Goal: Task Accomplishment & Management: Complete application form

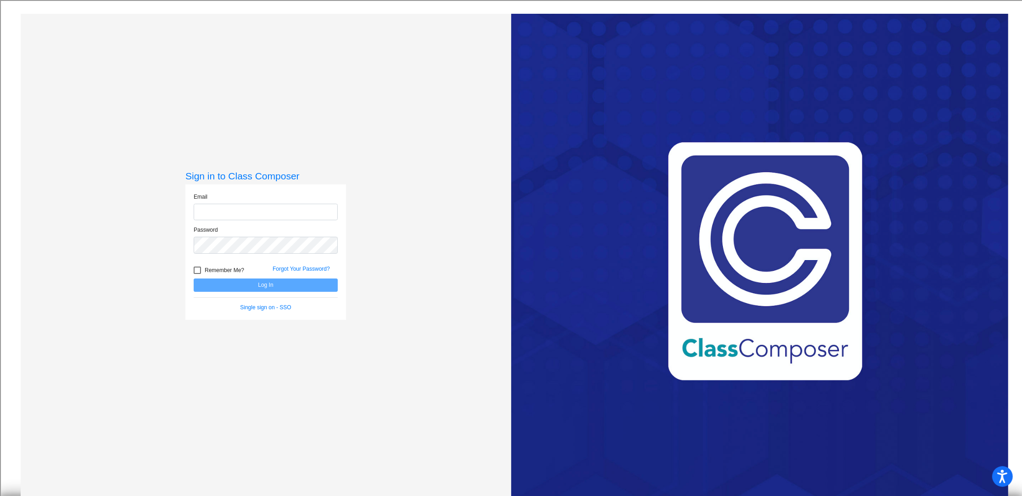
type input "[EMAIL_ADDRESS][DOMAIN_NAME]"
click at [269, 288] on button "Log In" at bounding box center [266, 285] width 144 height 13
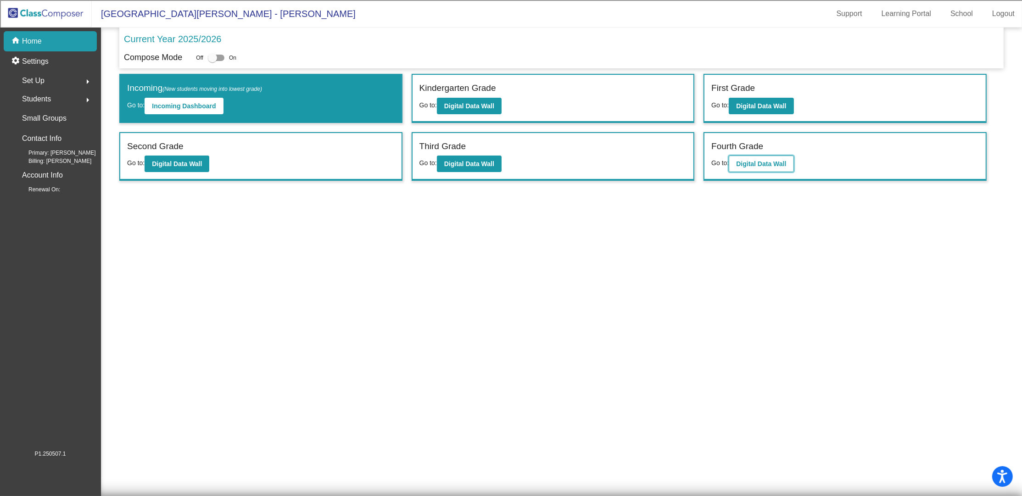
click at [766, 162] on b "Digital Data Wall" at bounding box center [761, 163] width 50 height 7
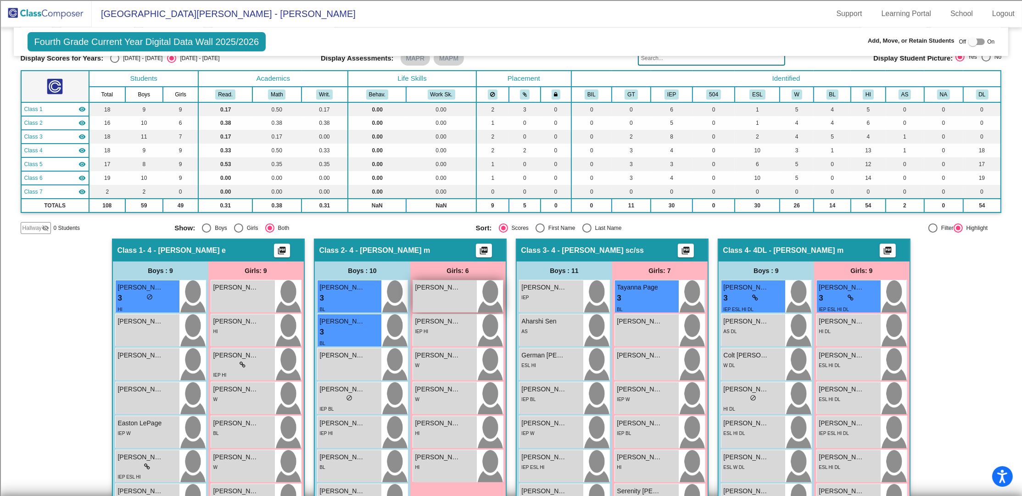
scroll to position [122, 0]
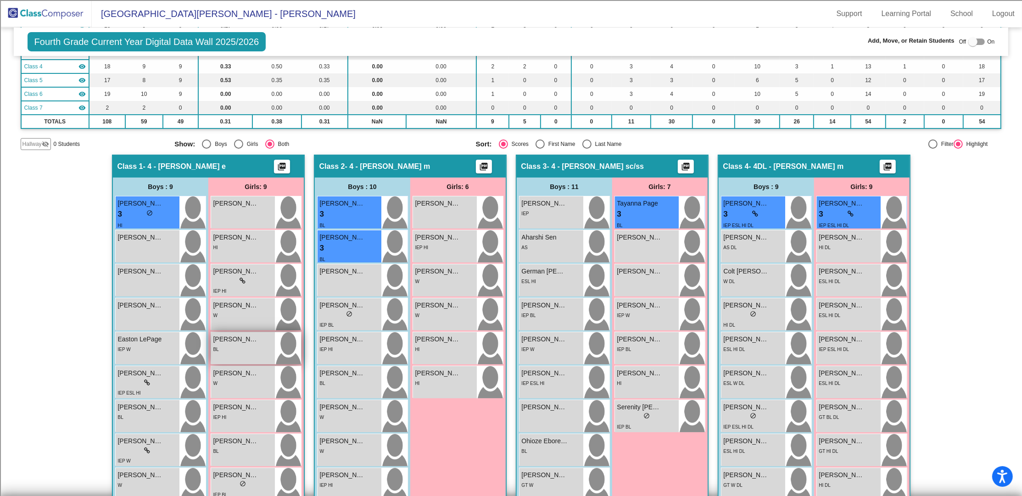
click at [247, 349] on div "BL" at bounding box center [242, 349] width 59 height 10
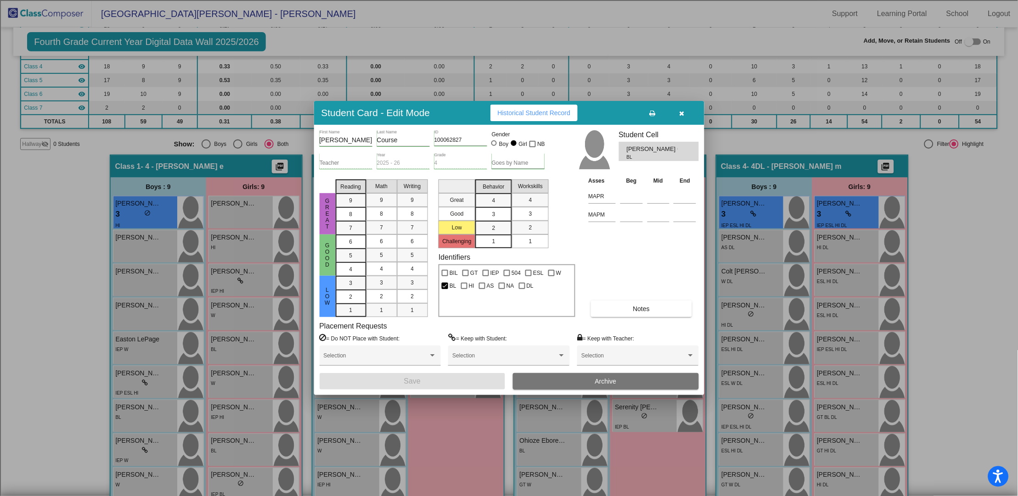
click at [685, 118] on button "button" at bounding box center [681, 113] width 29 height 17
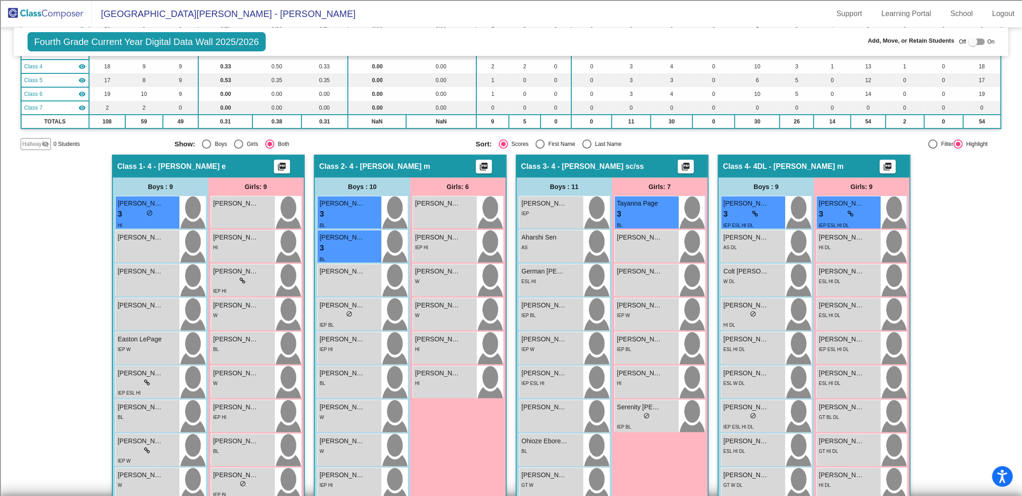
click at [975, 38] on label at bounding box center [977, 41] width 17 height 11
checkbox input "true"
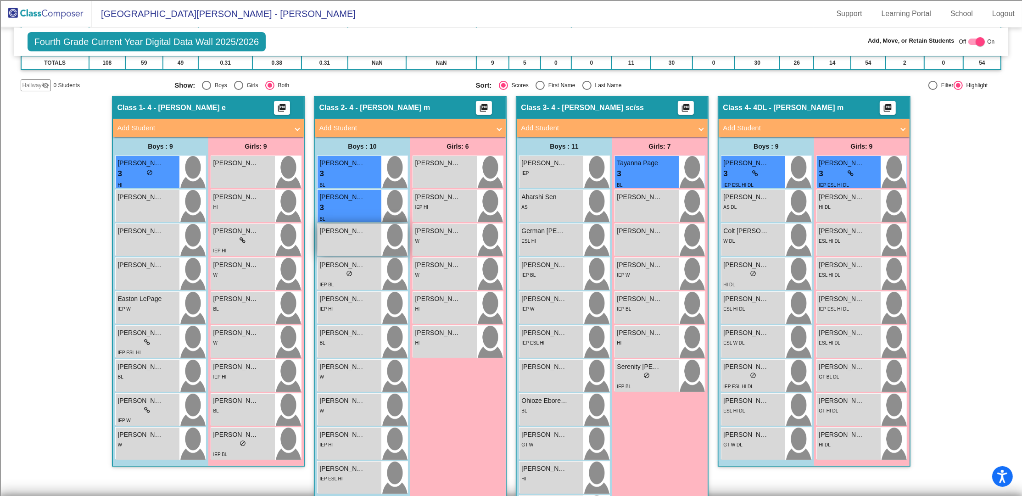
scroll to position [184, 0]
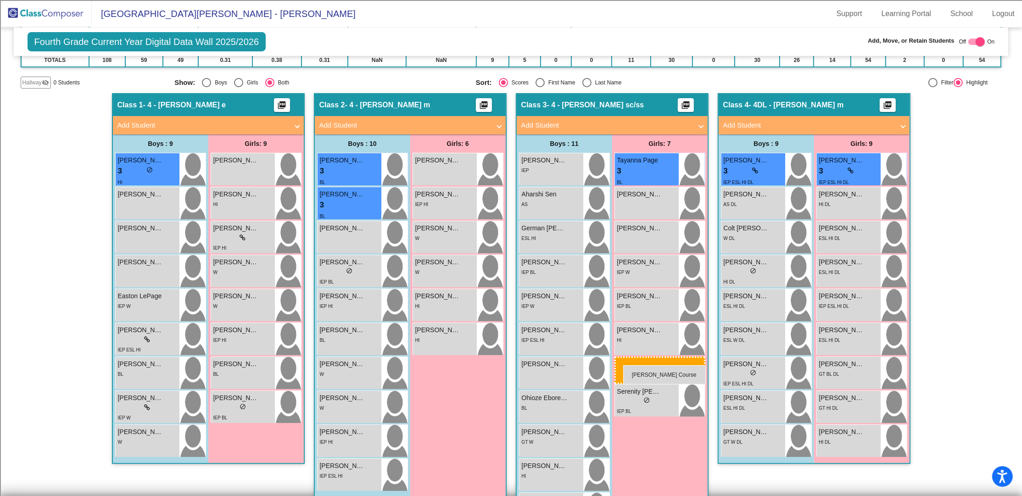
drag, startPoint x: 235, startPoint y: 303, endPoint x: 623, endPoint y: 365, distance: 393.3
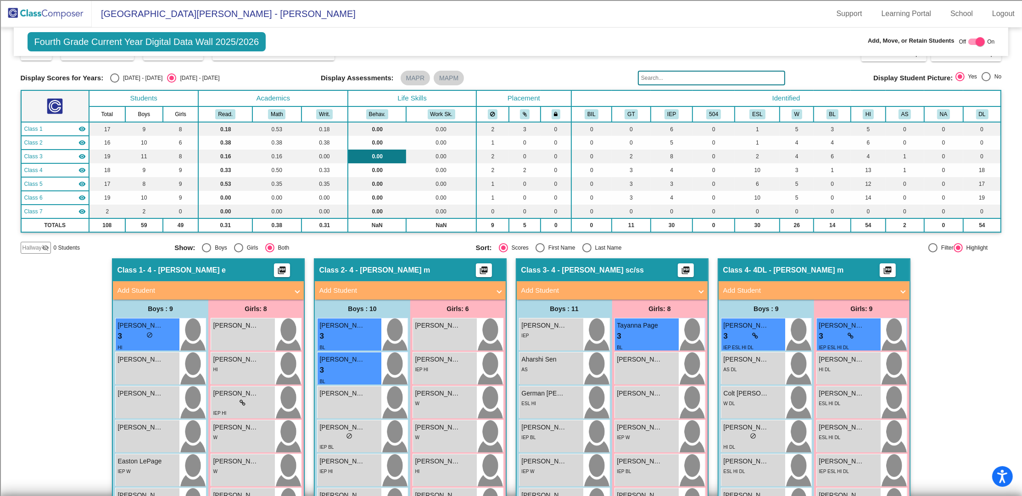
scroll to position [0, 0]
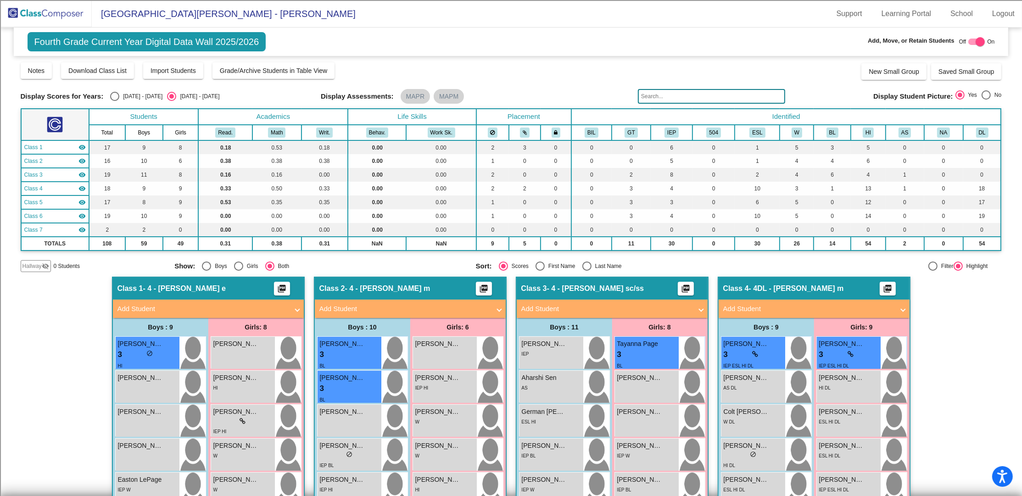
click at [53, 18] on img at bounding box center [46, 13] width 92 height 27
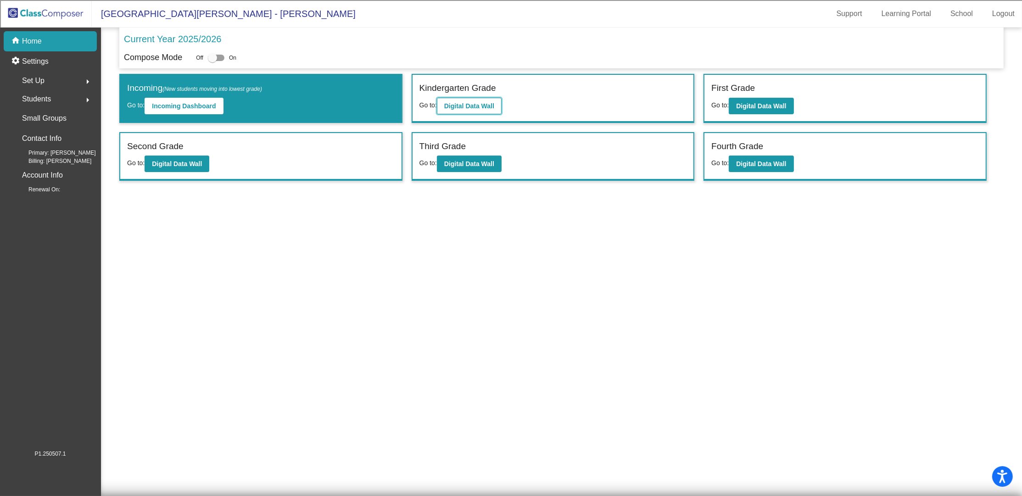
click at [468, 106] on b "Digital Data Wall" at bounding box center [469, 105] width 50 height 7
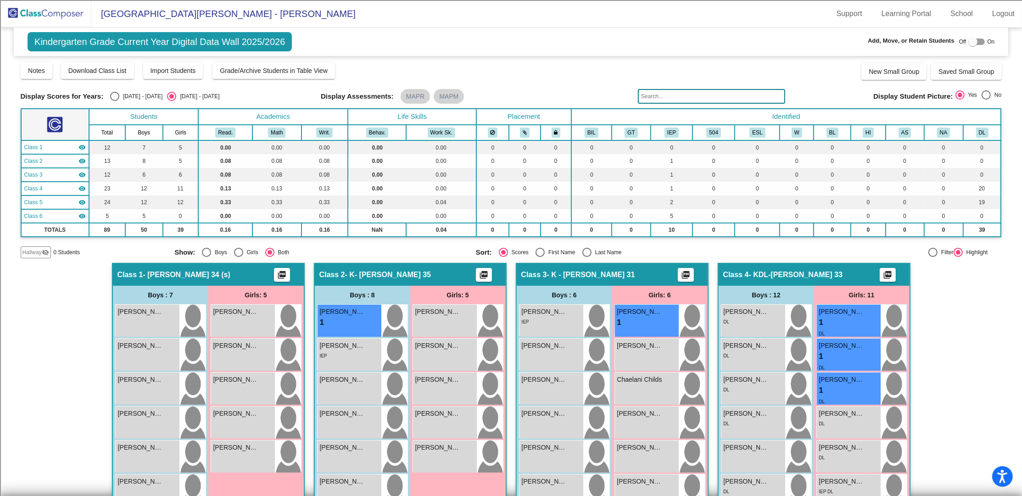
click at [972, 40] on div at bounding box center [973, 41] width 9 height 9
checkbox input "true"
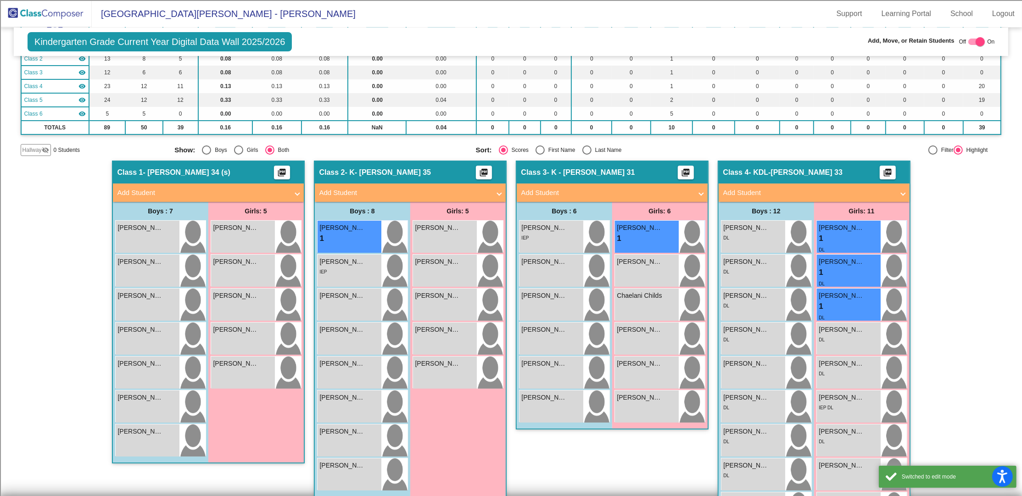
scroll to position [184, 0]
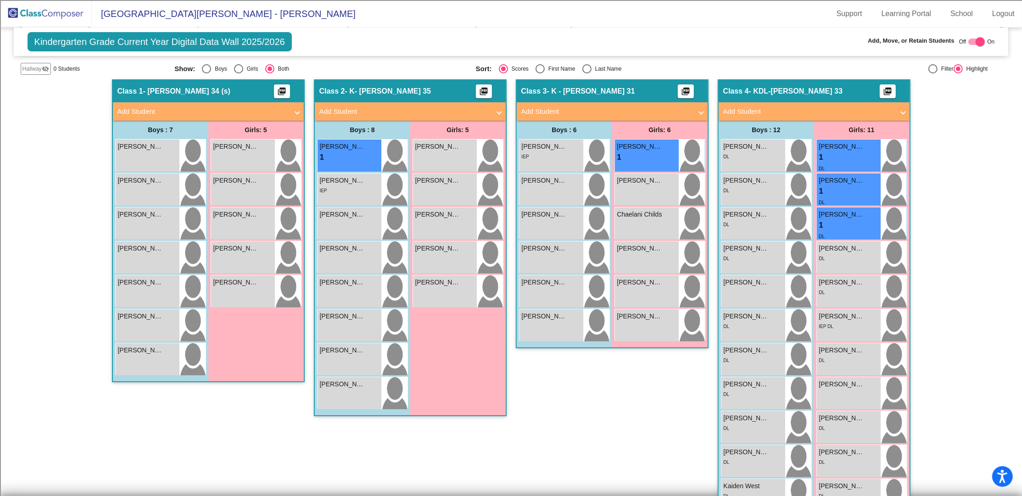
click at [702, 111] on mat-expansion-panel-header "Add Student" at bounding box center [612, 111] width 191 height 18
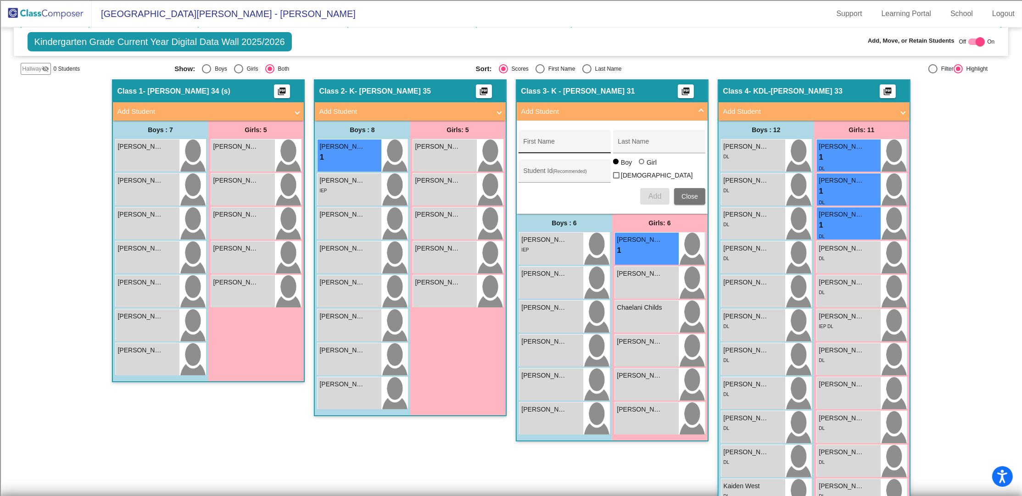
click at [575, 143] on input "First Name" at bounding box center [565, 144] width 83 height 7
type input "[PERSON_NAME]"
type input "100073438"
click at [651, 196] on span "Add" at bounding box center [655, 196] width 13 height 8
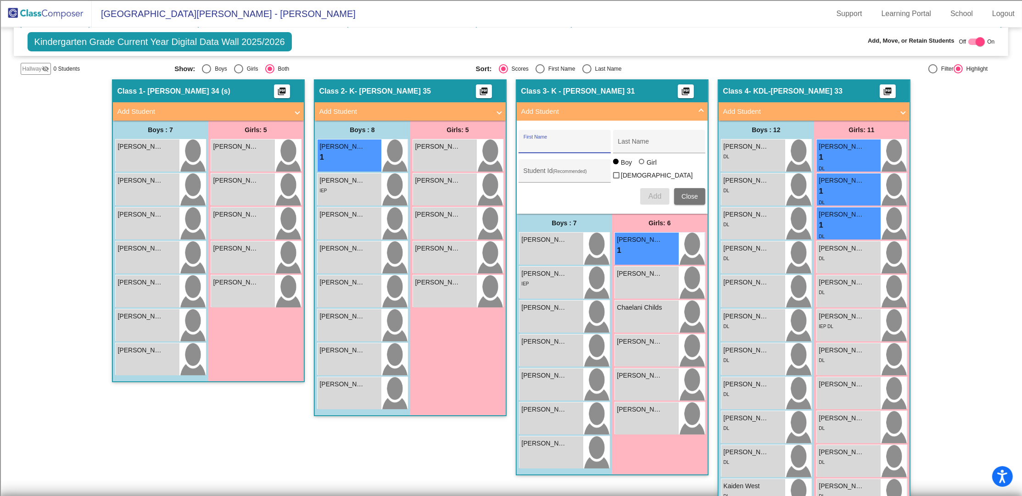
click at [700, 111] on span at bounding box center [702, 111] width 4 height 11
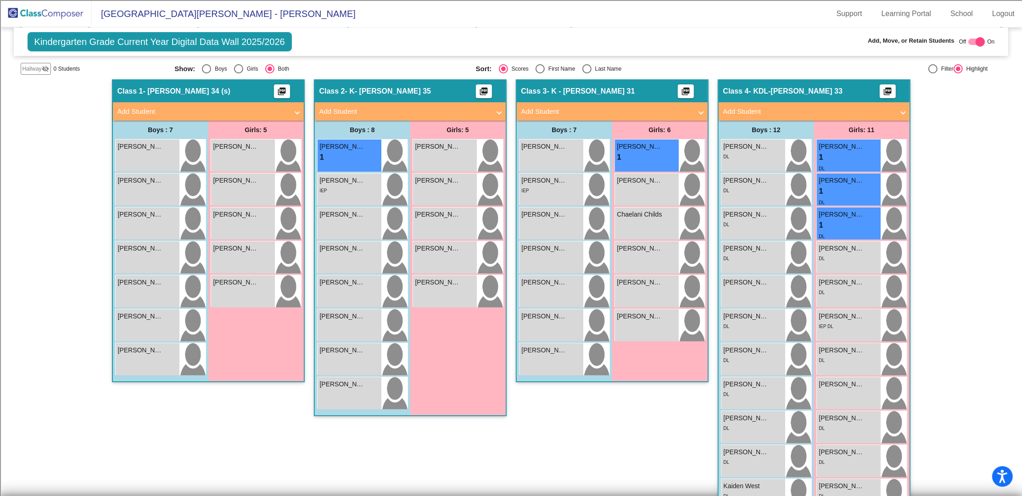
click at [292, 111] on span "Add Student" at bounding box center [207, 111] width 178 height 11
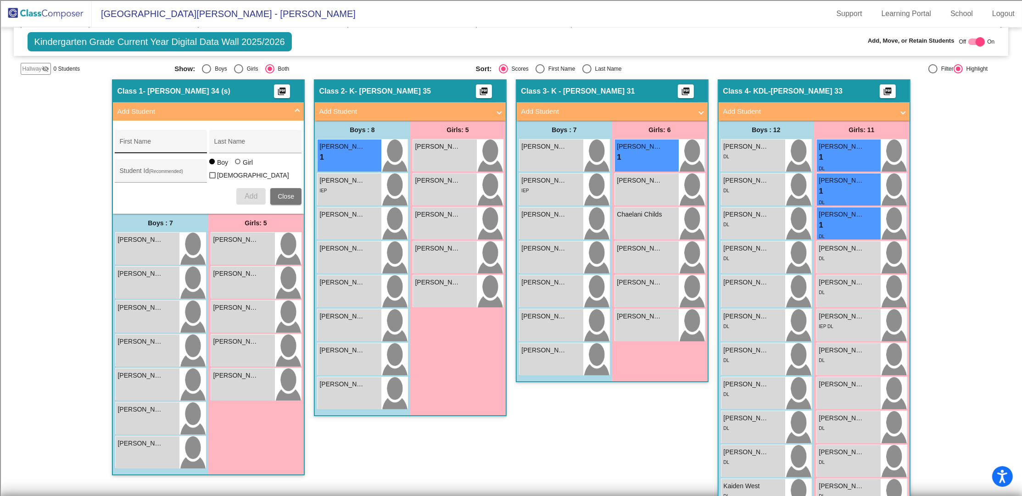
click at [179, 141] on input "First Name" at bounding box center [161, 144] width 83 height 7
type input "[PERSON_NAME]"
type input "100068678"
click at [235, 164] on div at bounding box center [238, 162] width 6 height 6
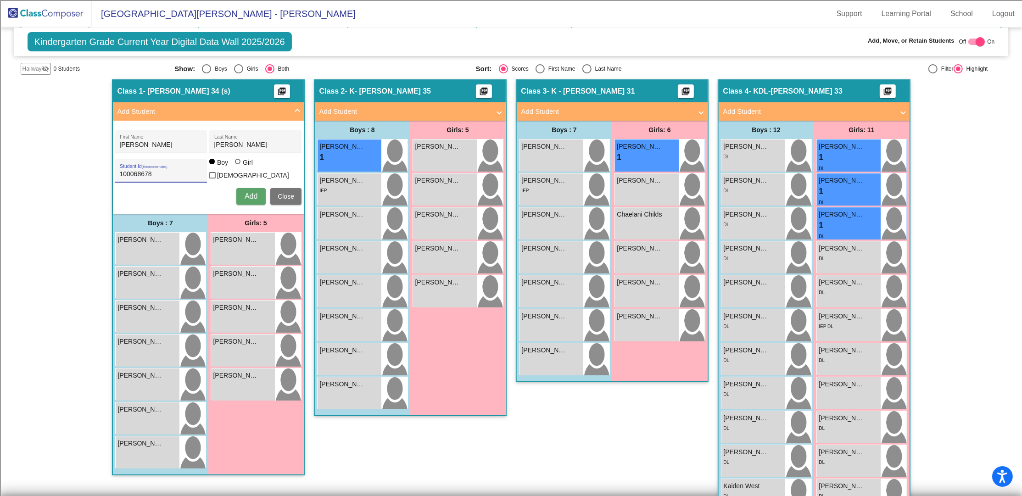
click at [238, 167] on input "Girl" at bounding box center [238, 166] width 0 height 0
radio input "true"
click at [250, 192] on span "Add" at bounding box center [251, 196] width 13 height 8
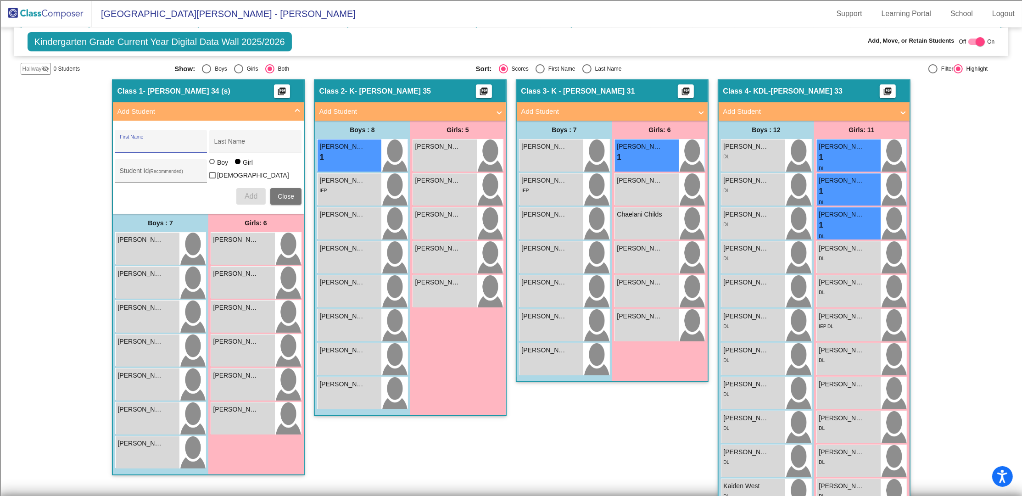
click at [288, 193] on span "Close" at bounding box center [286, 196] width 17 height 7
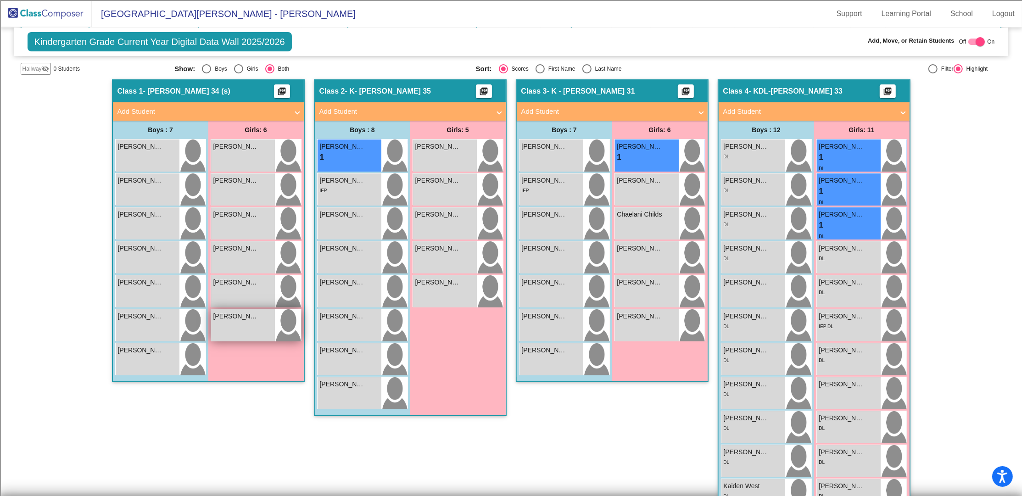
click at [255, 321] on div "[PERSON_NAME] lock do_not_disturb_alt" at bounding box center [243, 325] width 64 height 32
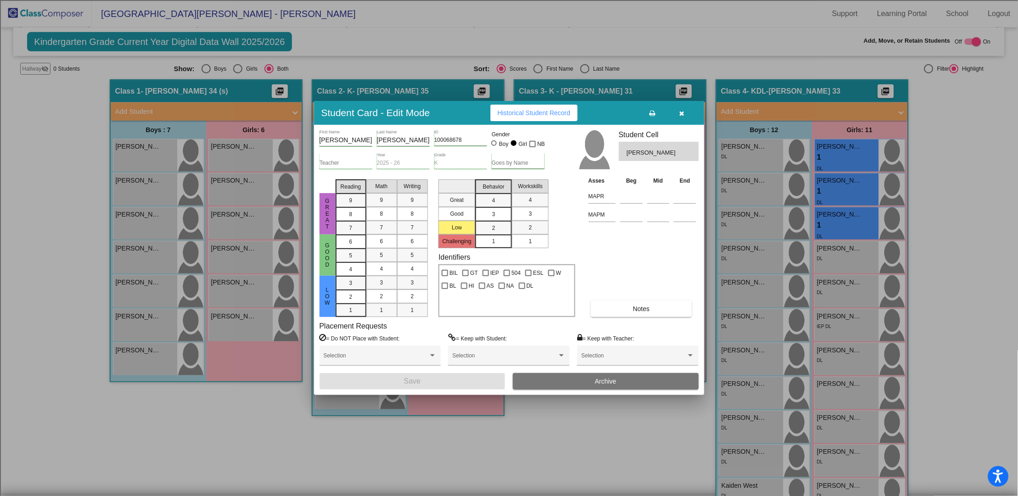
click at [593, 379] on button "Archive" at bounding box center [606, 381] width 186 height 17
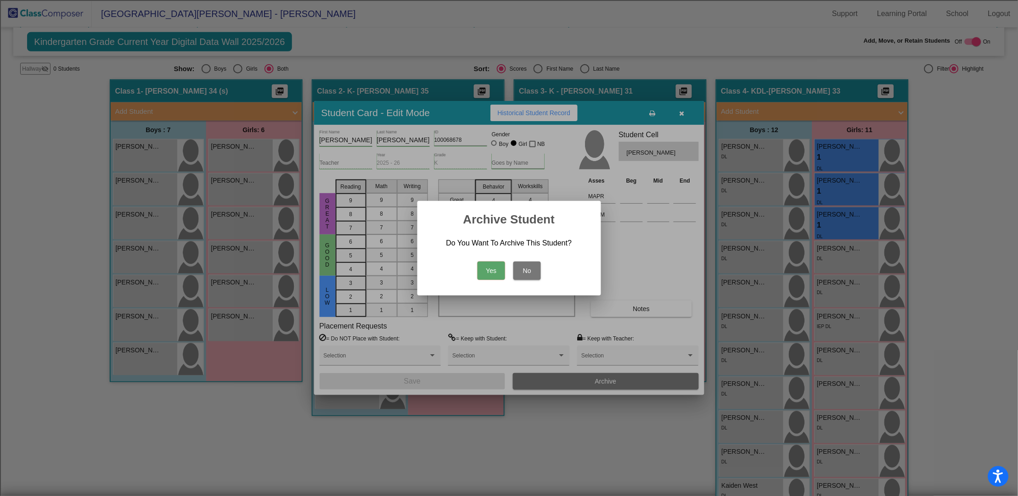
click at [497, 269] on button "Yes" at bounding box center [491, 271] width 28 height 18
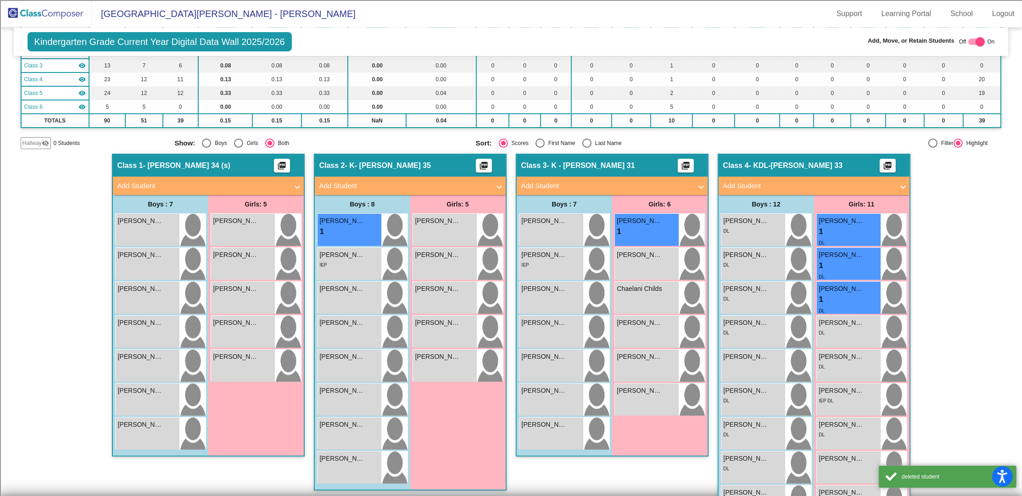
scroll to position [0, 0]
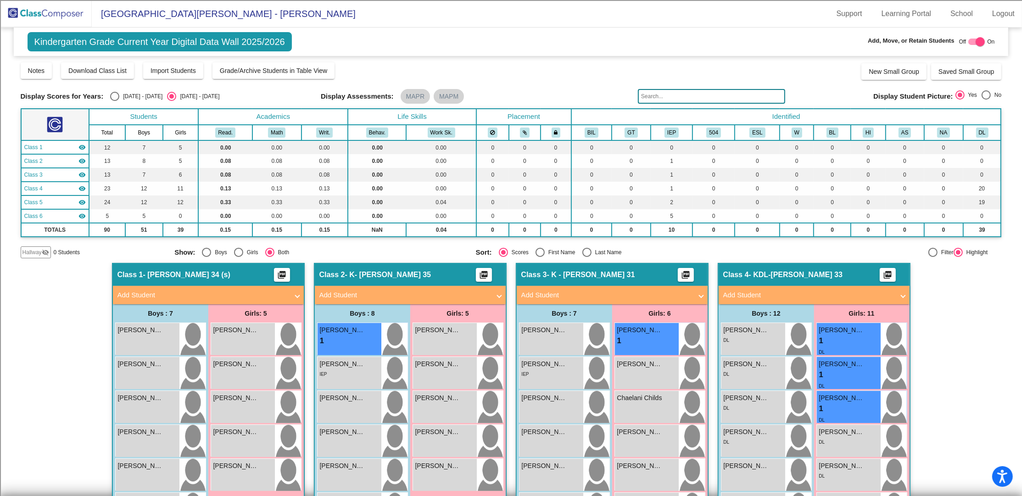
click at [67, 17] on img at bounding box center [46, 13] width 92 height 27
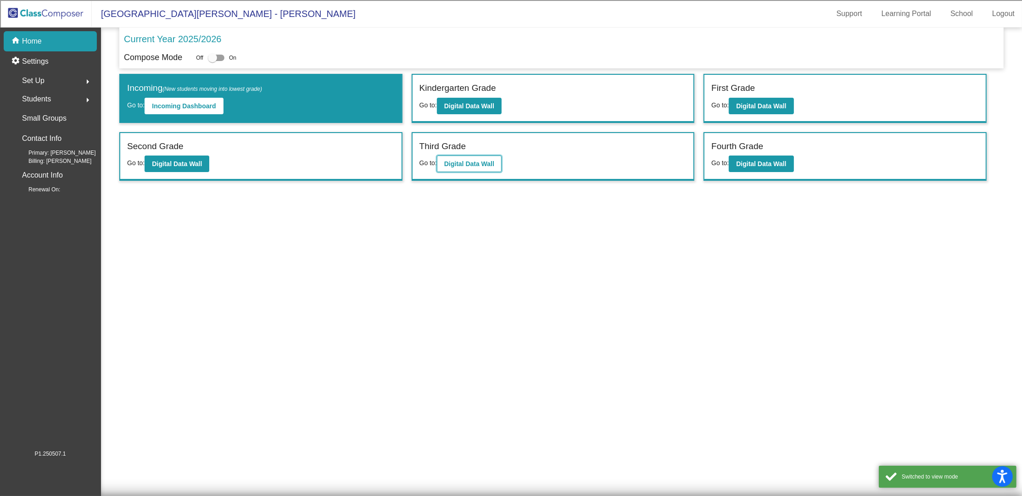
click at [486, 164] on b "Digital Data Wall" at bounding box center [469, 163] width 50 height 7
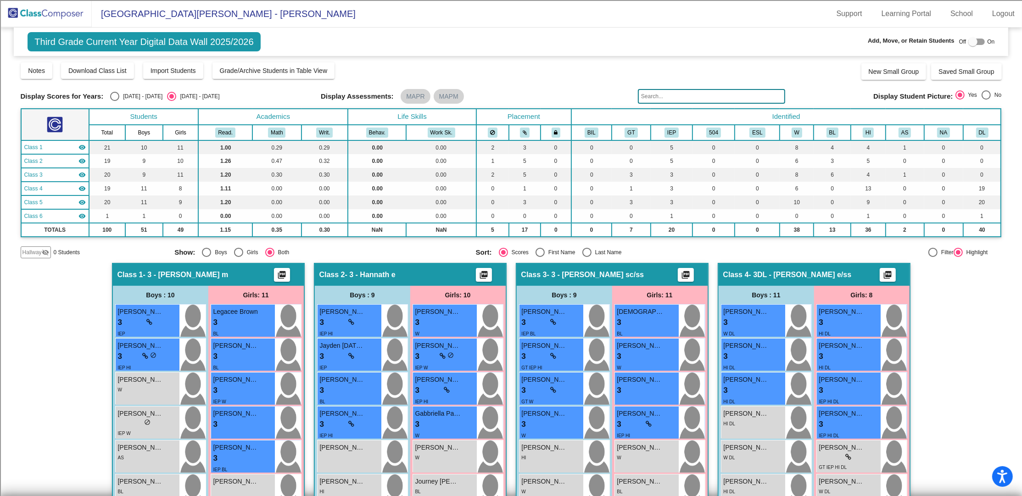
click at [981, 43] on div at bounding box center [977, 42] width 17 height 6
checkbox input "true"
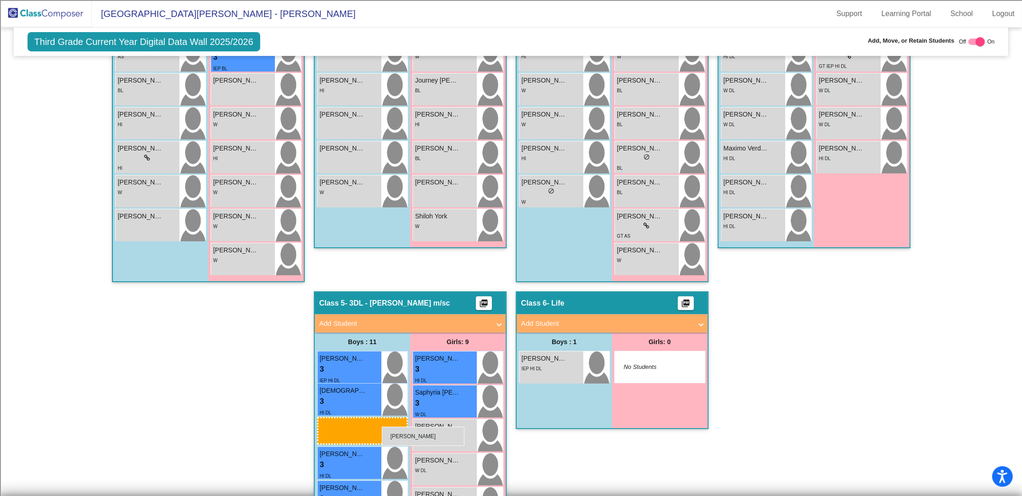
scroll to position [428, 0]
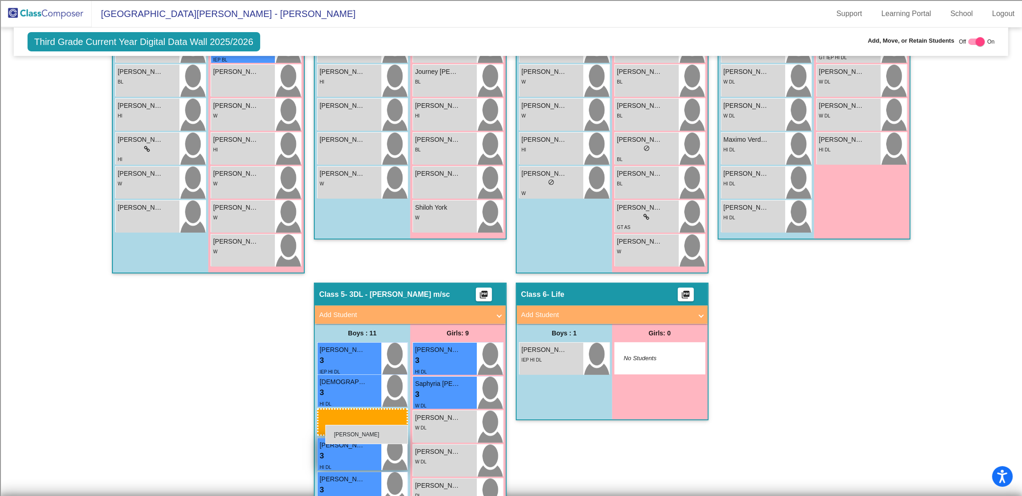
drag, startPoint x: 748, startPoint y: 128, endPoint x: 325, endPoint y: 425, distance: 516.8
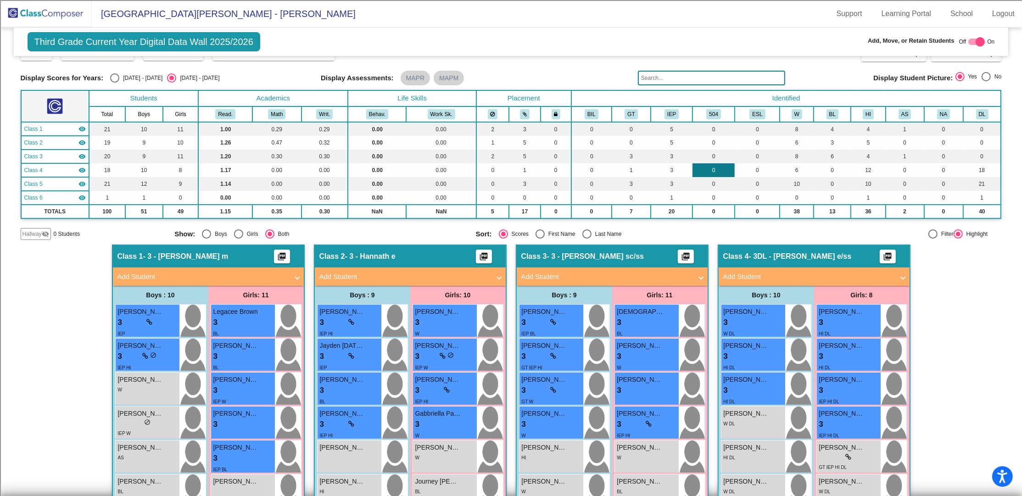
scroll to position [0, 0]
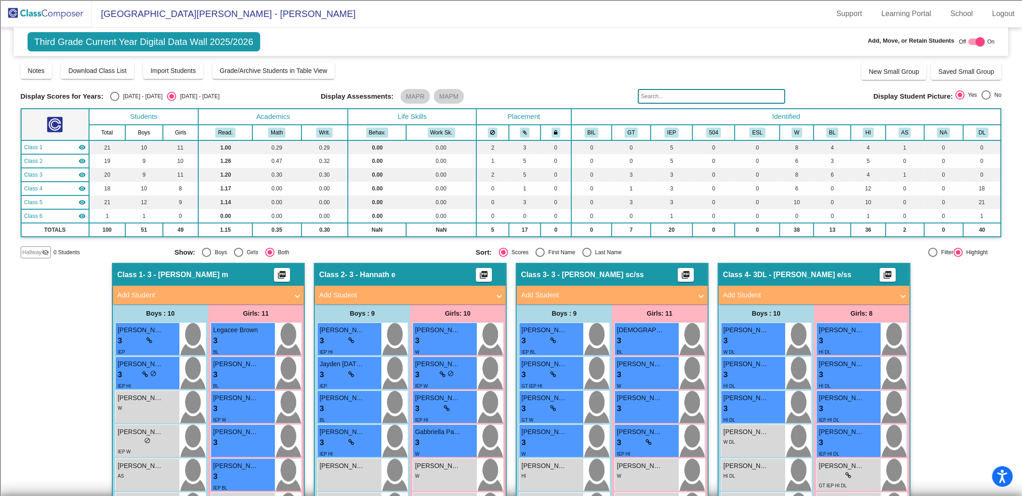
click at [685, 102] on input "text" at bounding box center [711, 96] width 147 height 15
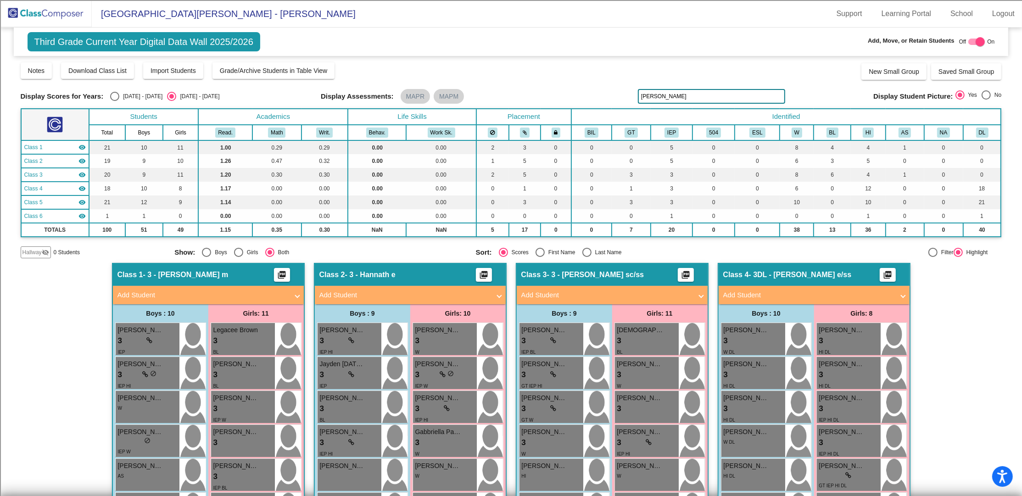
type input "[PERSON_NAME]"
click at [41, 16] on img at bounding box center [46, 13] width 92 height 27
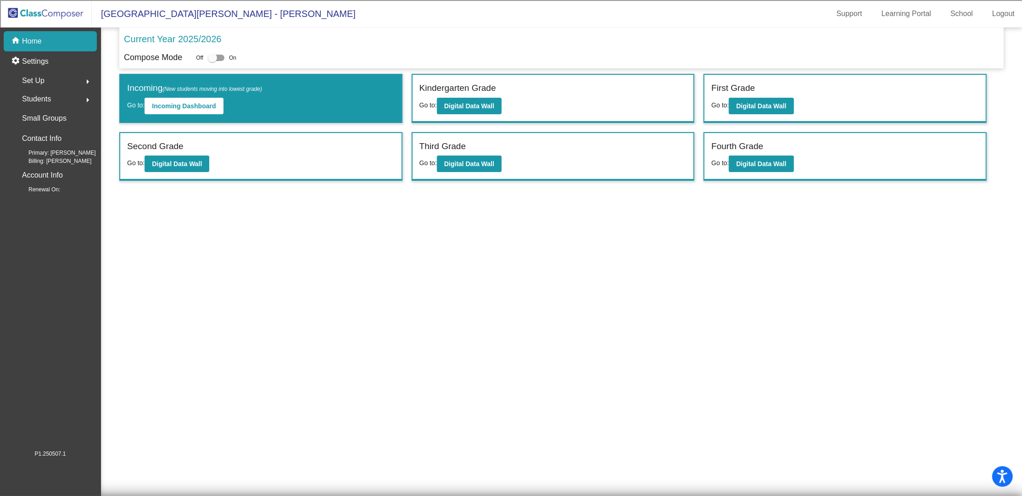
click at [29, 95] on span "Students" at bounding box center [36, 99] width 29 height 13
click at [58, 152] on div "Archived Students" at bounding box center [47, 159] width 77 height 20
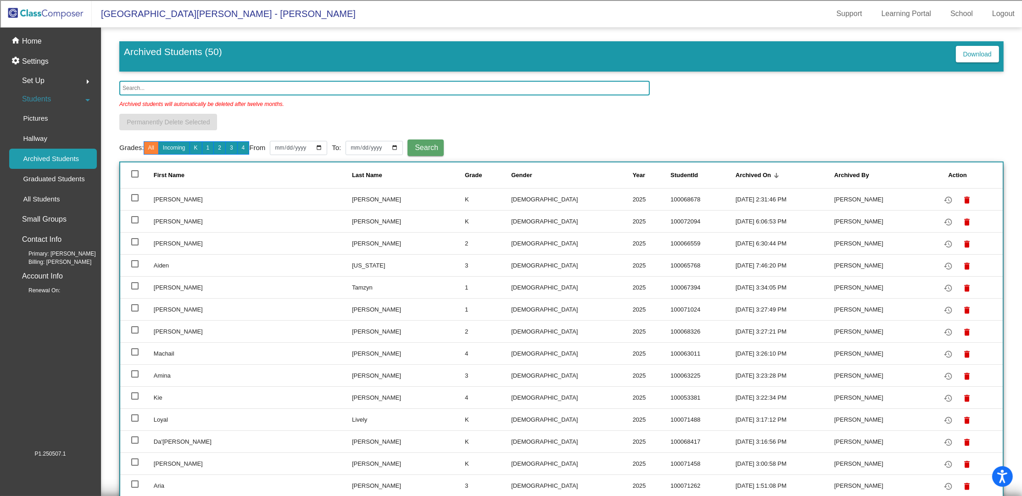
click at [266, 88] on input "text" at bounding box center [384, 88] width 531 height 15
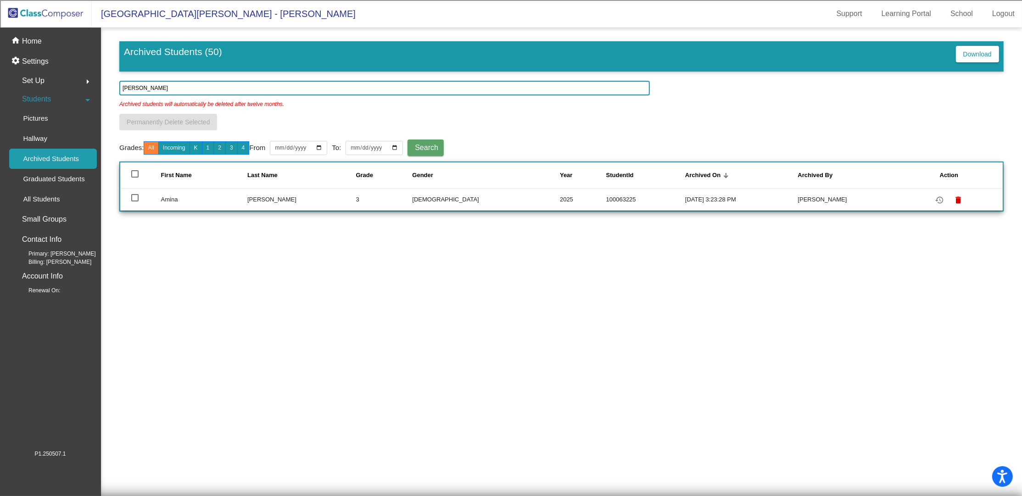
type input "[PERSON_NAME]"
click at [936, 196] on mat-icon "restore" at bounding box center [940, 200] width 11 height 11
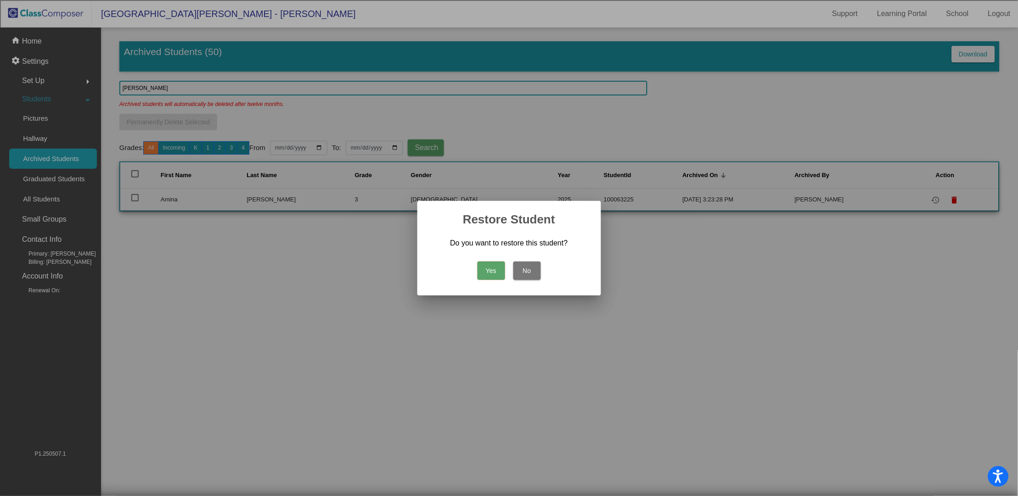
click at [486, 272] on button "Yes" at bounding box center [491, 271] width 28 height 18
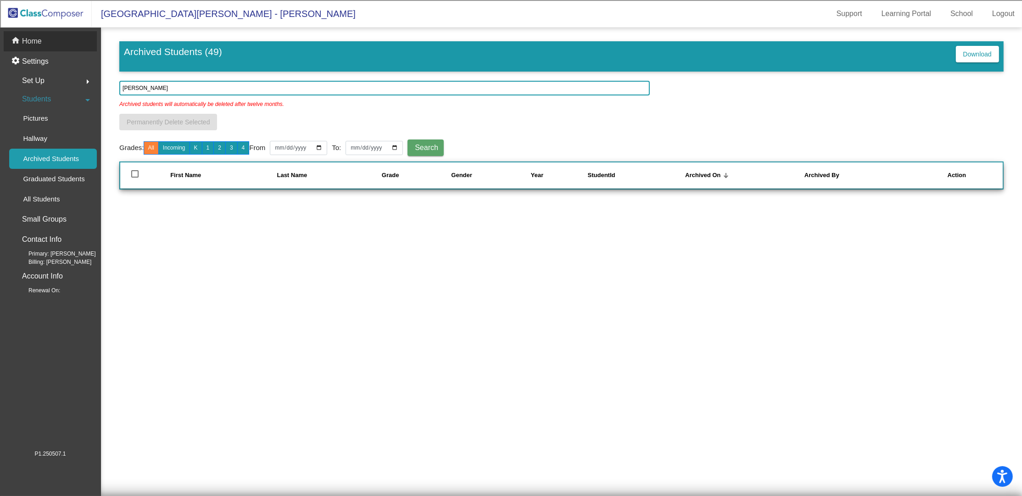
click at [43, 39] on div "home Home" at bounding box center [50, 41] width 93 height 20
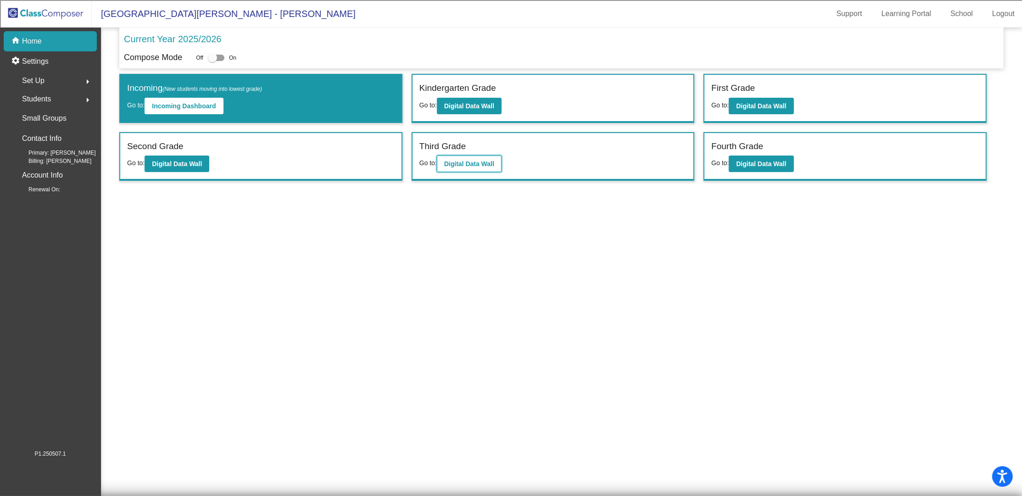
click at [485, 161] on b "Digital Data Wall" at bounding box center [469, 163] width 50 height 7
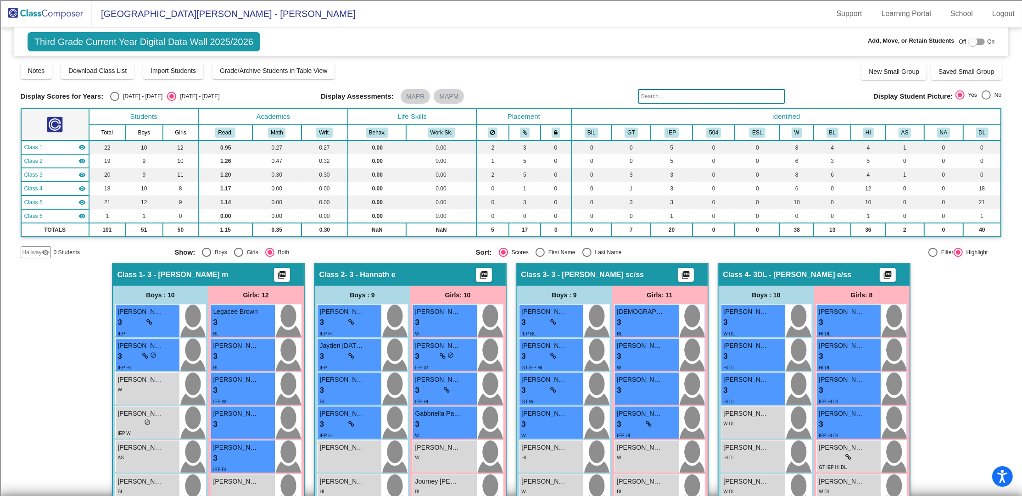
click at [715, 99] on input "text" at bounding box center [711, 96] width 147 height 15
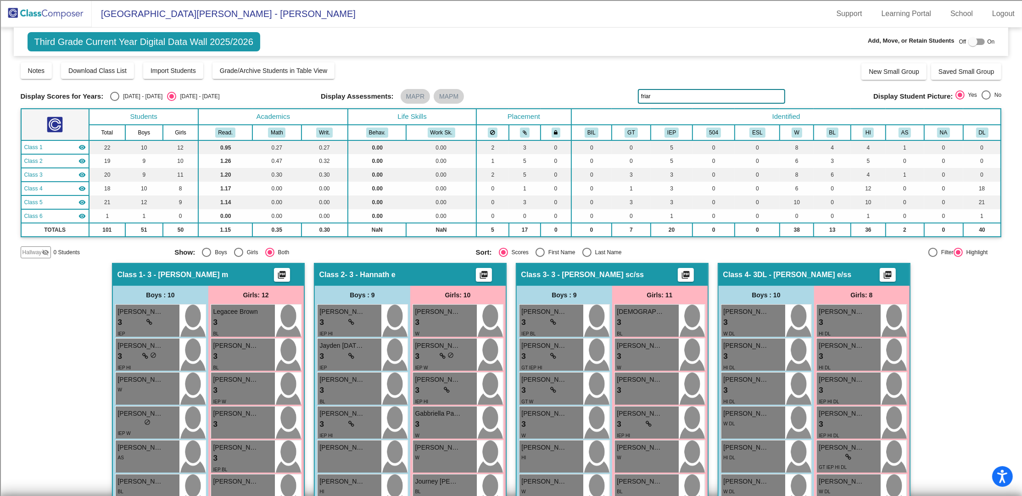
click at [674, 88] on div "Display Scores for Years: [DATE] - [DATE] [DATE] - [DATE] Grade/Archive Student…" at bounding box center [511, 160] width 981 height 197
click at [670, 102] on input "friar" at bounding box center [711, 96] width 147 height 15
type input "amina"
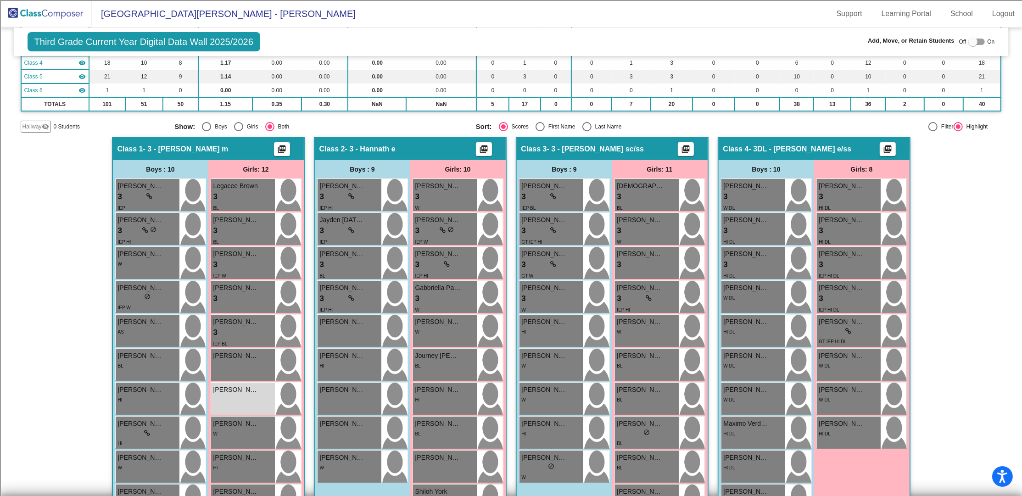
scroll to position [122, 0]
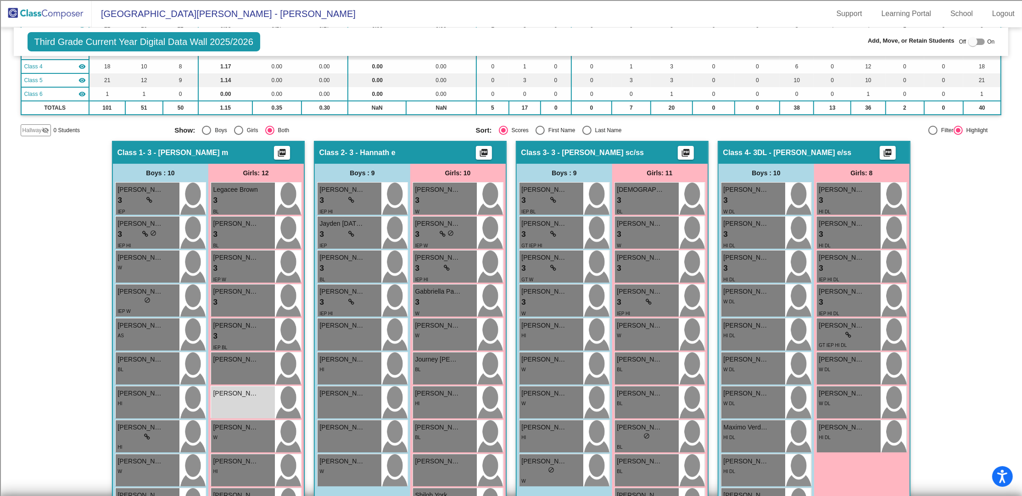
click at [70, 15] on img at bounding box center [46, 13] width 92 height 27
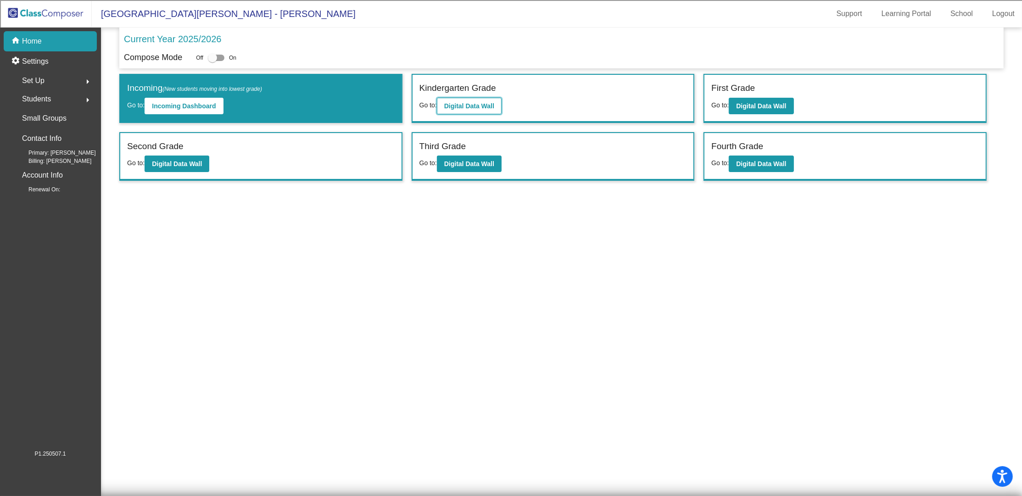
click at [480, 100] on button "Digital Data Wall" at bounding box center [469, 106] width 65 height 17
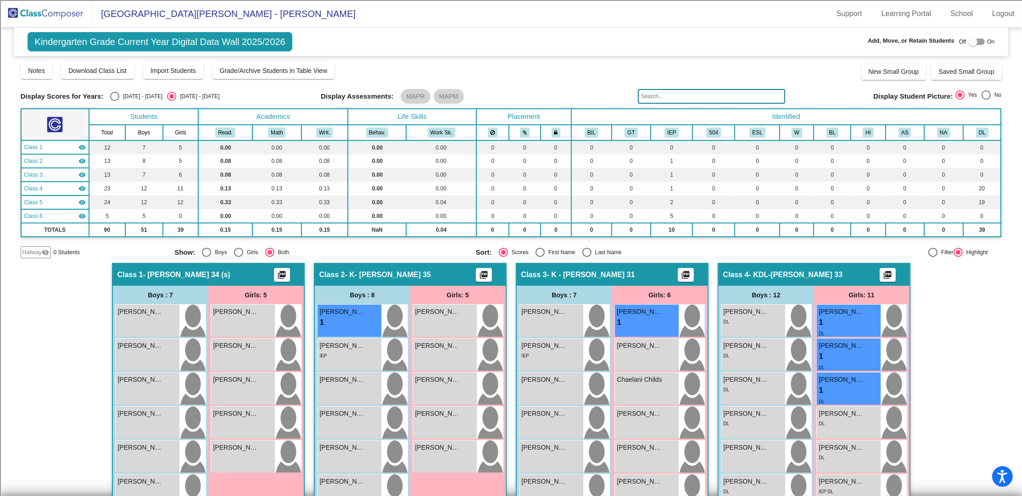
click at [971, 41] on div at bounding box center [973, 41] width 9 height 9
checkbox input "true"
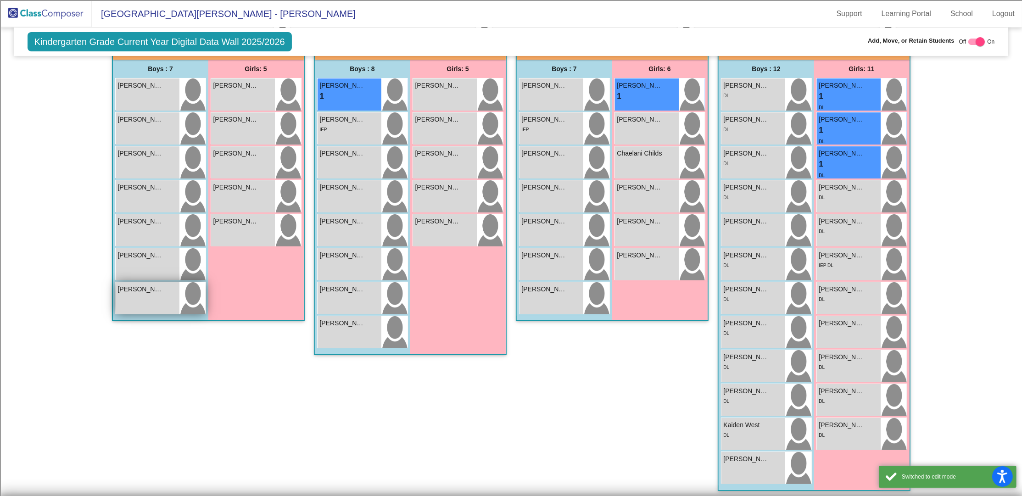
scroll to position [184, 0]
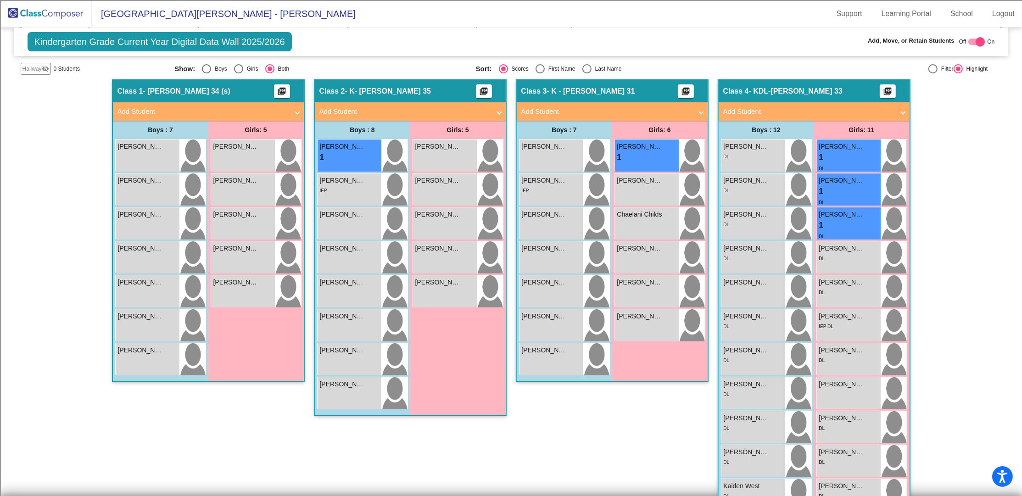
click at [296, 109] on span at bounding box center [298, 111] width 4 height 11
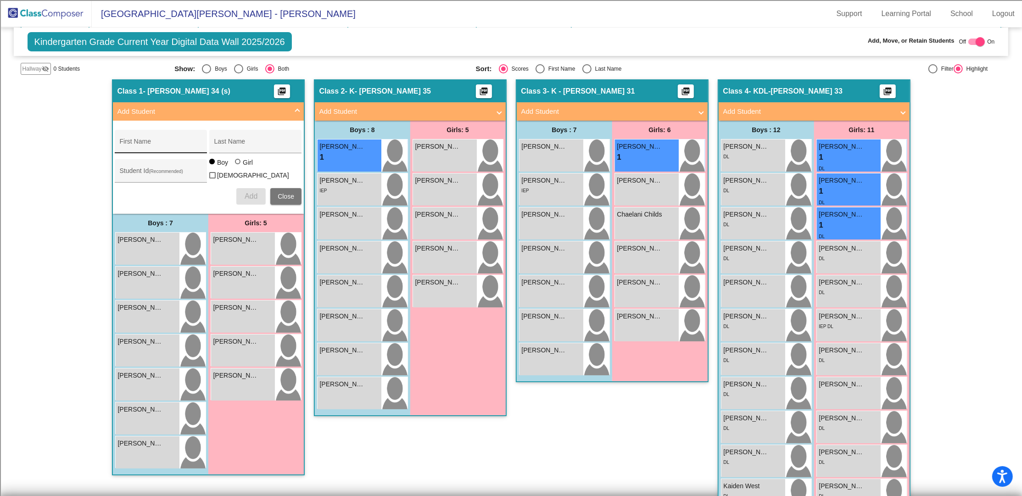
click at [160, 145] on input "First Name" at bounding box center [161, 144] width 83 height 7
type input "Makiya"
type input "Minor"
type input "100071461"
click at [235, 164] on div at bounding box center [238, 162] width 6 height 6
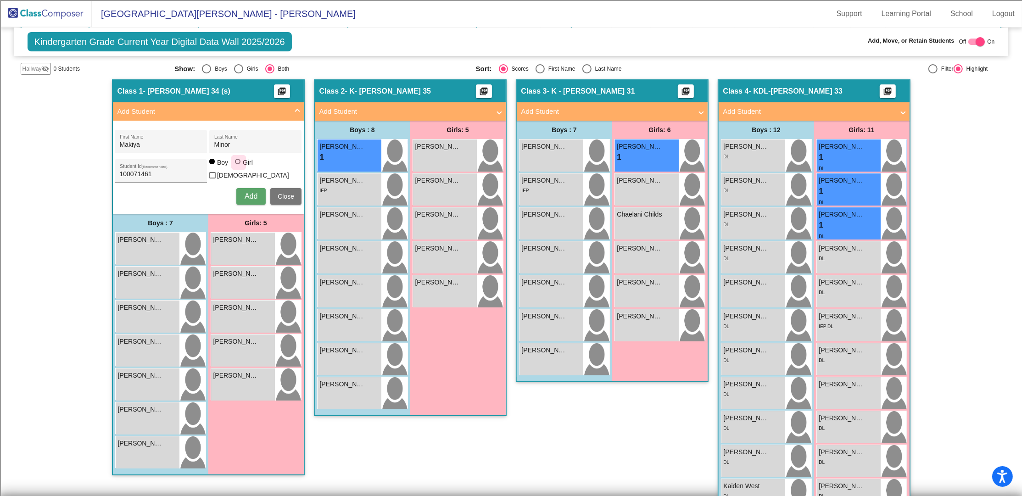
click at [238, 166] on input "Girl" at bounding box center [238, 166] width 0 height 0
radio input "true"
click at [247, 196] on span "Add" at bounding box center [251, 196] width 13 height 8
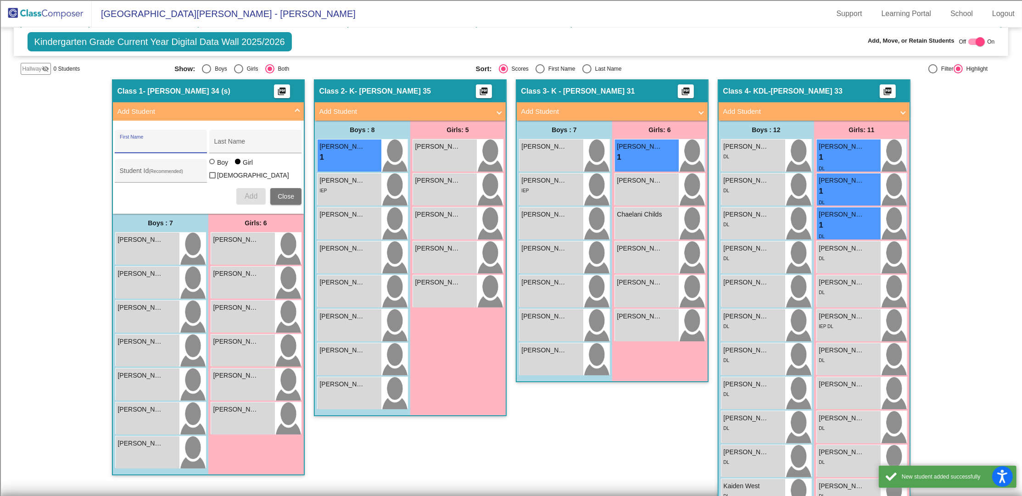
click at [296, 109] on span at bounding box center [298, 111] width 4 height 11
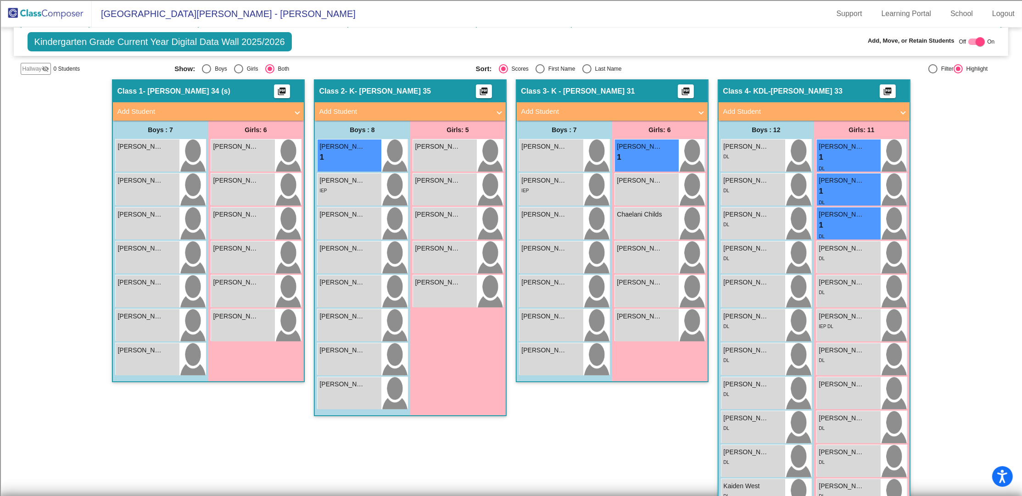
click at [45, 12] on img at bounding box center [46, 13] width 92 height 27
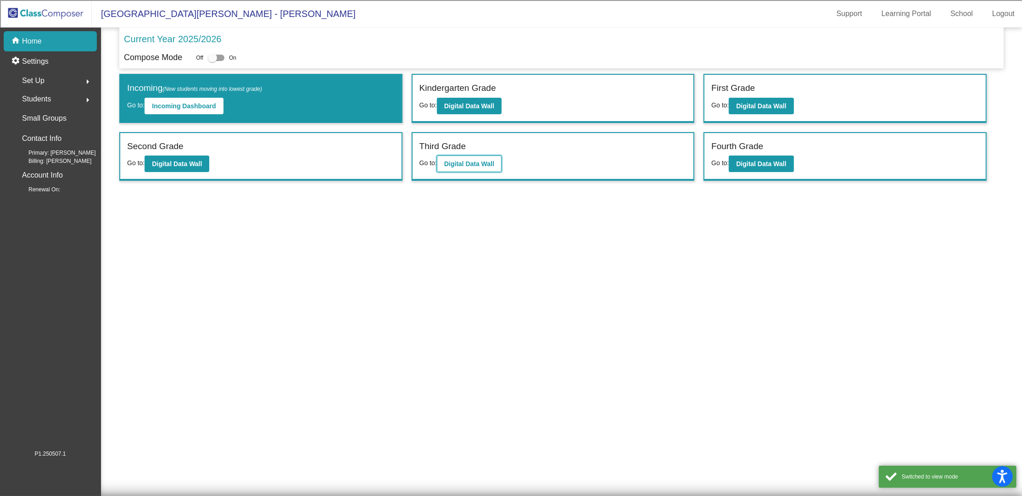
click at [469, 163] on b "Digital Data Wall" at bounding box center [469, 163] width 50 height 7
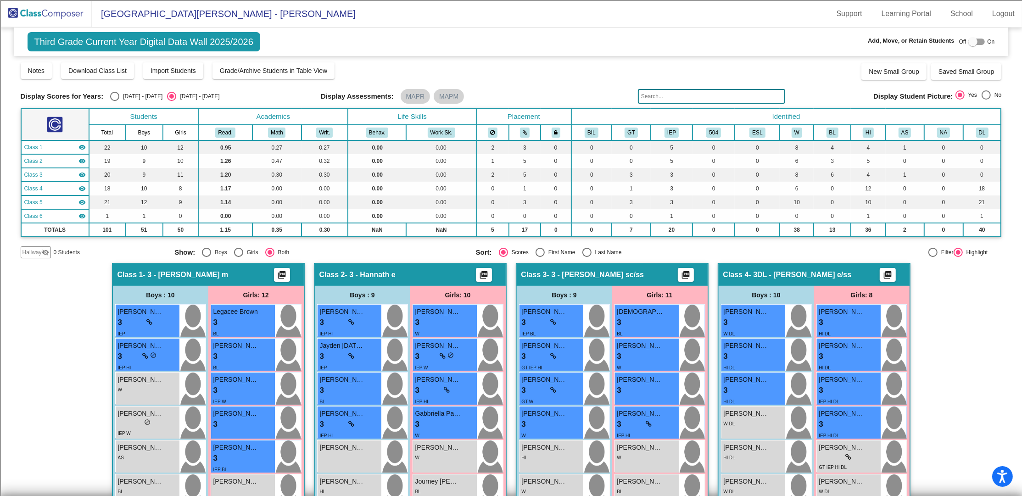
click at [696, 94] on input "text" at bounding box center [711, 96] width 147 height 15
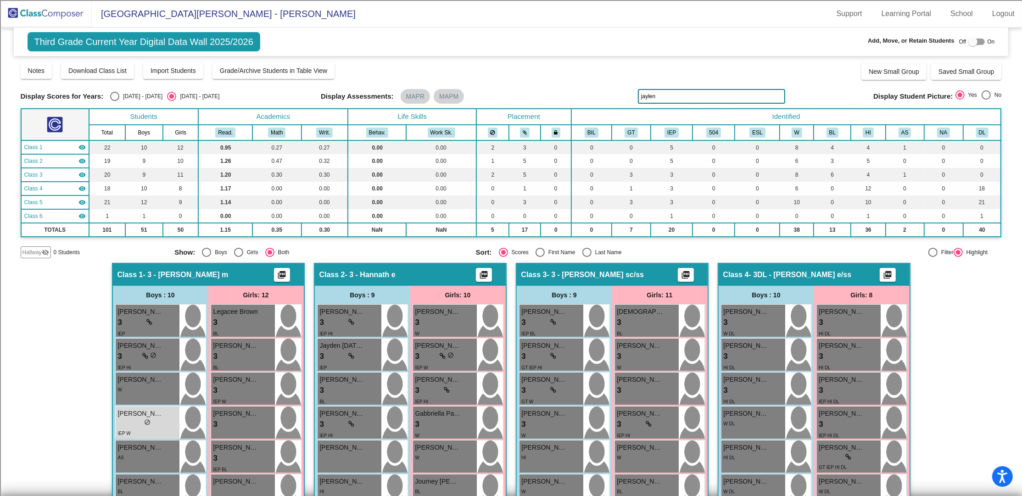
scroll to position [61, 0]
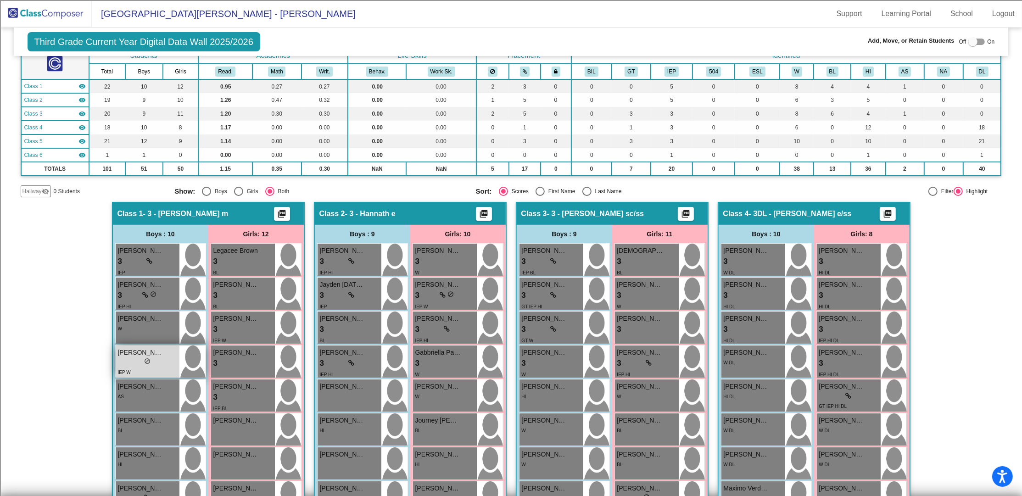
type input "jaylen"
click at [155, 359] on div "lock do_not_disturb_alt" at bounding box center [147, 363] width 59 height 10
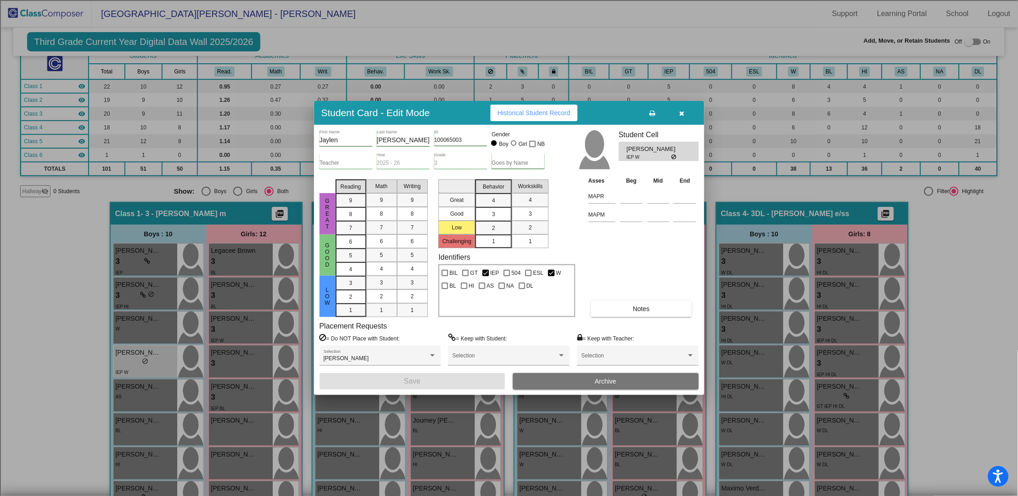
click at [685, 109] on button "button" at bounding box center [681, 113] width 29 height 17
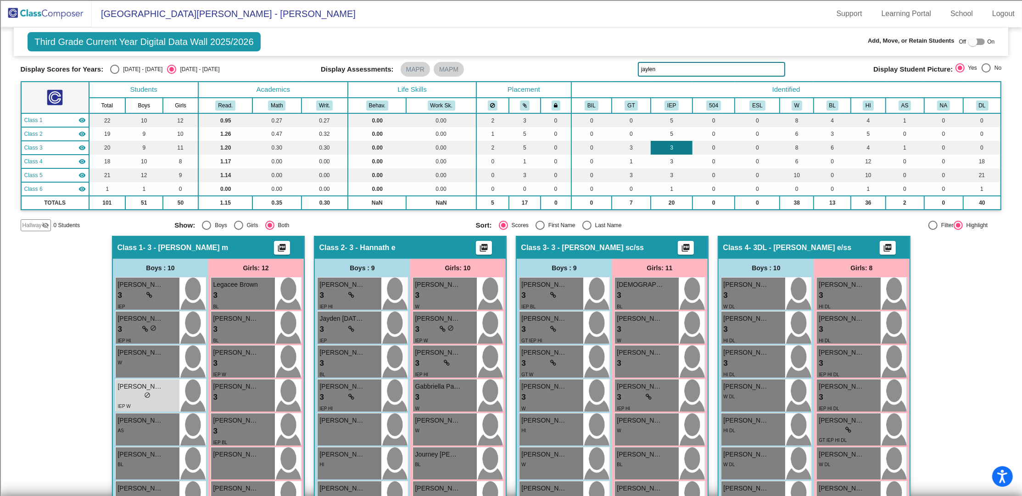
scroll to position [0, 0]
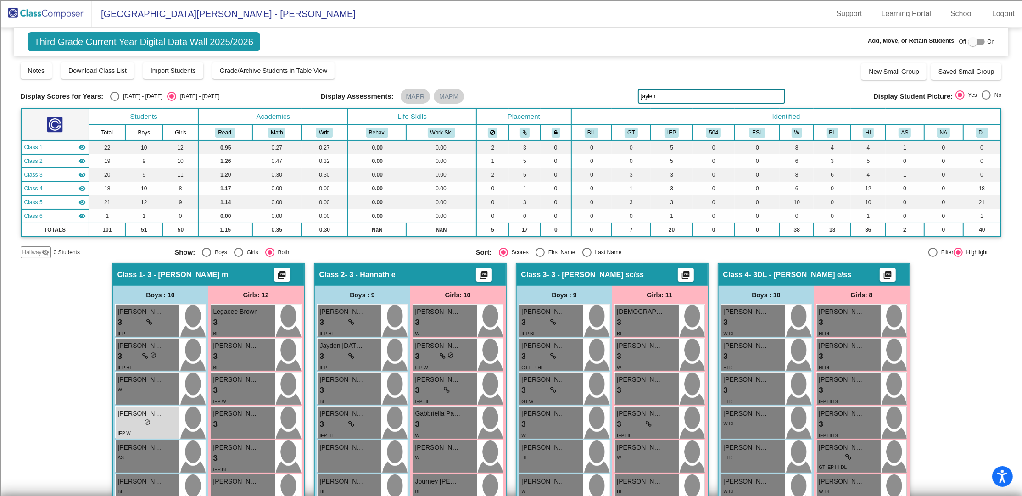
click at [973, 38] on div at bounding box center [973, 41] width 9 height 9
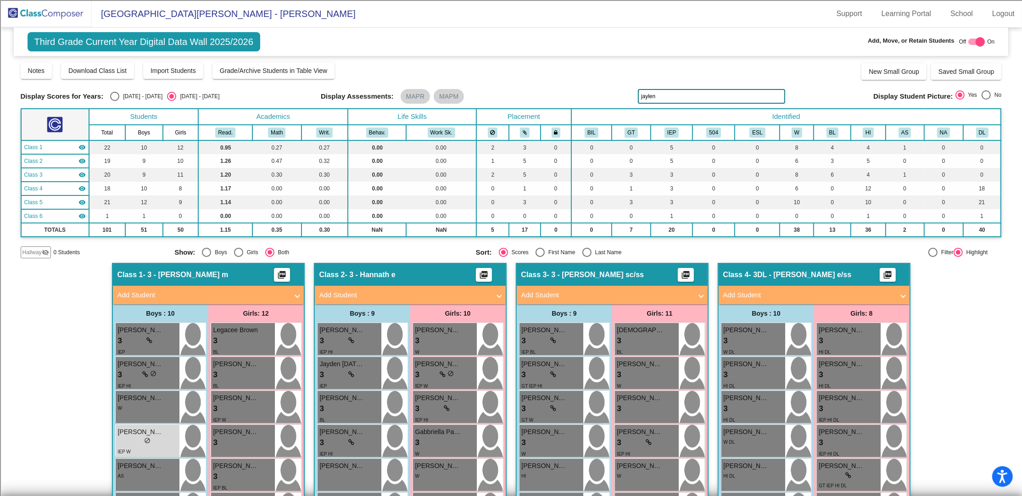
checkbox input "true"
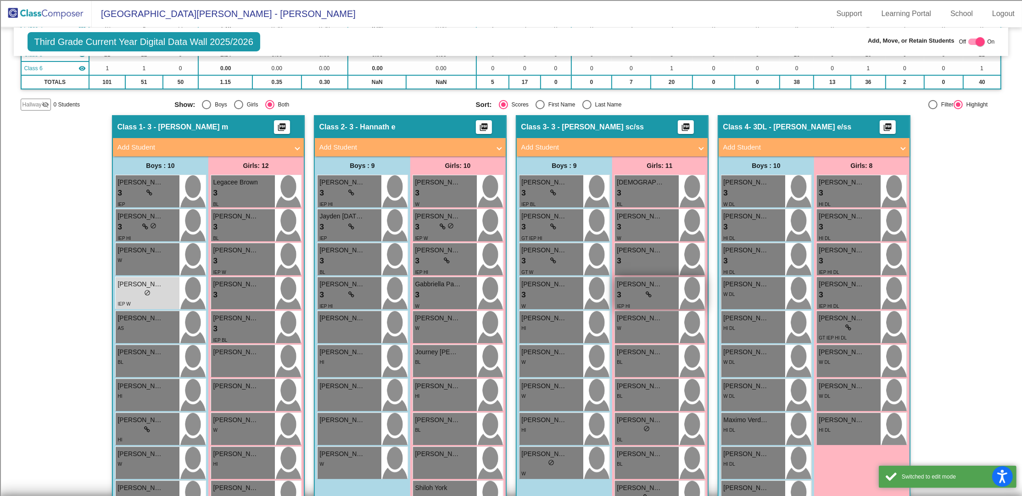
scroll to position [184, 0]
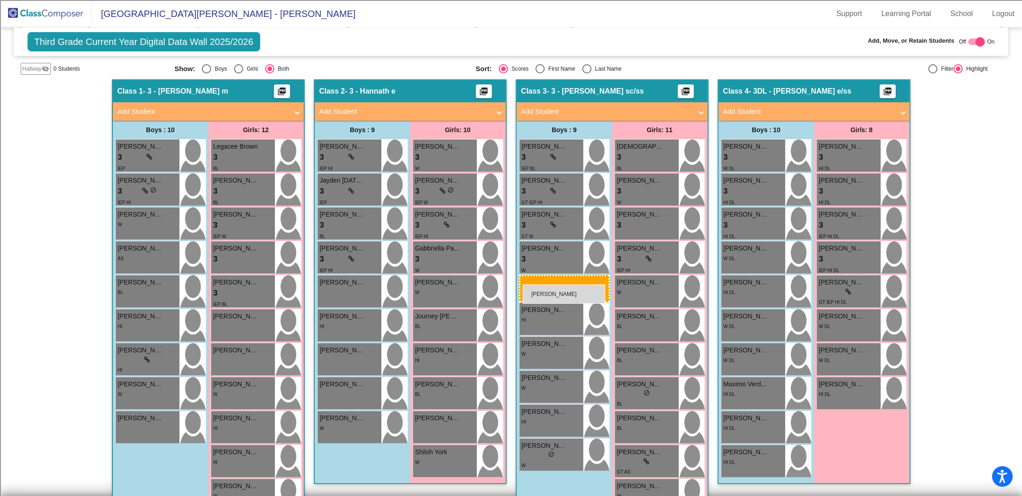
drag, startPoint x: 155, startPoint y: 251, endPoint x: 523, endPoint y: 285, distance: 369.3
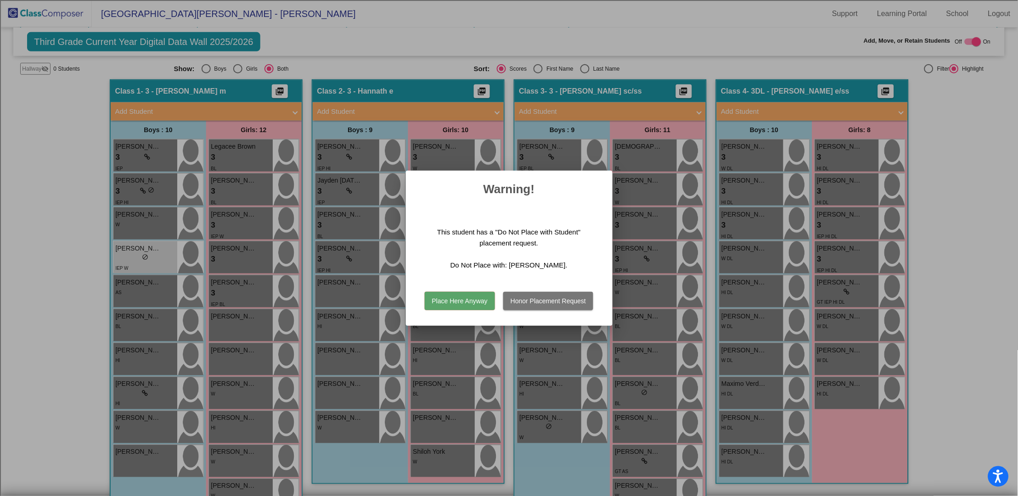
click at [458, 301] on button "Place Here Anyway" at bounding box center [460, 301] width 70 height 18
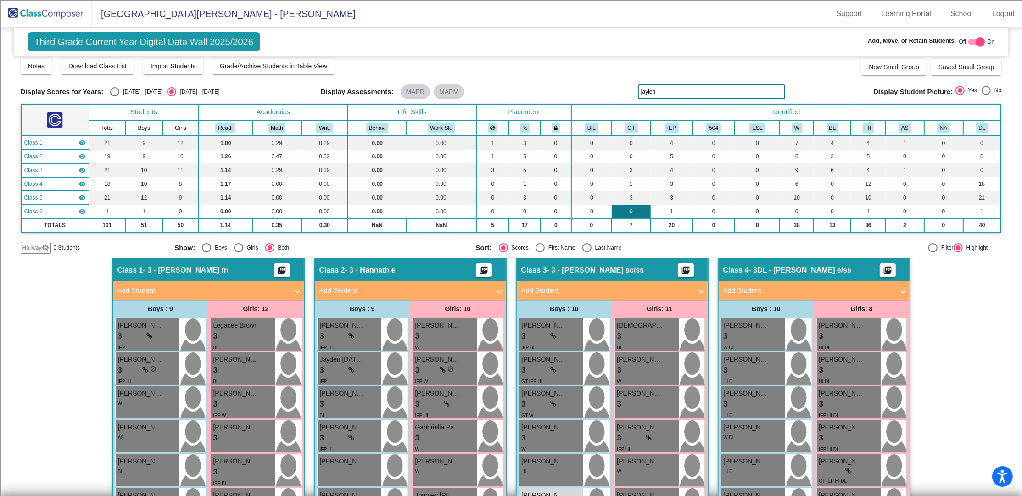
scroll to position [0, 0]
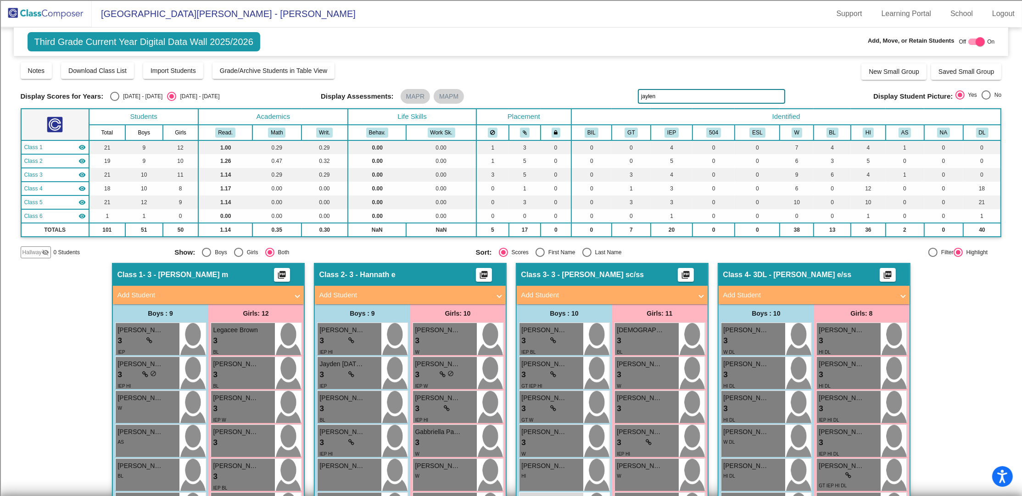
click at [585, 252] on div "Select an option" at bounding box center [587, 252] width 9 height 9
click at [587, 257] on input "Last Name" at bounding box center [587, 257] width 0 height 0
radio input "true"
click at [719, 97] on input "jaylen" at bounding box center [711, 96] width 147 height 15
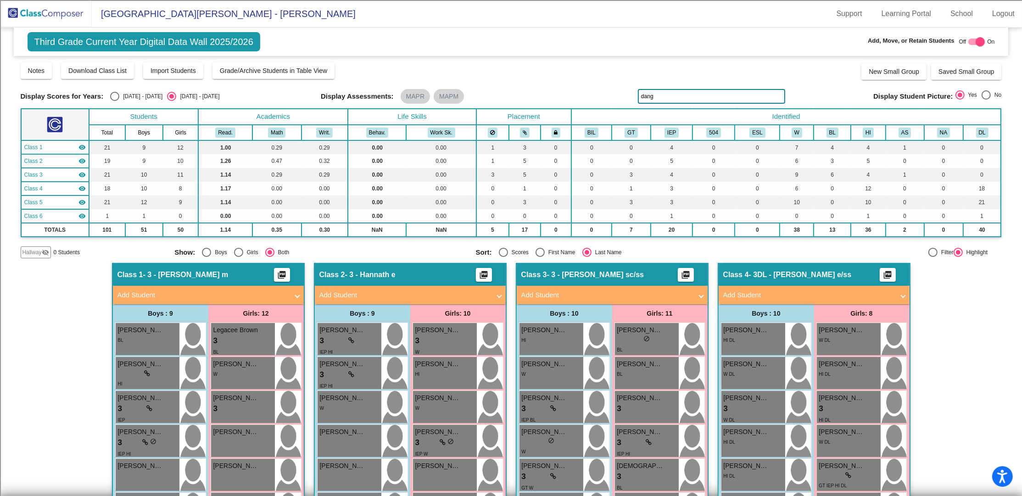
type input "dang"
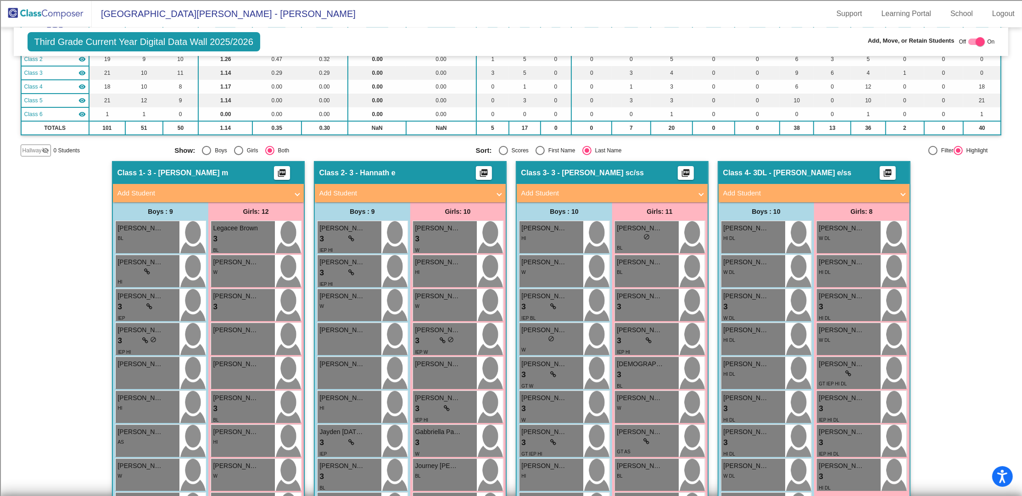
scroll to position [176, 0]
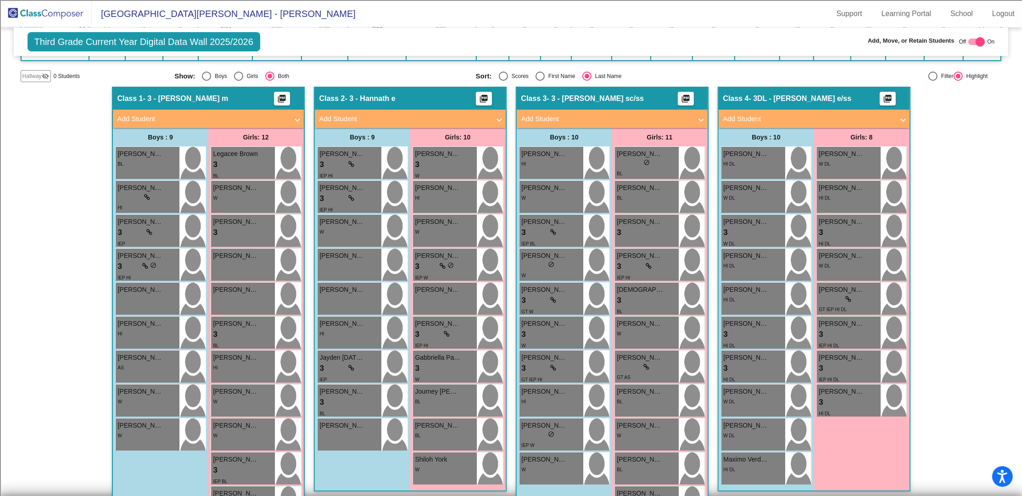
click at [498, 118] on span at bounding box center [500, 119] width 4 height 11
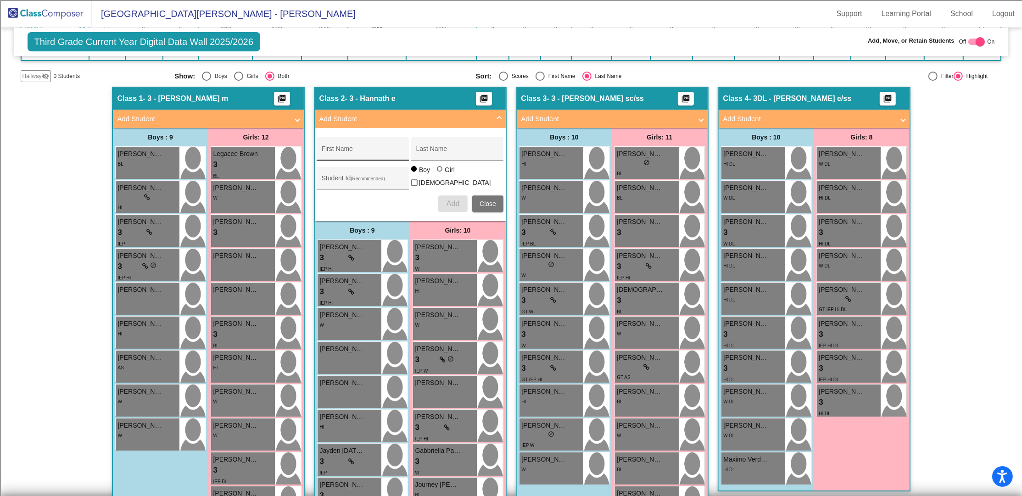
click at [356, 146] on div "First Name" at bounding box center [363, 151] width 83 height 19
type input "Dang"
type input "To"
type input "100073297"
click at [453, 200] on span "Add" at bounding box center [453, 204] width 13 height 8
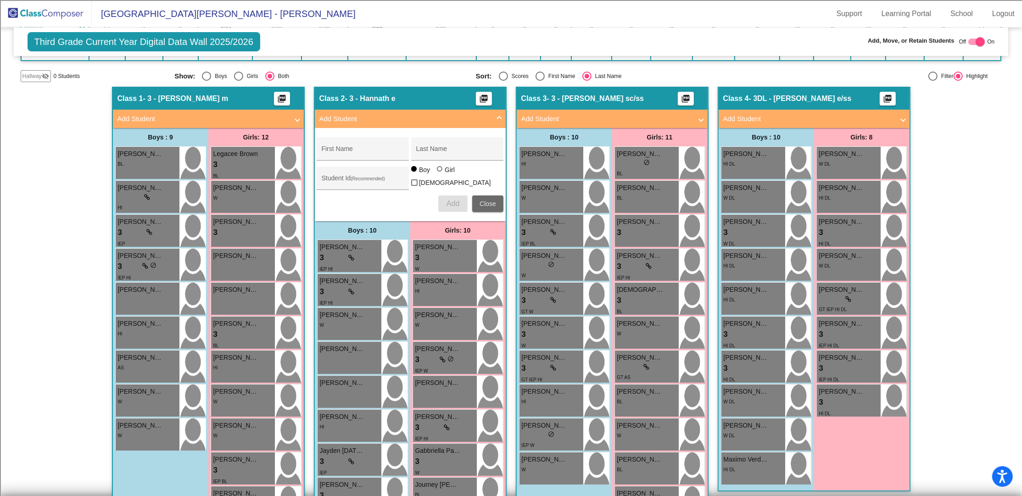
click at [486, 200] on span "Close" at bounding box center [488, 203] width 17 height 7
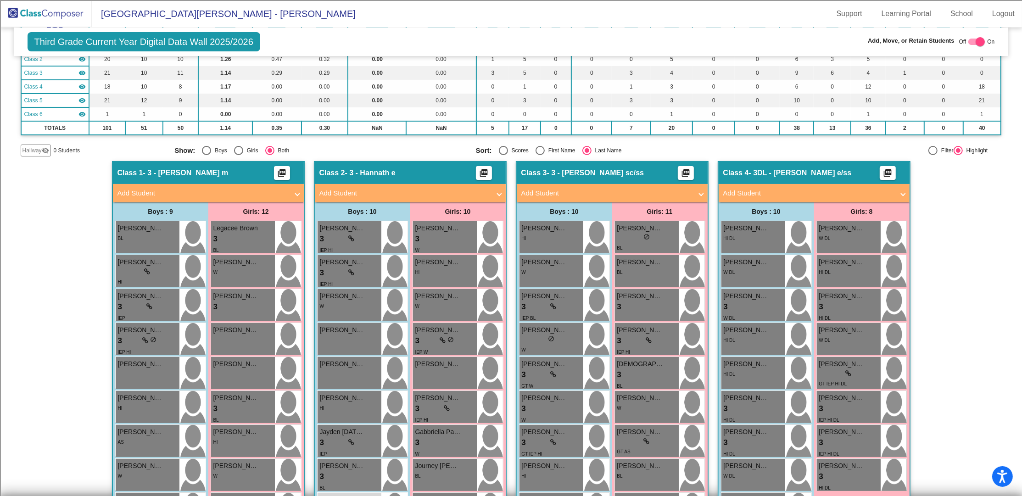
scroll to position [0, 0]
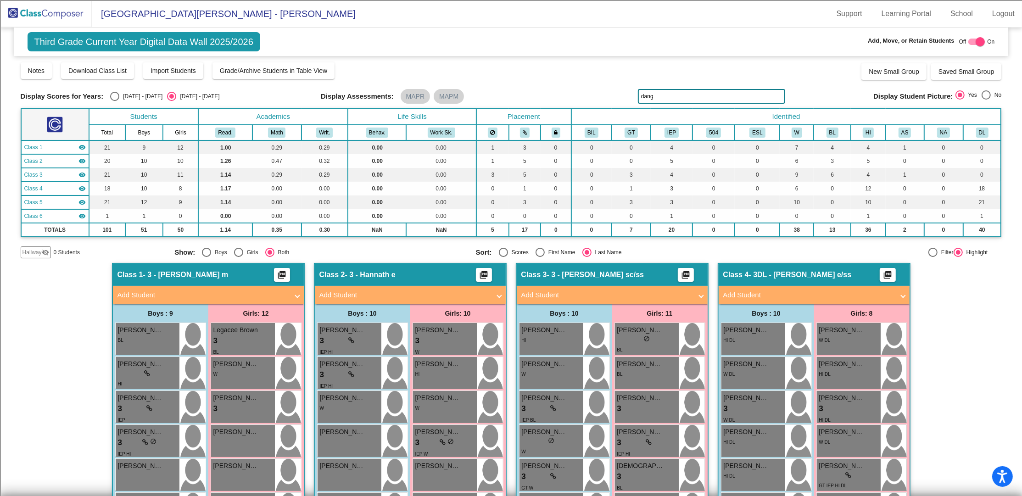
click at [666, 97] on input "dang" at bounding box center [711, 96] width 147 height 15
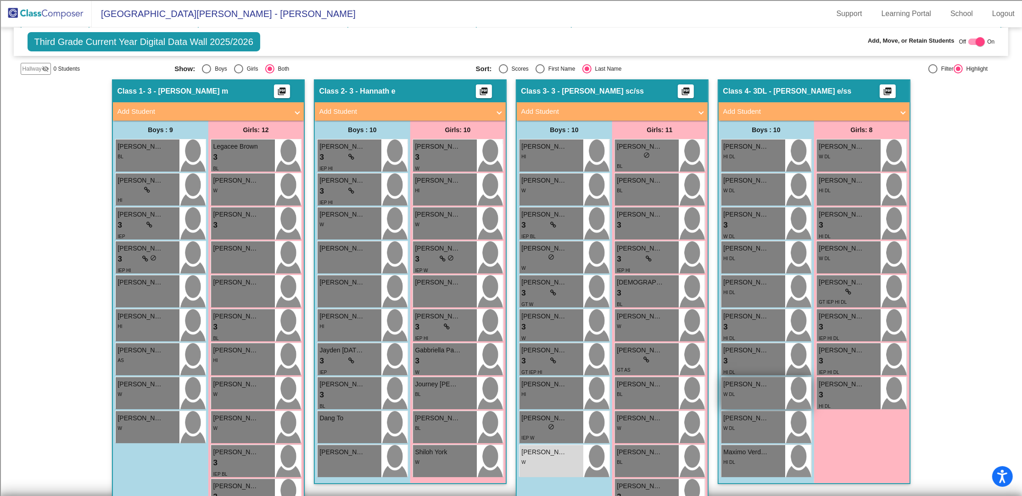
scroll to position [245, 0]
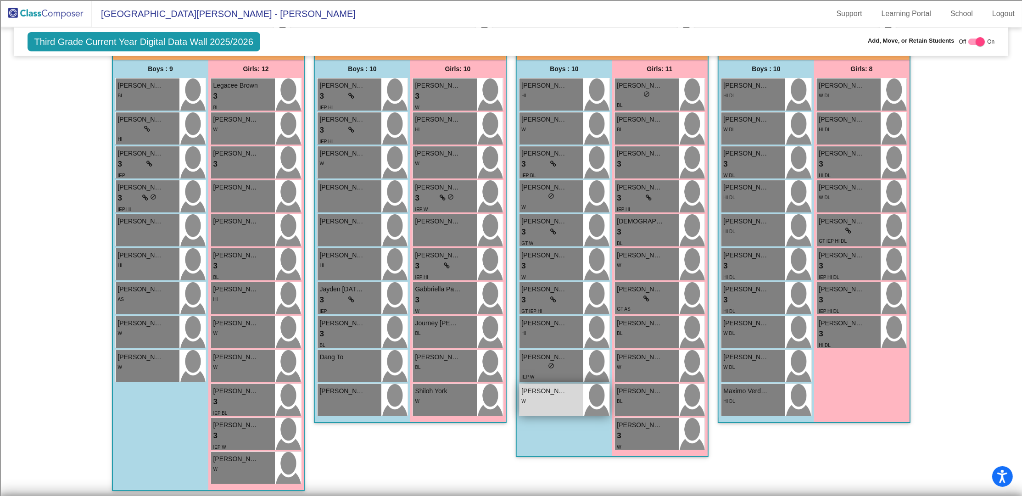
click at [544, 398] on div "W" at bounding box center [551, 401] width 59 height 10
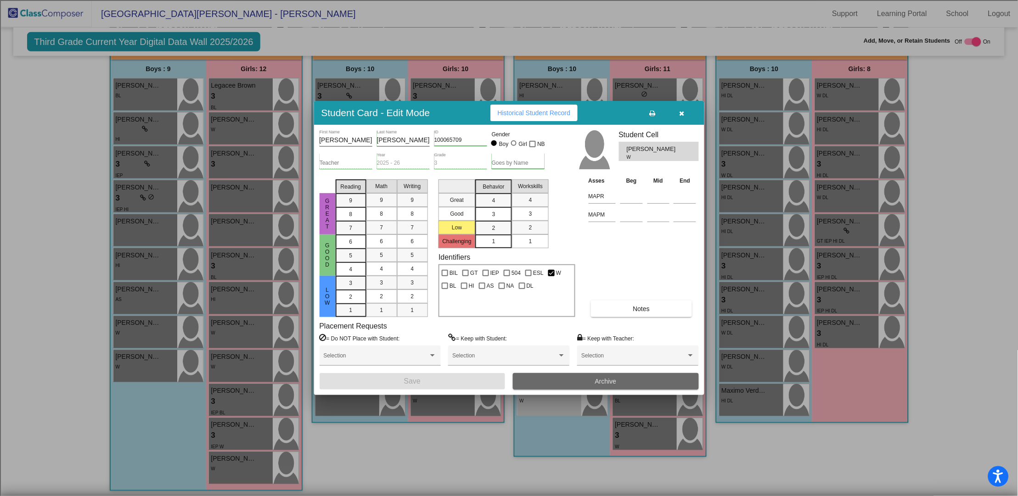
click at [575, 381] on button "Archive" at bounding box center [606, 381] width 186 height 17
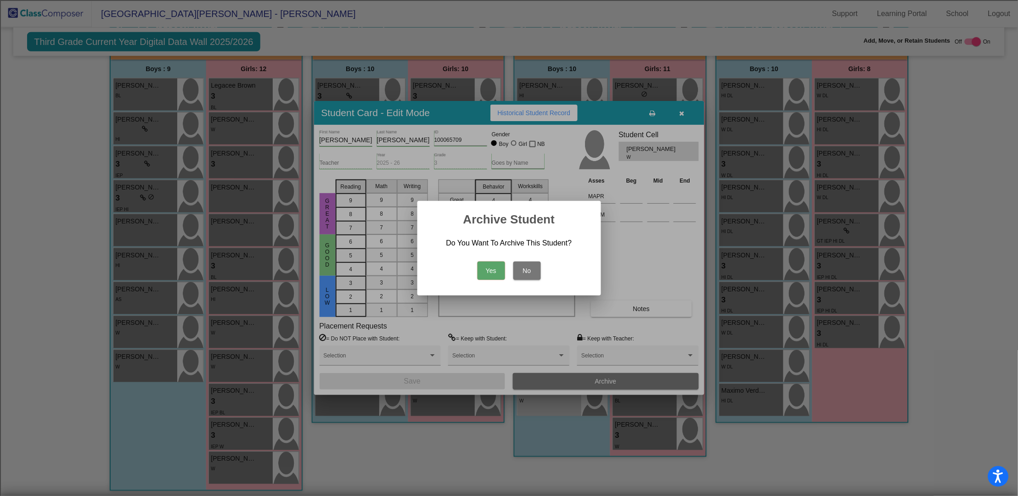
click at [492, 269] on button "Yes" at bounding box center [491, 271] width 28 height 18
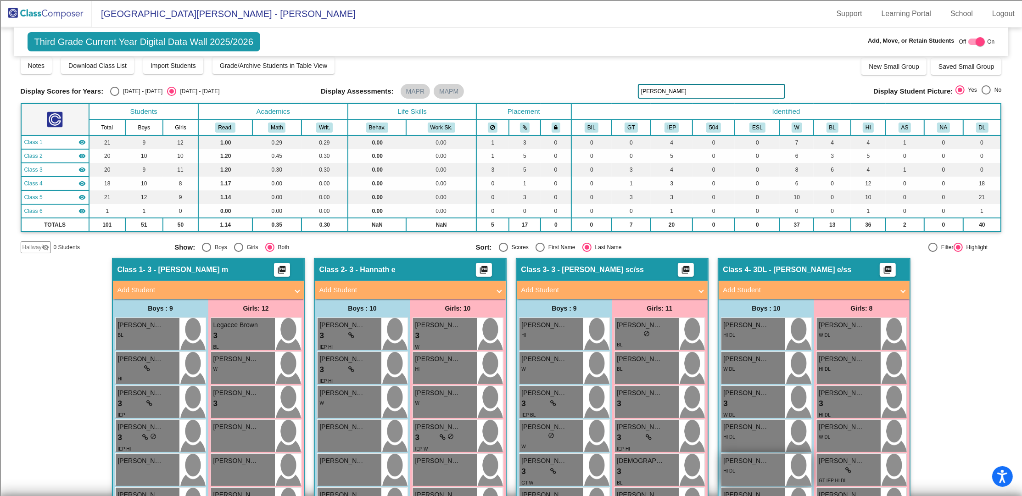
scroll to position [0, 0]
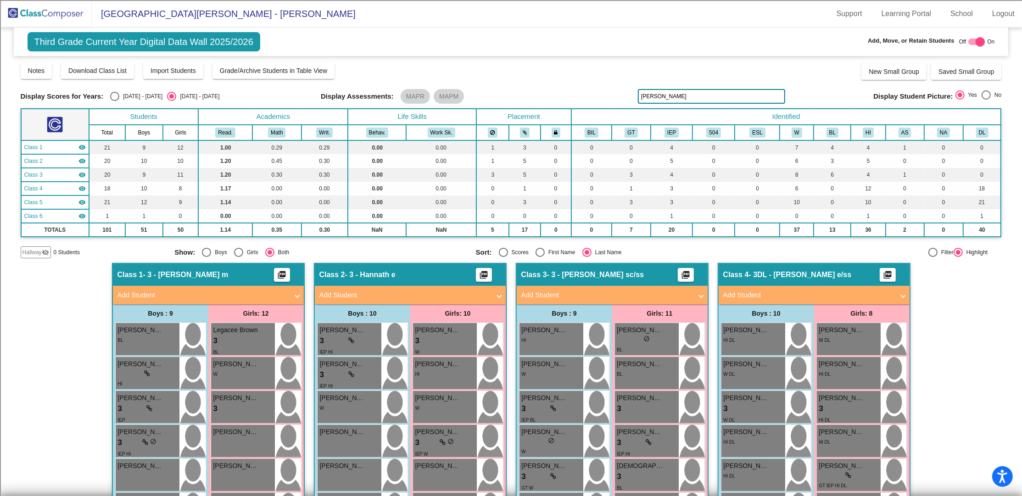
click at [666, 93] on input "[PERSON_NAME]" at bounding box center [711, 96] width 147 height 15
type input "[PERSON_NAME]"
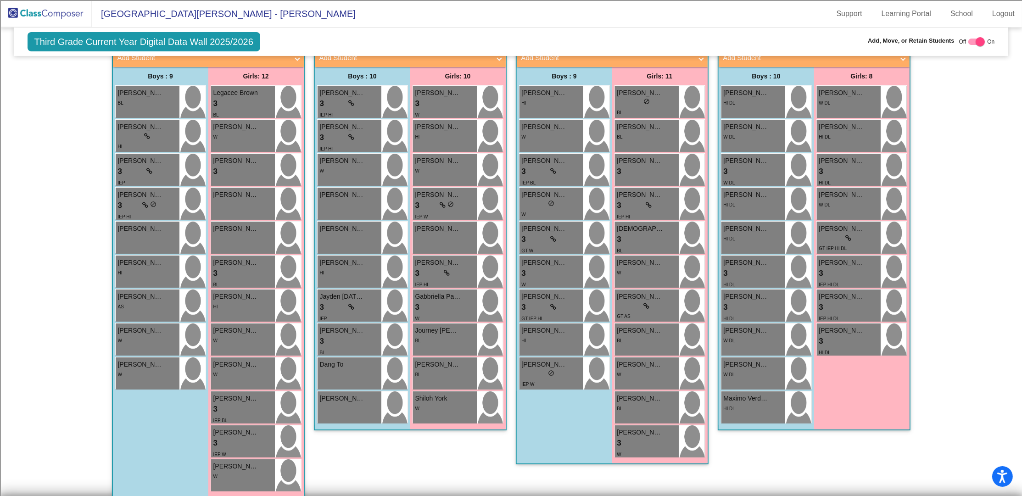
scroll to position [176, 0]
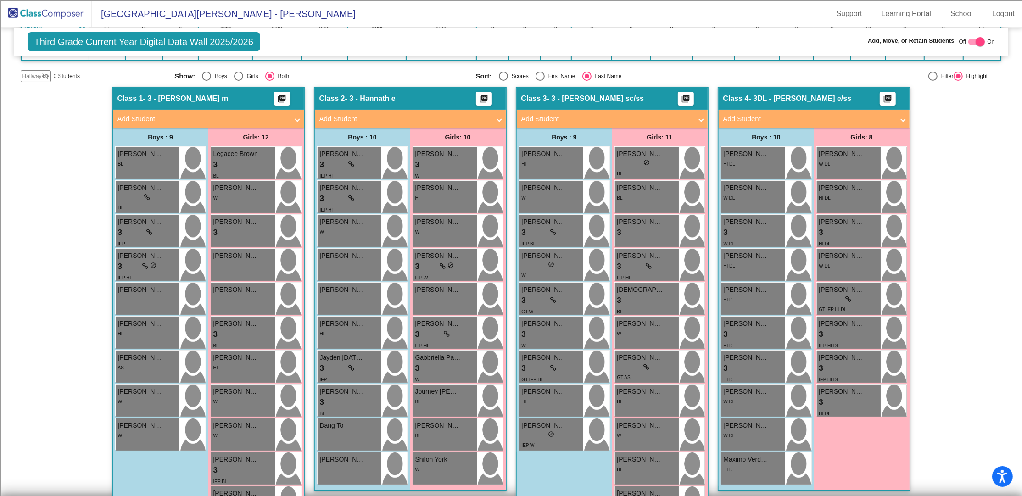
click at [700, 118] on span at bounding box center [702, 119] width 4 height 11
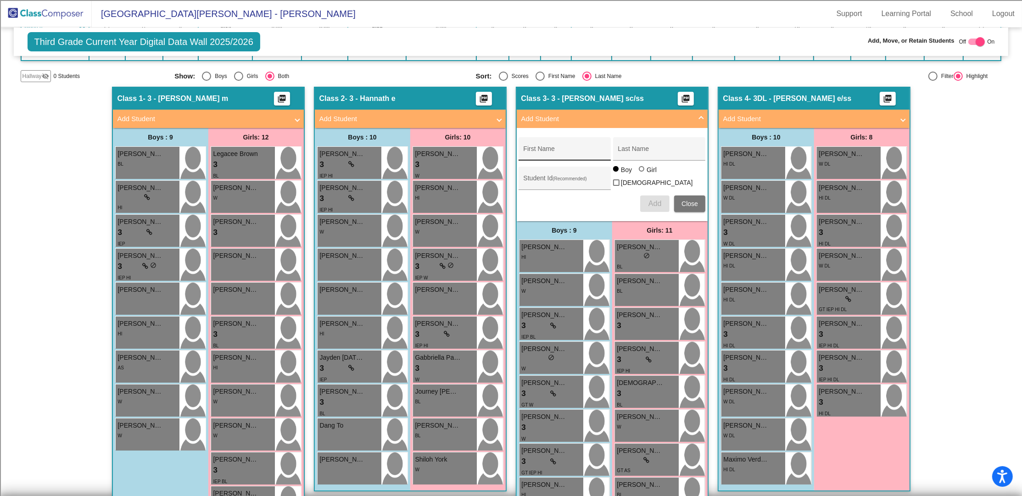
click at [563, 153] on input "First Name" at bounding box center [565, 152] width 83 height 7
type input "[PERSON_NAME]"
type input "100073258"
click at [649, 200] on span "Add" at bounding box center [655, 204] width 13 height 8
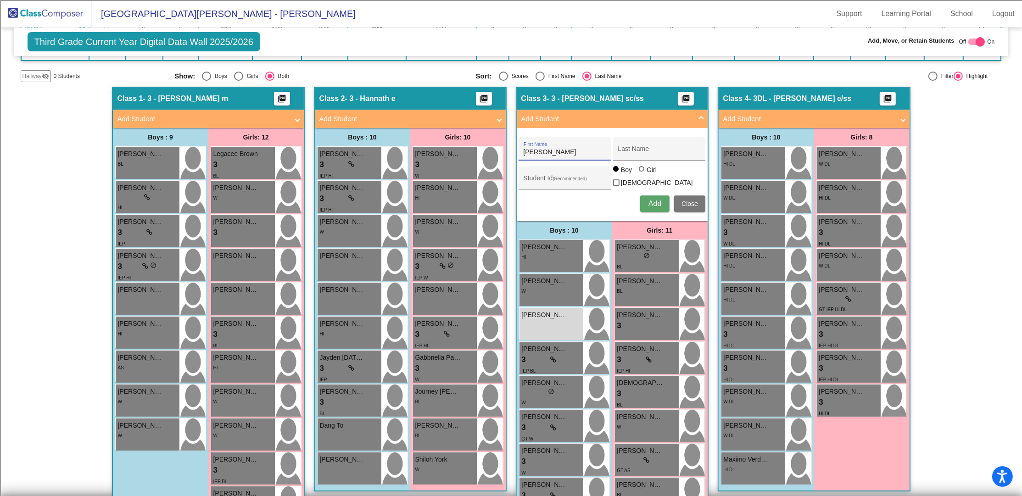
type input "[PERSON_NAME]"
type input "100063134"
click at [649, 201] on span "Add" at bounding box center [655, 204] width 13 height 8
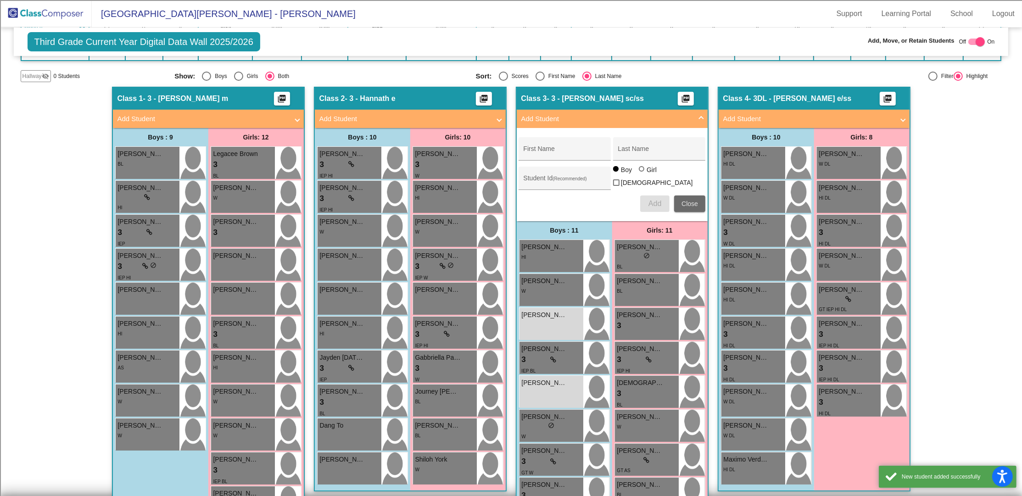
click at [695, 200] on span "Close" at bounding box center [690, 203] width 17 height 7
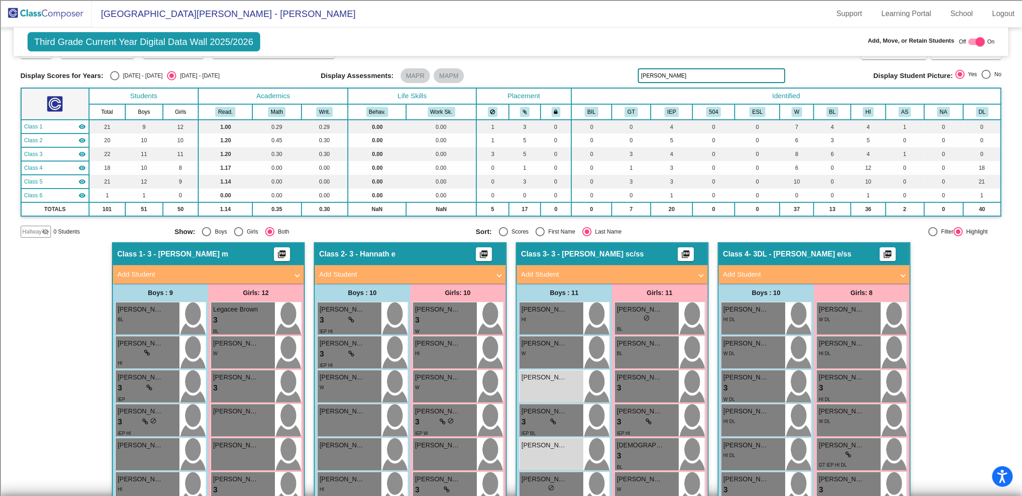
scroll to position [0, 0]
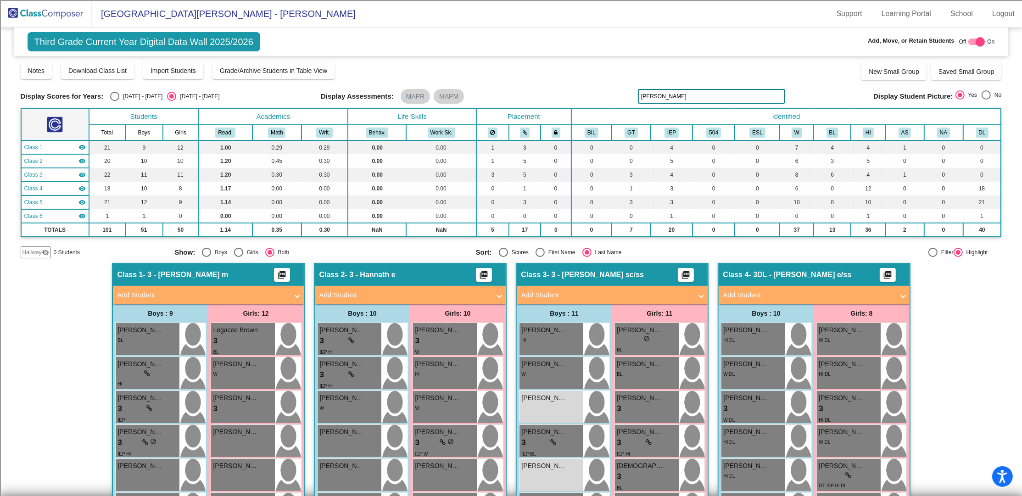
click at [81, 146] on mat-icon "visibility" at bounding box center [81, 147] width 7 height 7
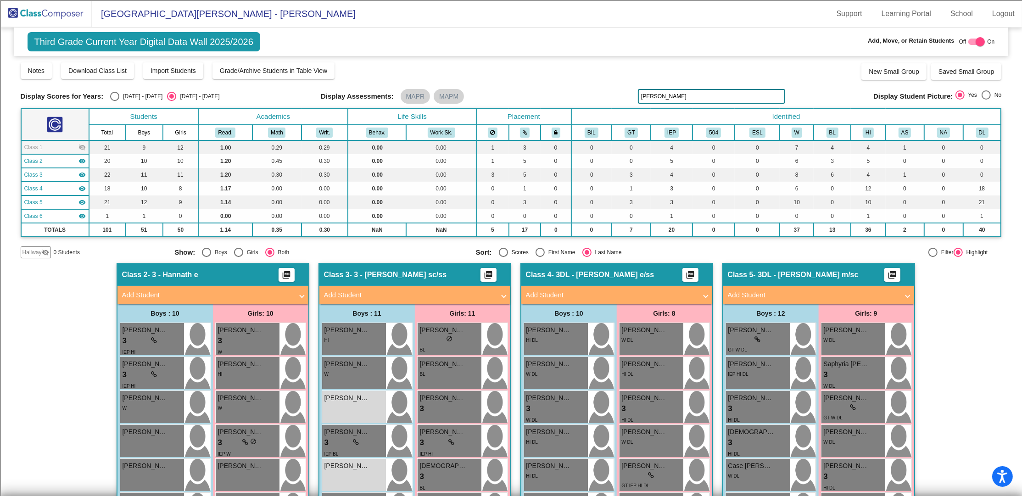
click at [84, 163] on mat-icon "visibility" at bounding box center [81, 160] width 7 height 7
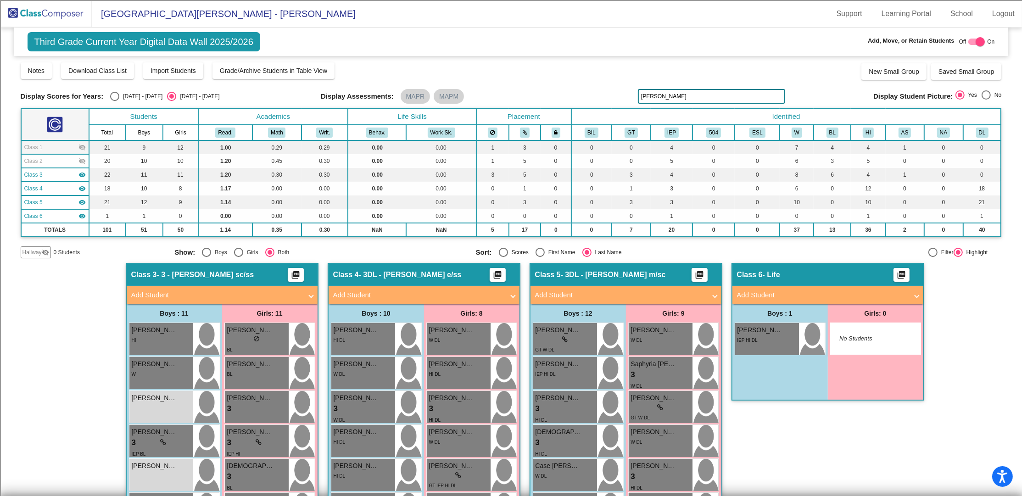
click at [82, 174] on mat-icon "visibility" at bounding box center [81, 174] width 7 height 7
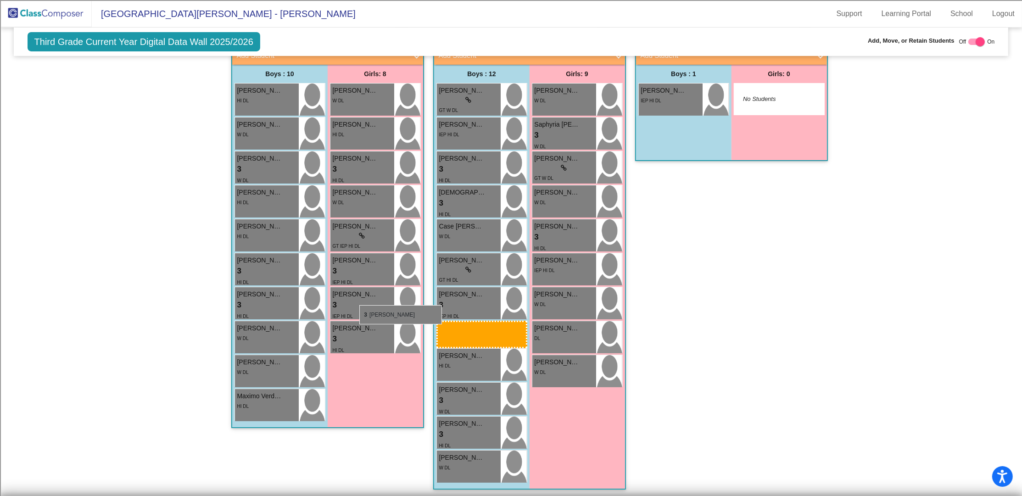
scroll to position [213, 0]
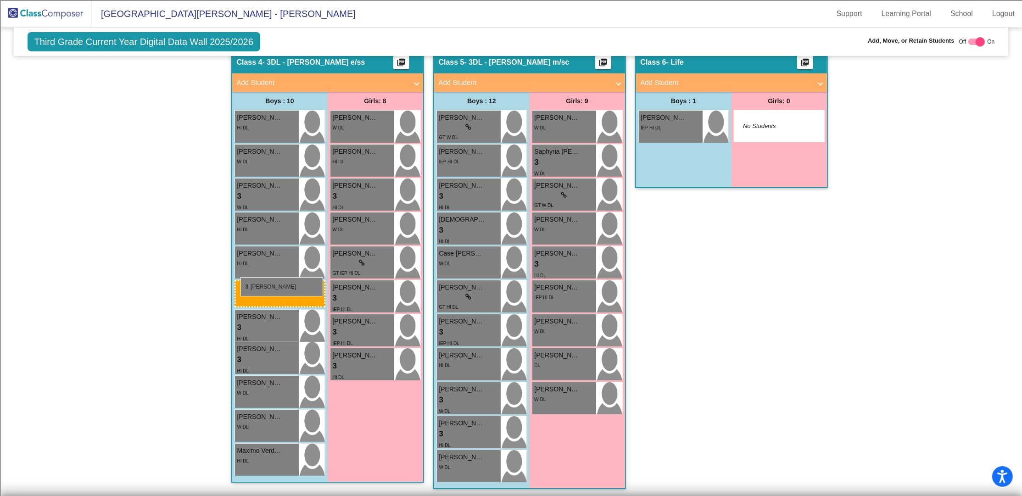
drag, startPoint x: 473, startPoint y: 325, endPoint x: 241, endPoint y: 277, distance: 237.1
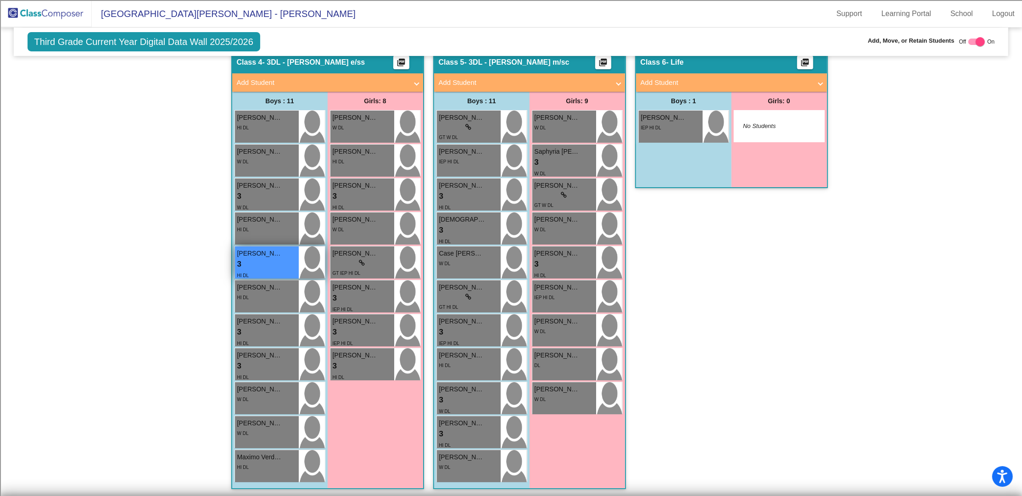
scroll to position [151, 0]
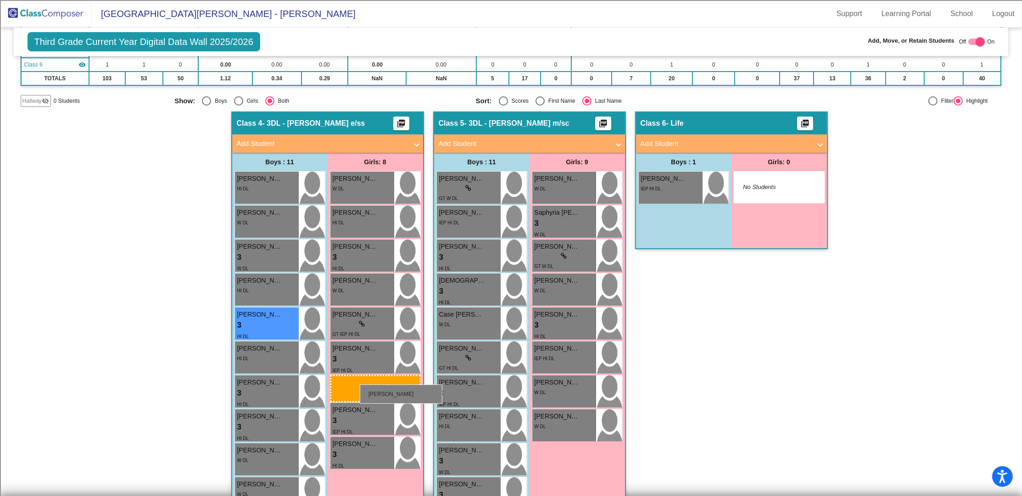
drag, startPoint x: 562, startPoint y: 419, endPoint x: 359, endPoint y: 385, distance: 205.3
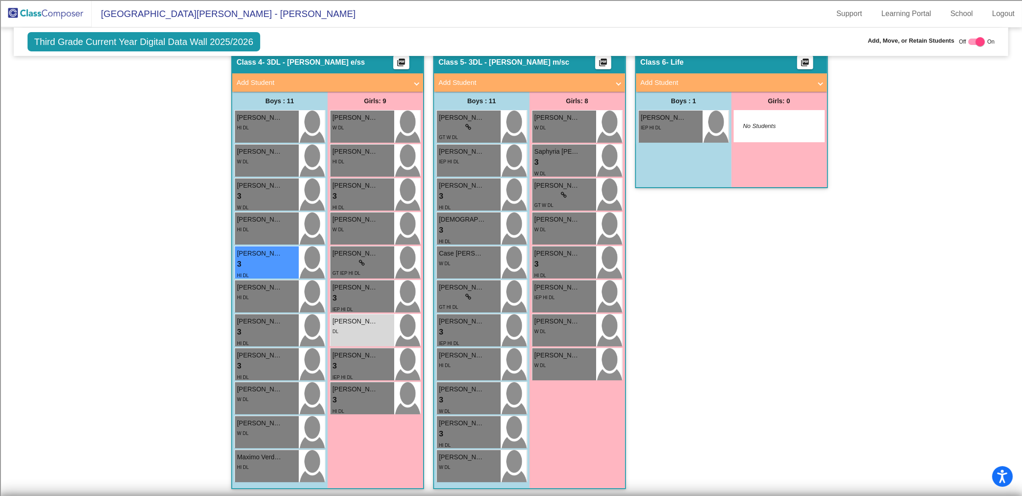
scroll to position [29, 0]
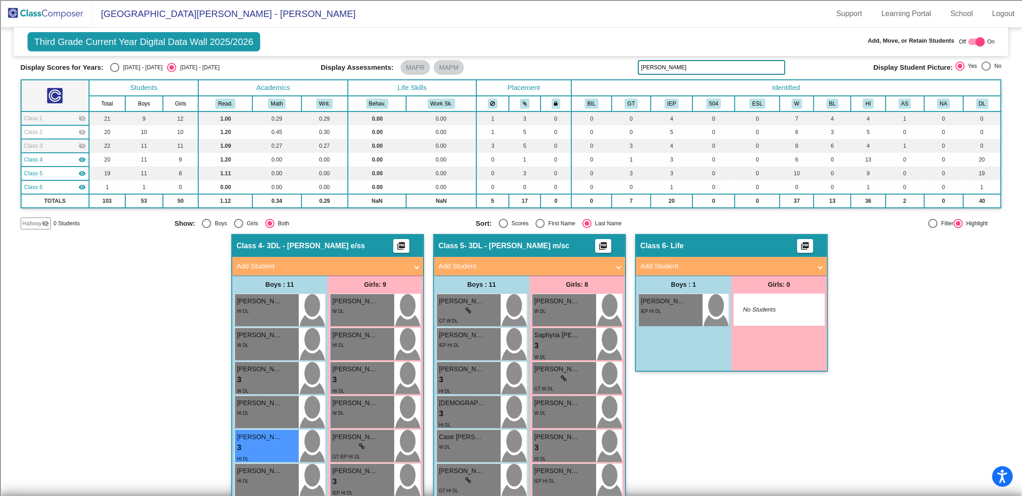
click at [66, 14] on img at bounding box center [46, 13] width 92 height 27
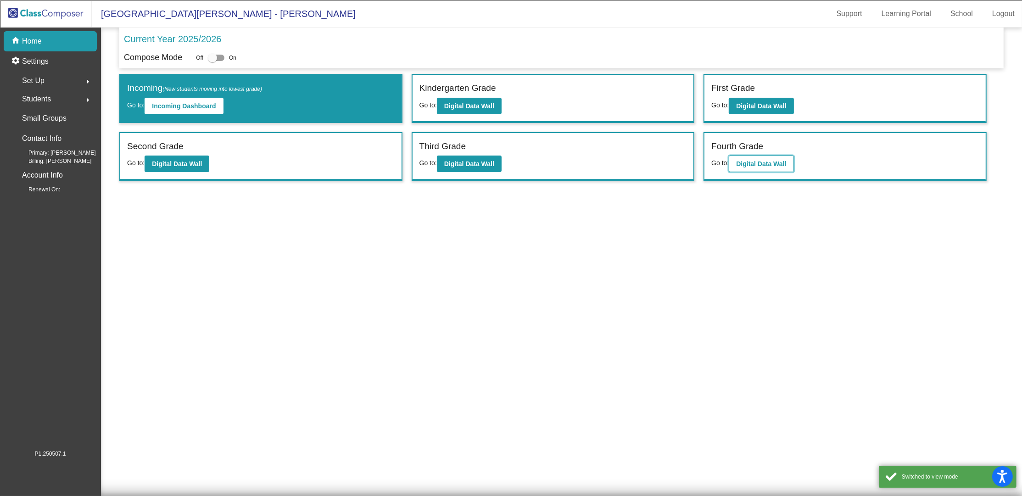
click at [783, 166] on b "Digital Data Wall" at bounding box center [761, 163] width 50 height 7
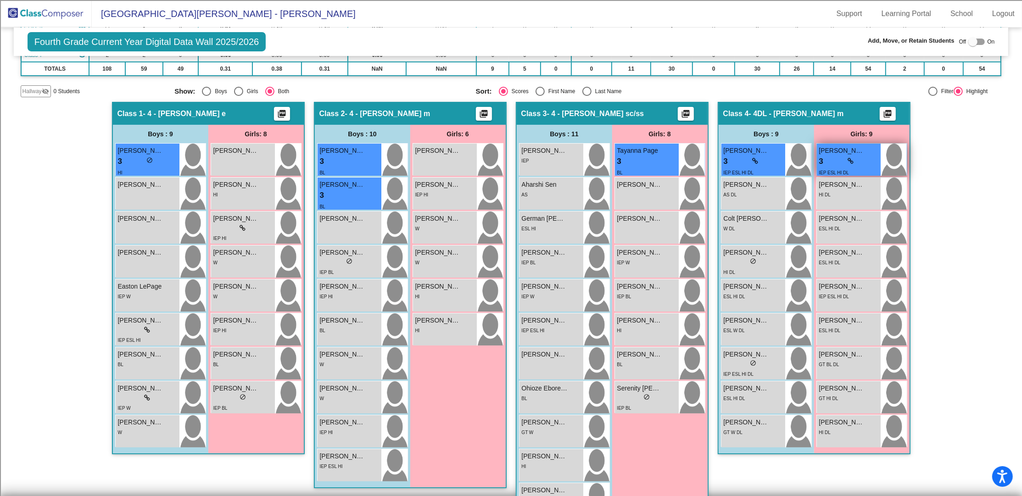
scroll to position [184, 0]
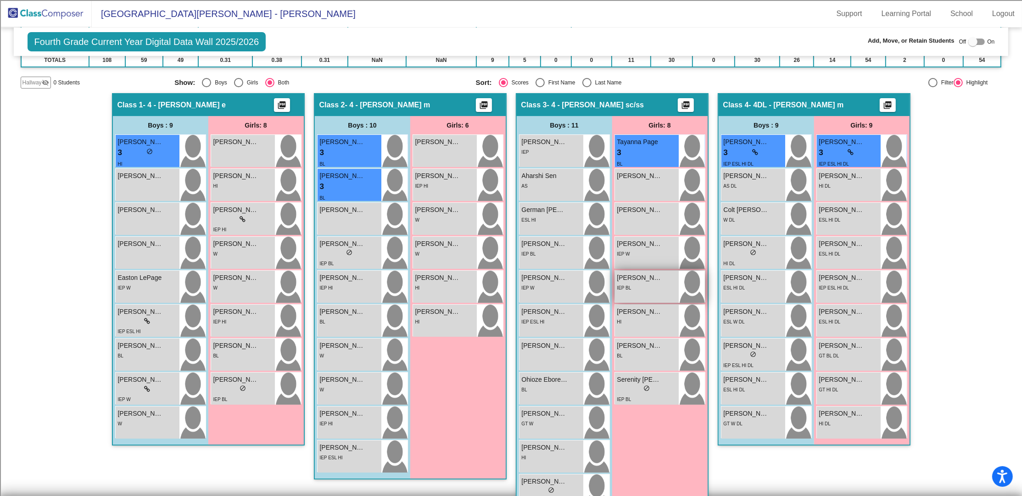
click at [652, 286] on div "IEP BL" at bounding box center [646, 288] width 59 height 10
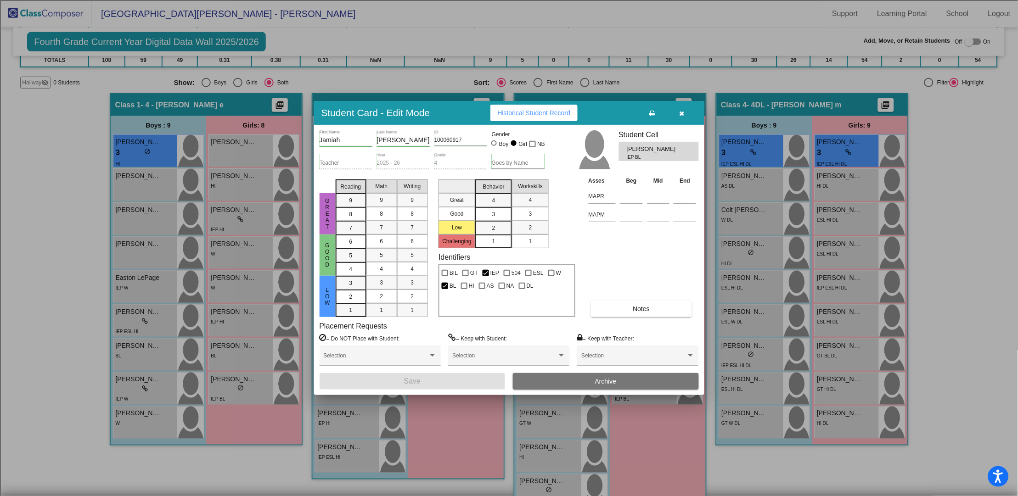
click at [643, 379] on button "Archive" at bounding box center [606, 381] width 186 height 17
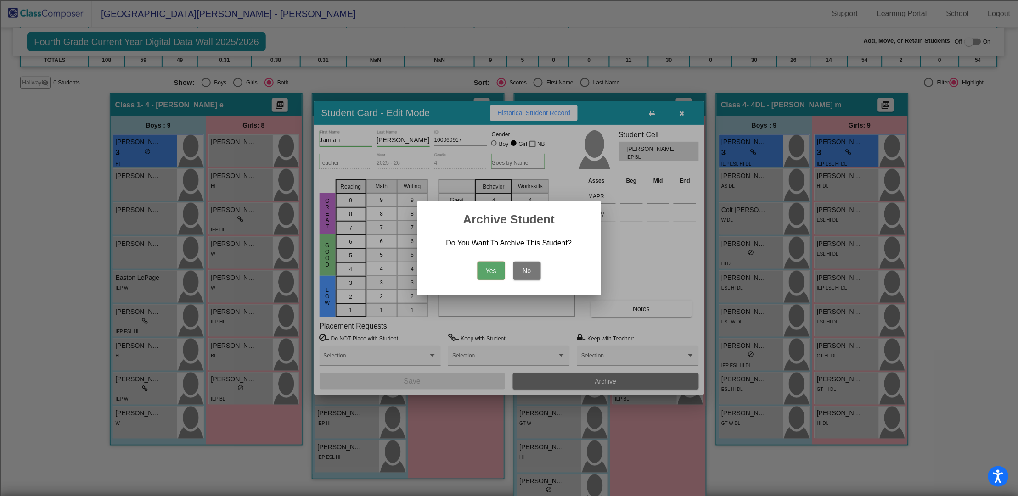
click at [498, 271] on button "Yes" at bounding box center [491, 271] width 28 height 18
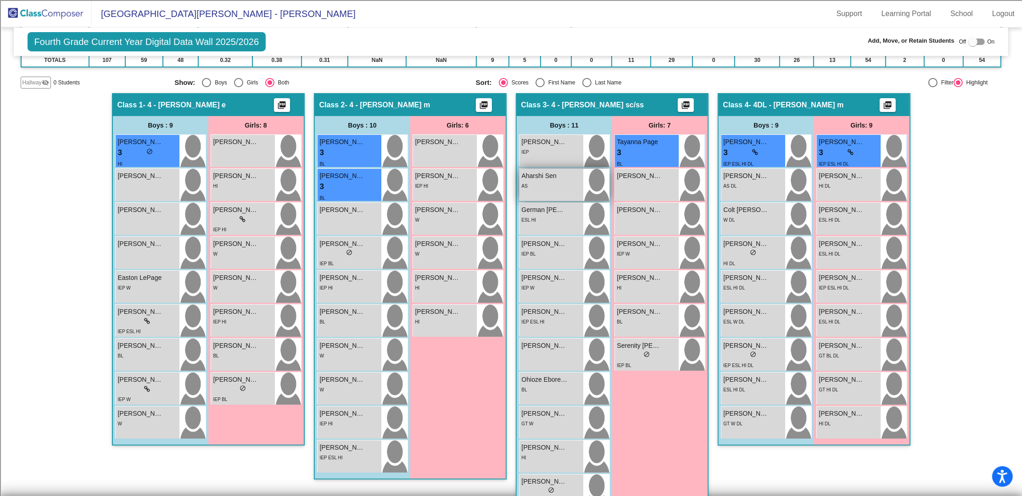
scroll to position [0, 0]
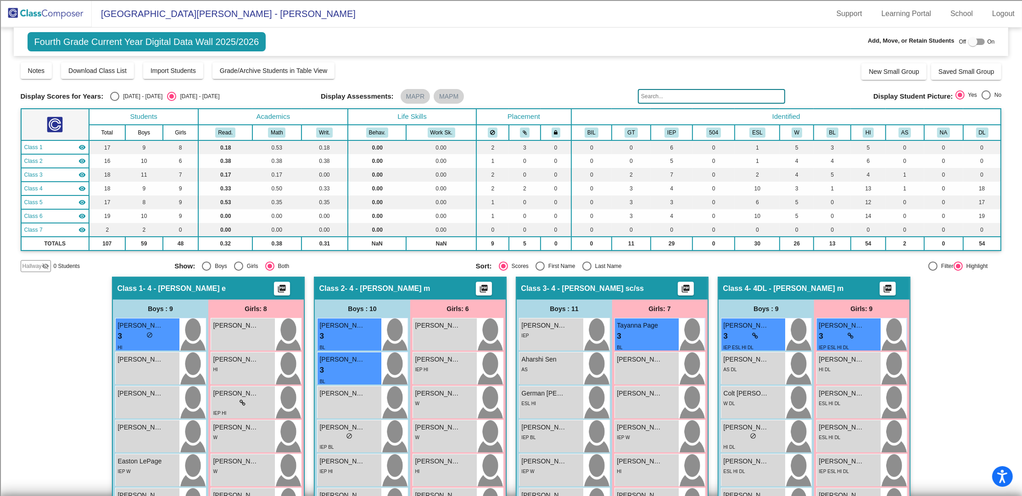
click at [686, 101] on input "text" at bounding box center [711, 96] width 147 height 15
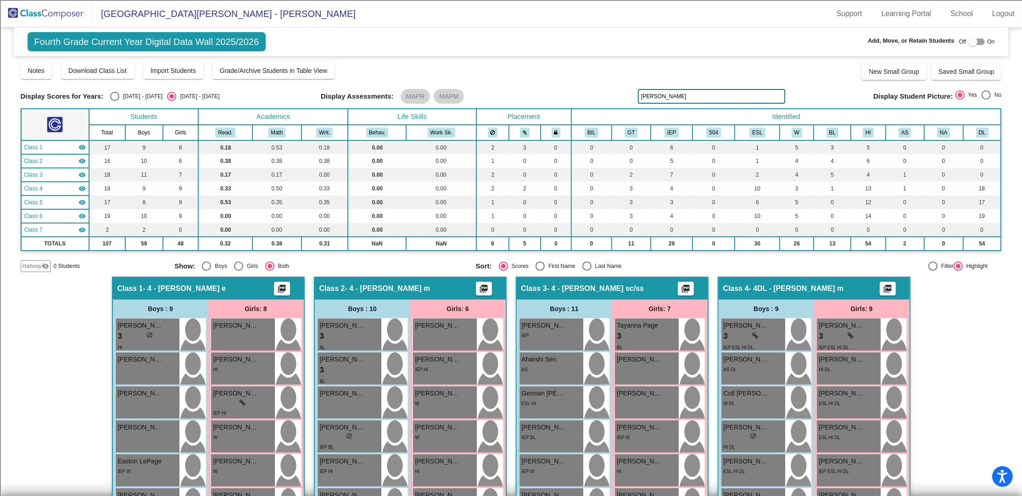
type input "[PERSON_NAME]"
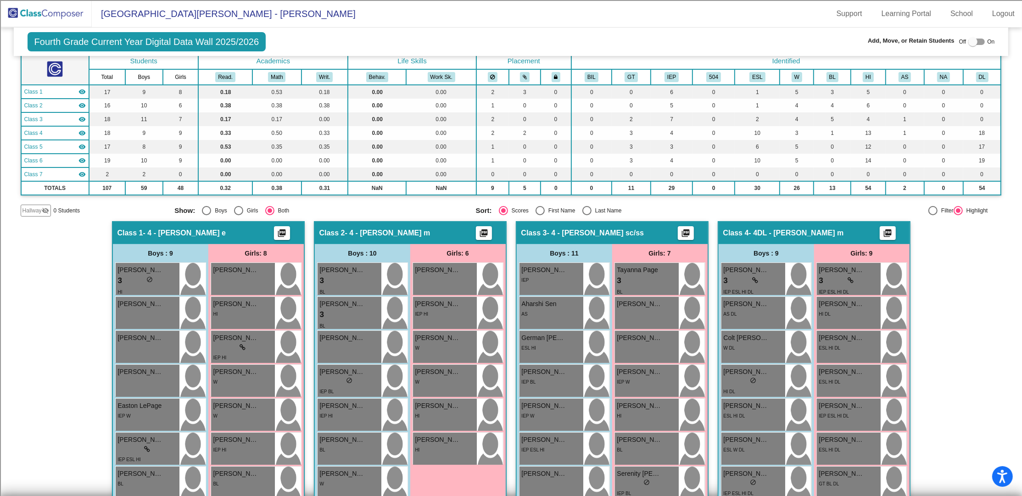
scroll to position [52, 0]
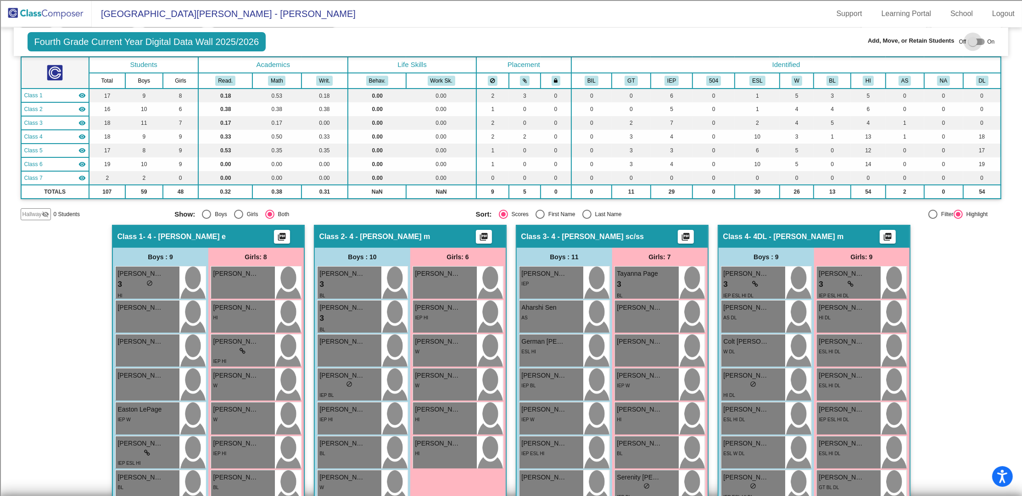
click at [973, 39] on div at bounding box center [973, 41] width 9 height 9
checkbox input "true"
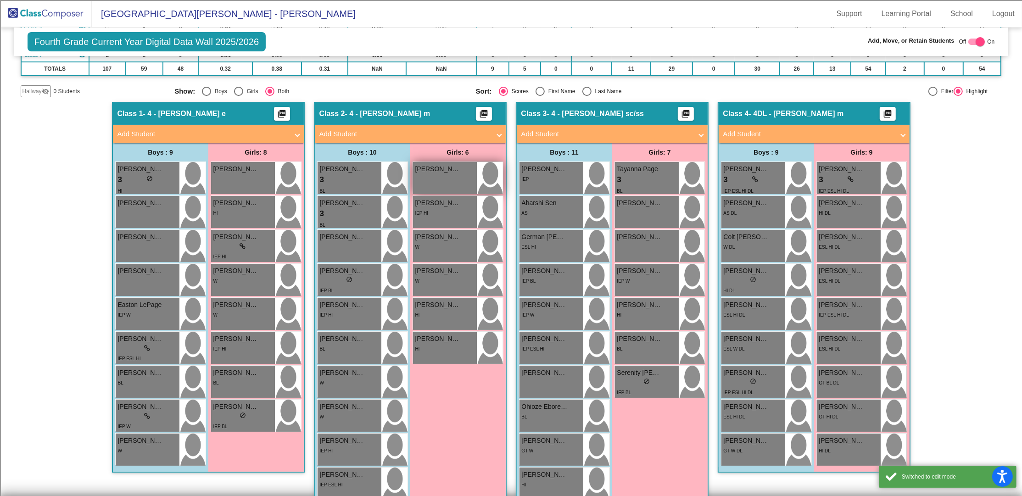
scroll to position [174, 0]
click at [499, 134] on span at bounding box center [500, 134] width 4 height 11
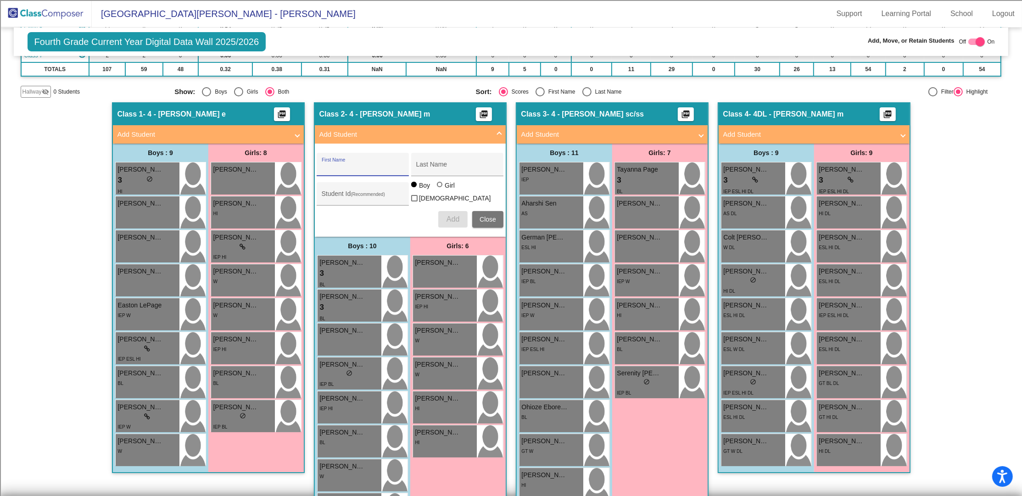
click at [362, 166] on input "First Name" at bounding box center [363, 167] width 83 height 7
type input "Machail"
type input "[PERSON_NAME]"
type input "100063011"
click at [453, 218] on span "Add" at bounding box center [453, 219] width 13 height 8
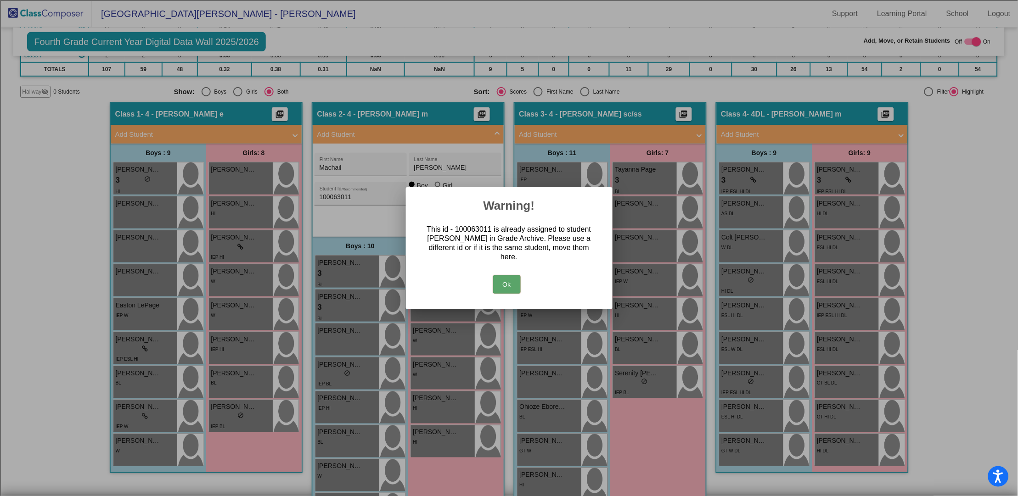
click at [509, 286] on button "Ok" at bounding box center [507, 284] width 28 height 18
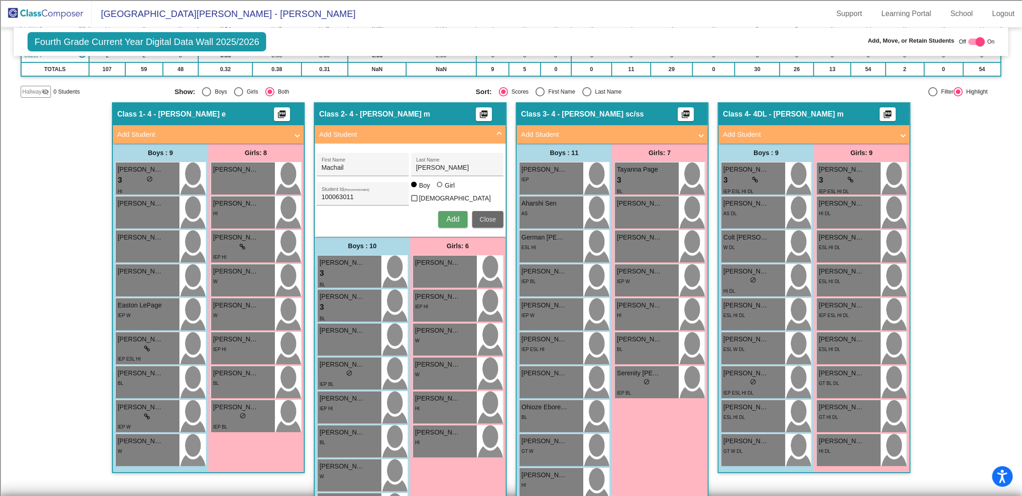
click at [493, 216] on span "Close" at bounding box center [488, 219] width 17 height 7
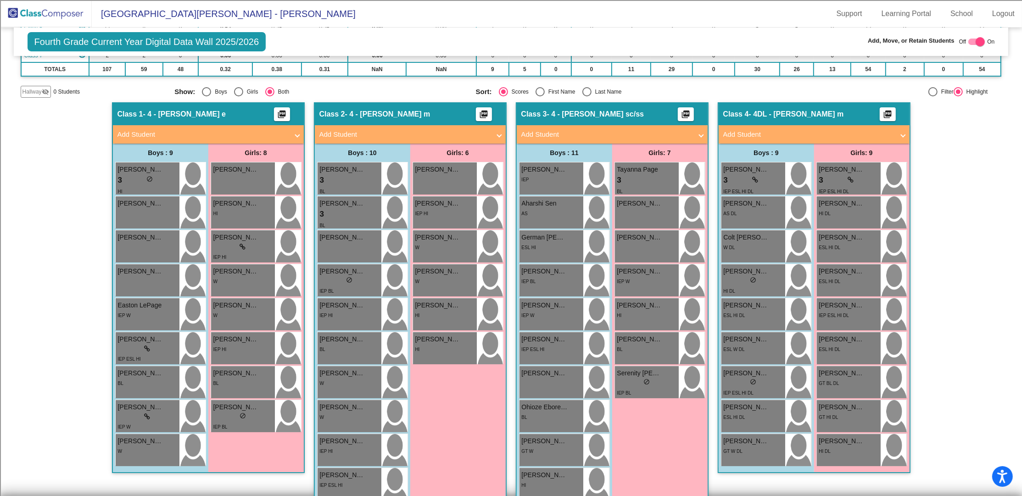
click at [27, 10] on img at bounding box center [46, 13] width 92 height 27
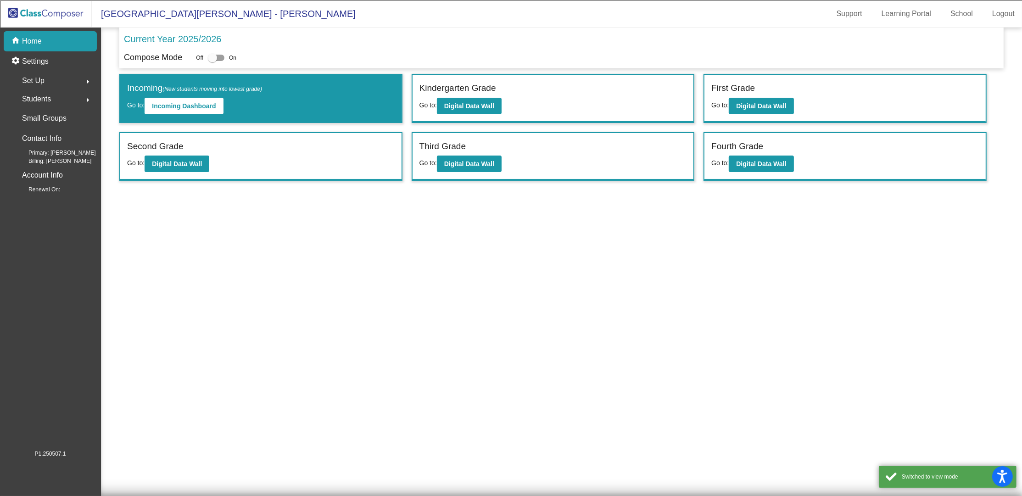
click at [34, 101] on span "Students" at bounding box center [36, 99] width 29 height 13
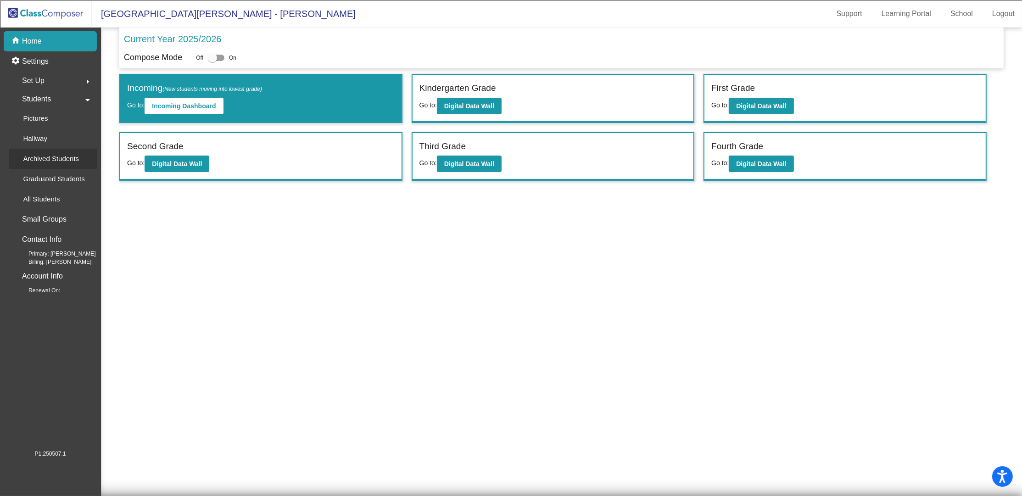
click at [52, 159] on p "Archived Students" at bounding box center [51, 158] width 56 height 11
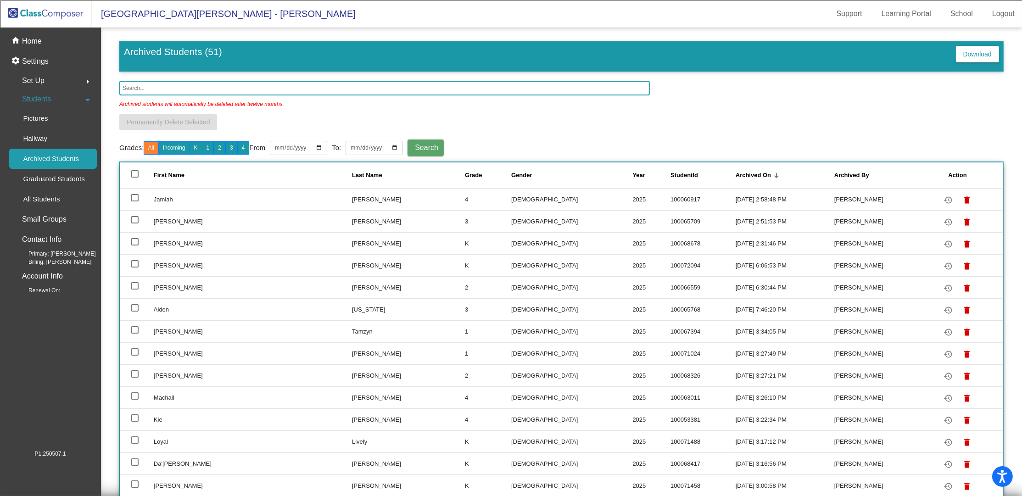
click at [196, 88] on input "text" at bounding box center [384, 88] width 531 height 15
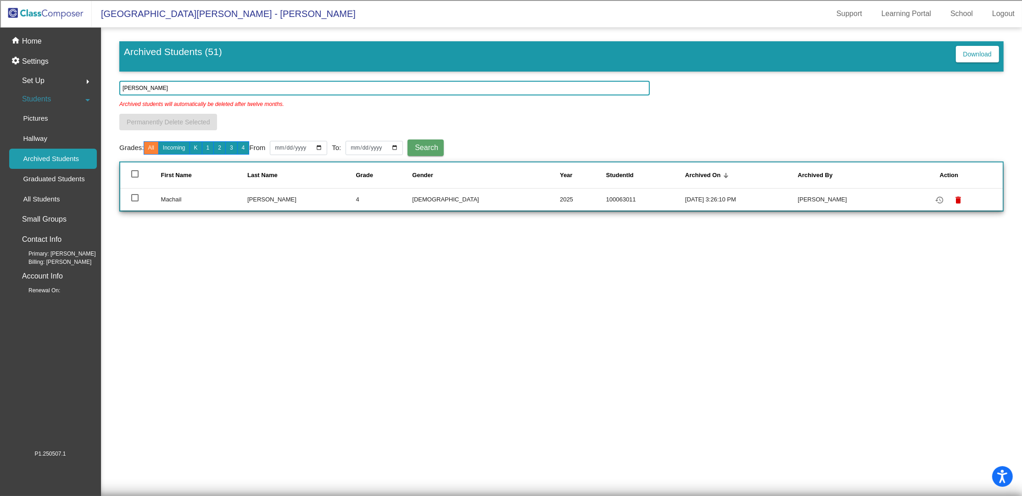
type input "[PERSON_NAME]"
click at [935, 199] on mat-icon "restore" at bounding box center [940, 200] width 11 height 11
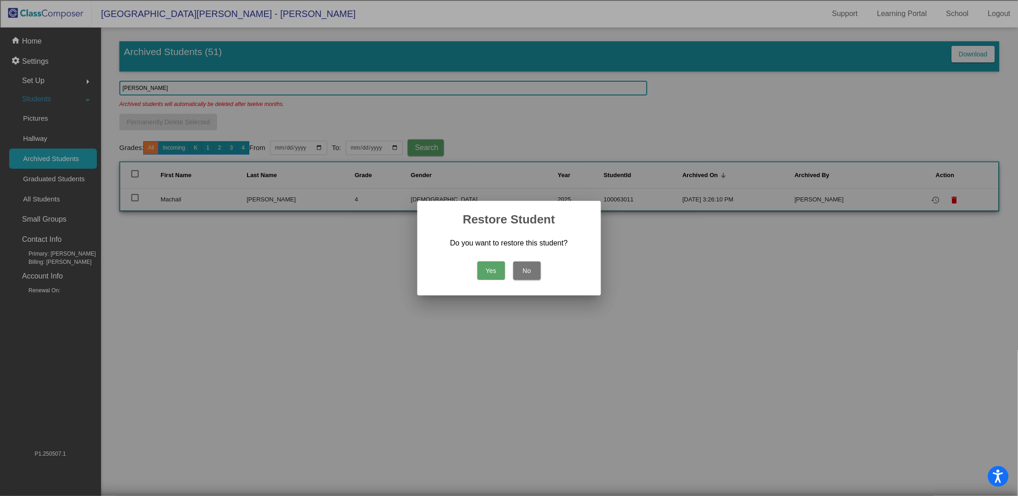
click at [488, 275] on button "Yes" at bounding box center [491, 271] width 28 height 18
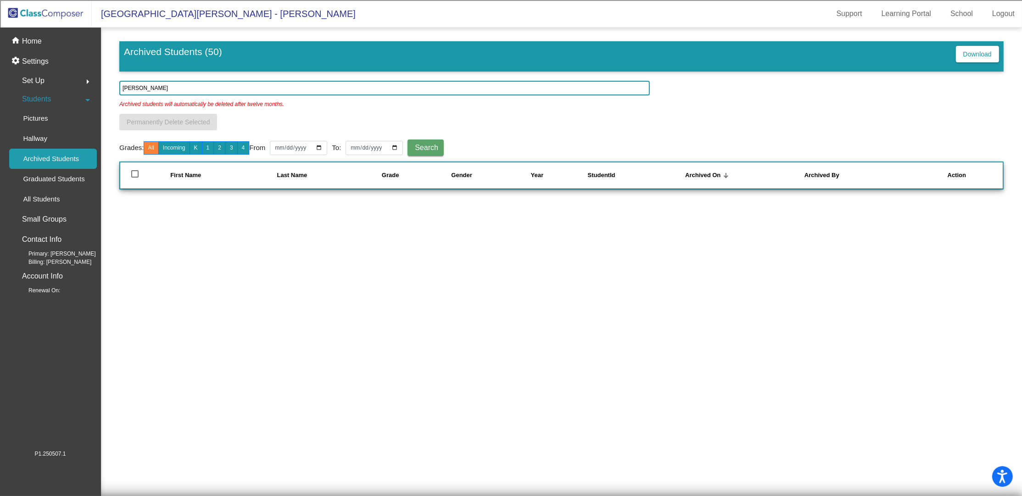
click at [44, 96] on span "Students" at bounding box center [36, 99] width 29 height 13
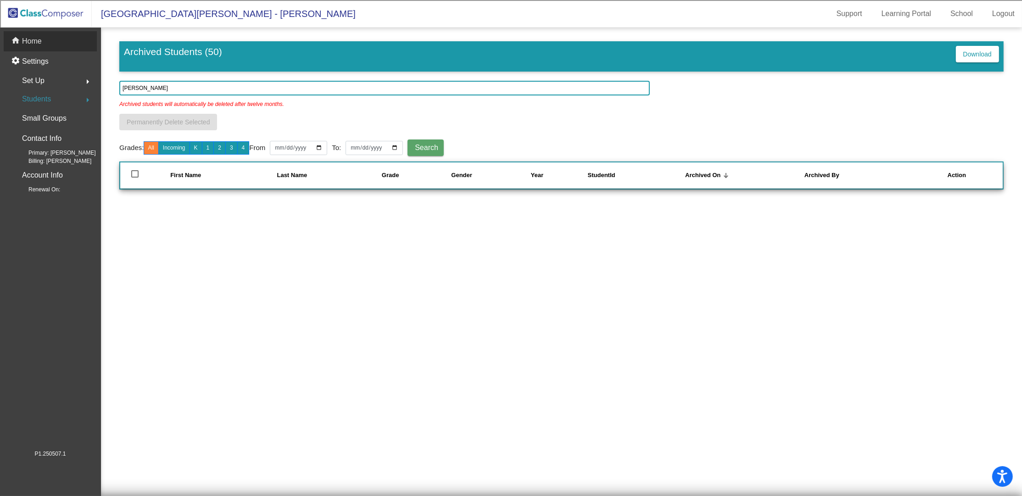
click at [28, 38] on p "Home" at bounding box center [32, 41] width 20 height 11
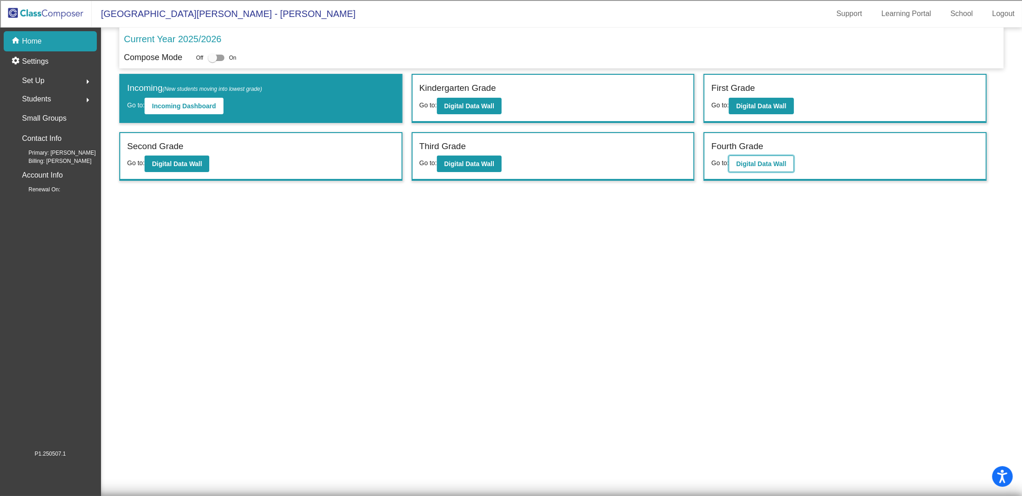
click at [765, 161] on b "Digital Data Wall" at bounding box center [761, 163] width 50 height 7
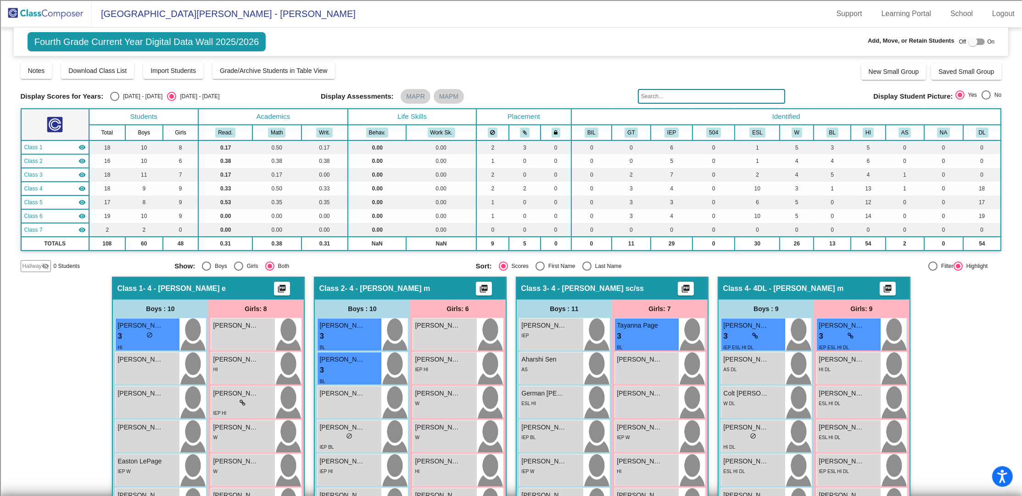
click at [703, 101] on input "text" at bounding box center [711, 96] width 147 height 15
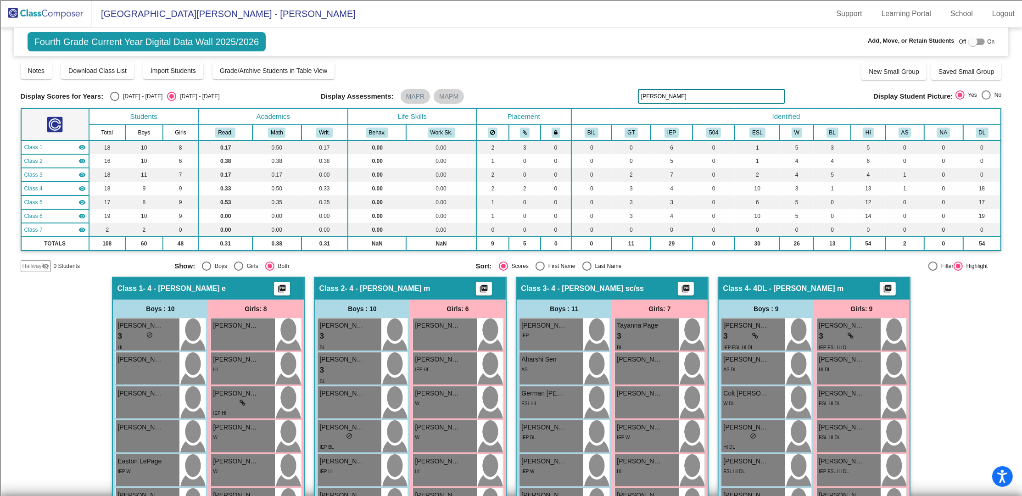
type input "[PERSON_NAME]"
click at [974, 42] on div at bounding box center [977, 42] width 17 height 6
checkbox input "true"
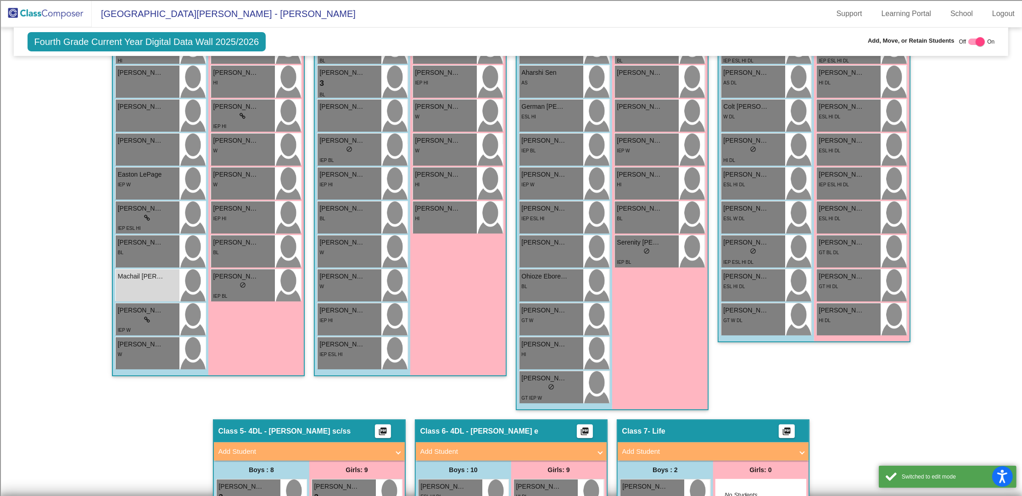
scroll to position [306, 0]
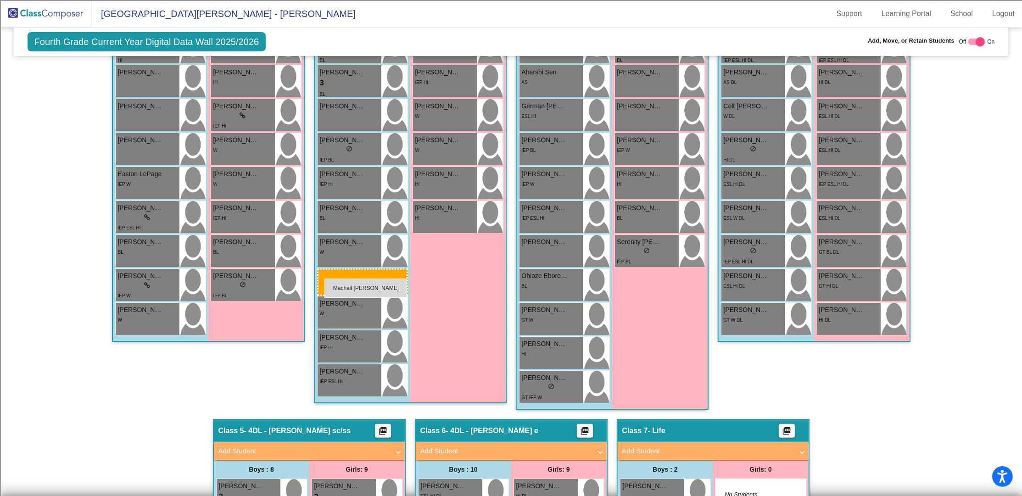
drag, startPoint x: 135, startPoint y: 285, endPoint x: 325, endPoint y: 279, distance: 189.2
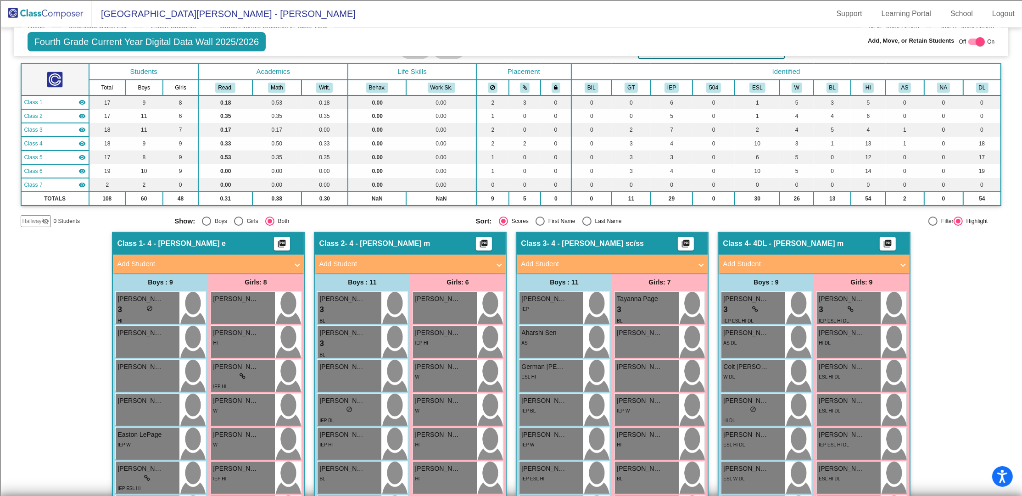
scroll to position [0, 0]
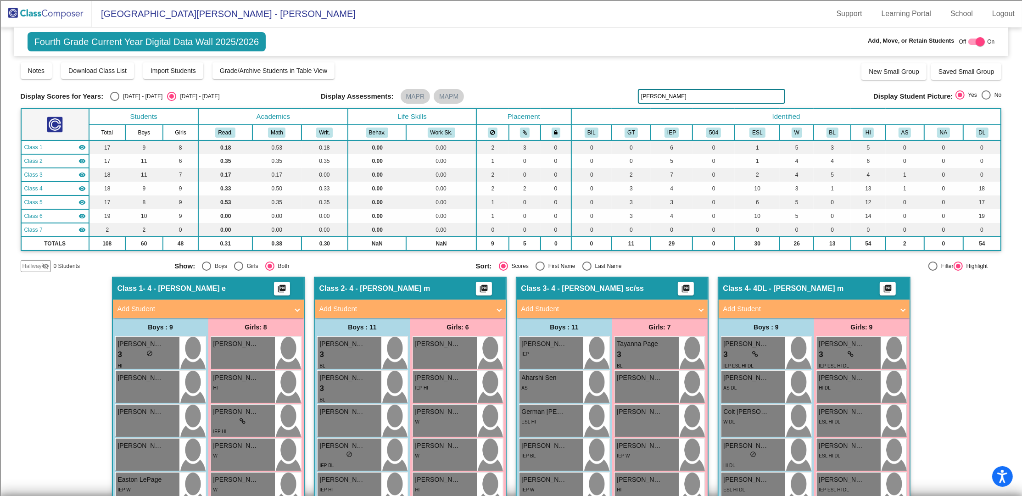
click at [71, 45] on span "Fourth Grade Current Year Digital Data Wall 2025/2026" at bounding box center [147, 41] width 239 height 19
click at [56, 22] on img at bounding box center [46, 13] width 92 height 27
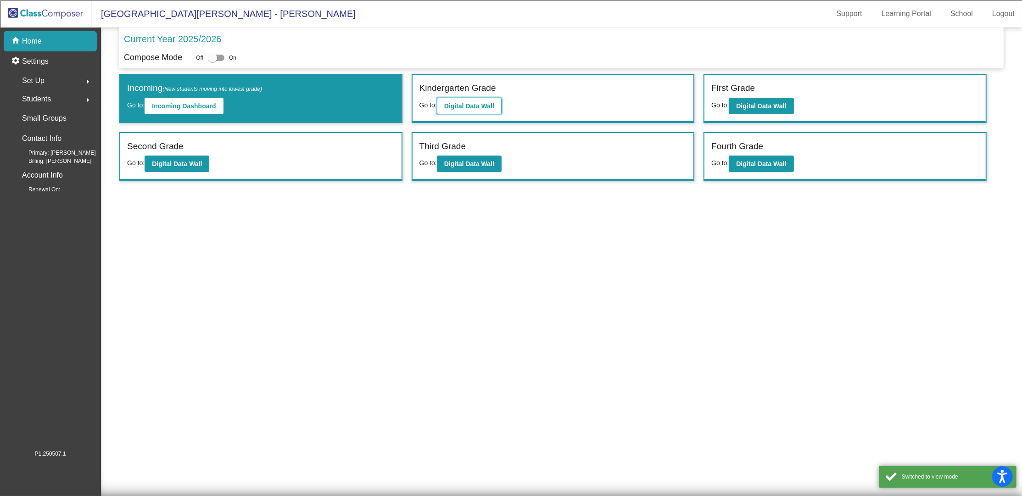
click at [468, 110] on button "Digital Data Wall" at bounding box center [469, 106] width 65 height 17
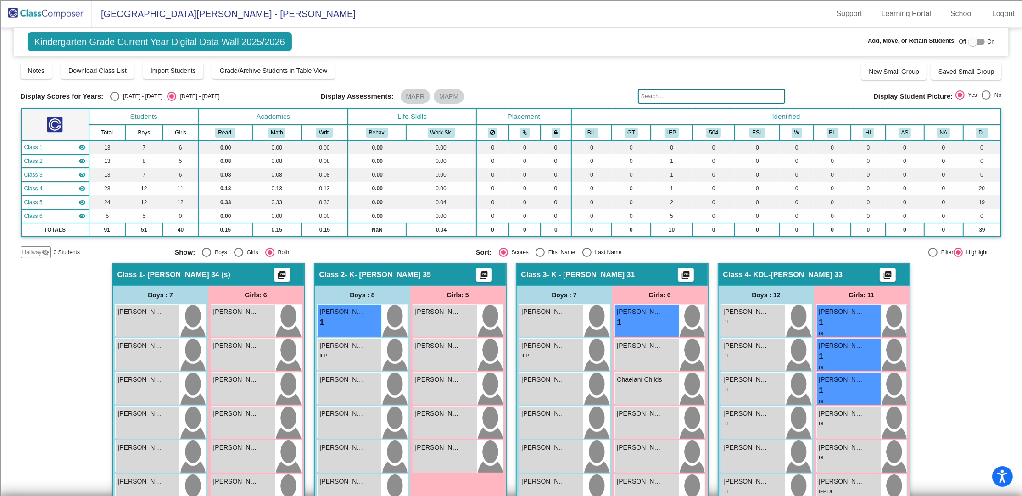
click at [82, 215] on mat-icon "visibility" at bounding box center [81, 216] width 7 height 7
drag, startPoint x: 81, startPoint y: 202, endPoint x: 81, endPoint y: 190, distance: 12.9
click at [81, 202] on mat-icon "visibility" at bounding box center [81, 202] width 7 height 7
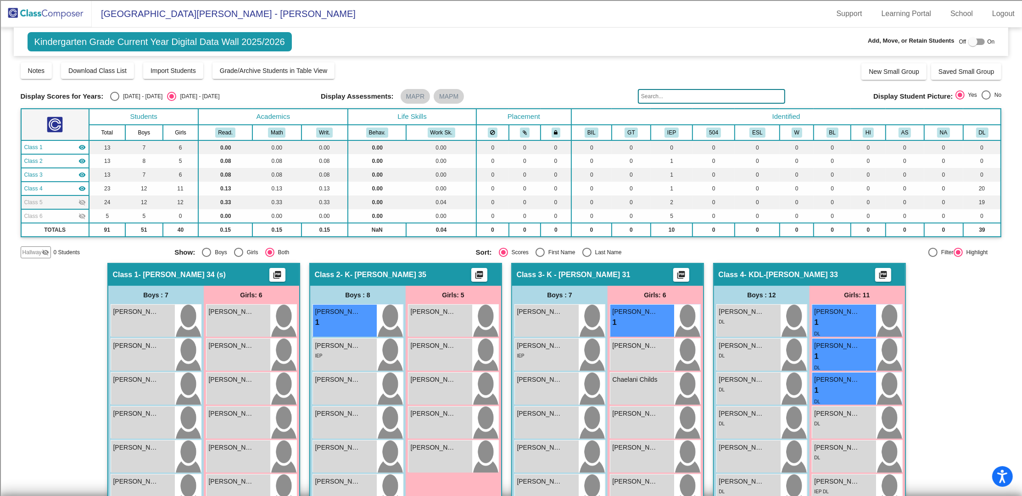
click at [81, 185] on mat-icon "visibility" at bounding box center [81, 188] width 7 height 7
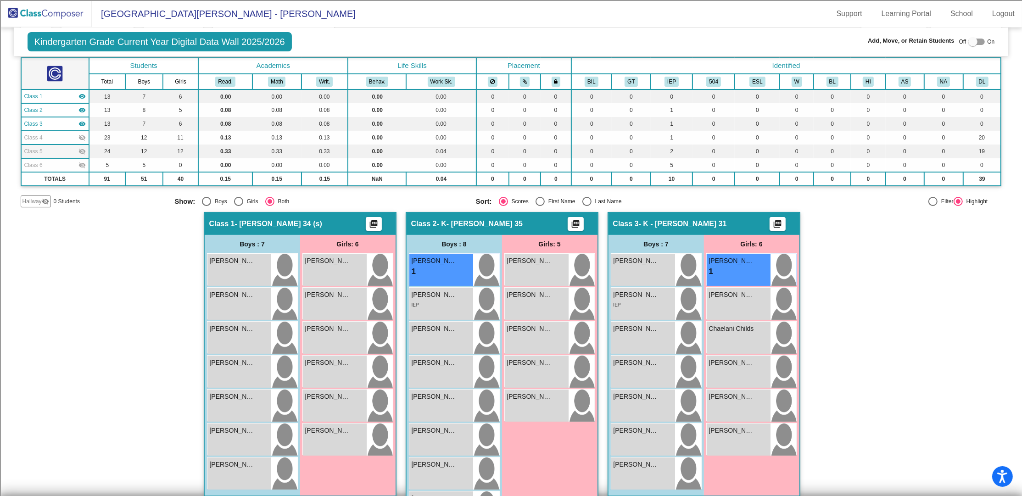
scroll to position [92, 0]
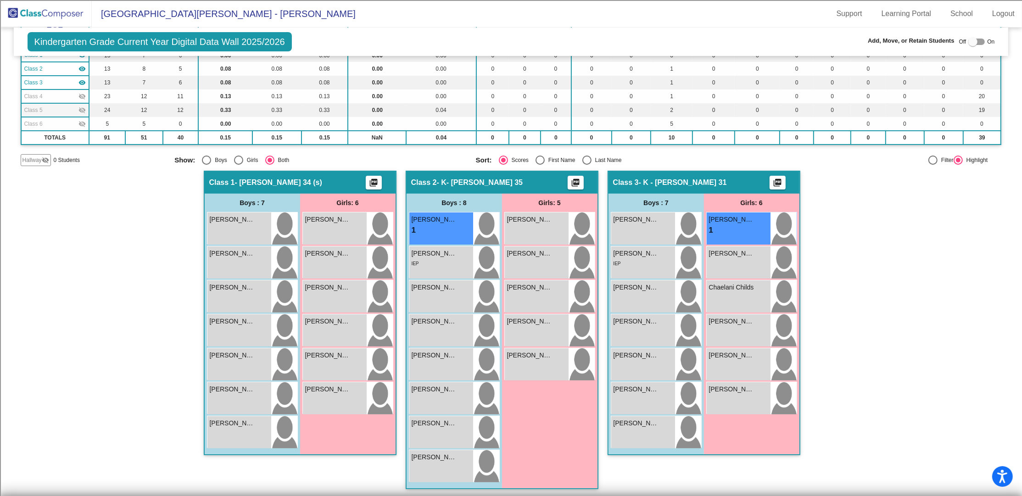
drag, startPoint x: 583, startPoint y: 156, endPoint x: 582, endPoint y: 162, distance: 5.8
click at [583, 156] on div "Select an option" at bounding box center [587, 160] width 9 height 9
click at [587, 165] on input "Last Name" at bounding box center [587, 165] width 0 height 0
radio input "true"
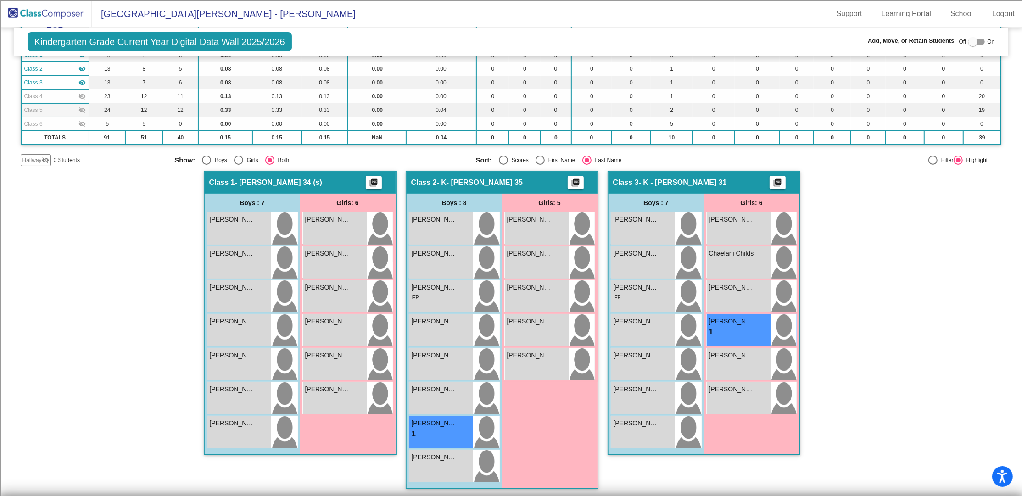
click at [54, 16] on img at bounding box center [46, 13] width 92 height 27
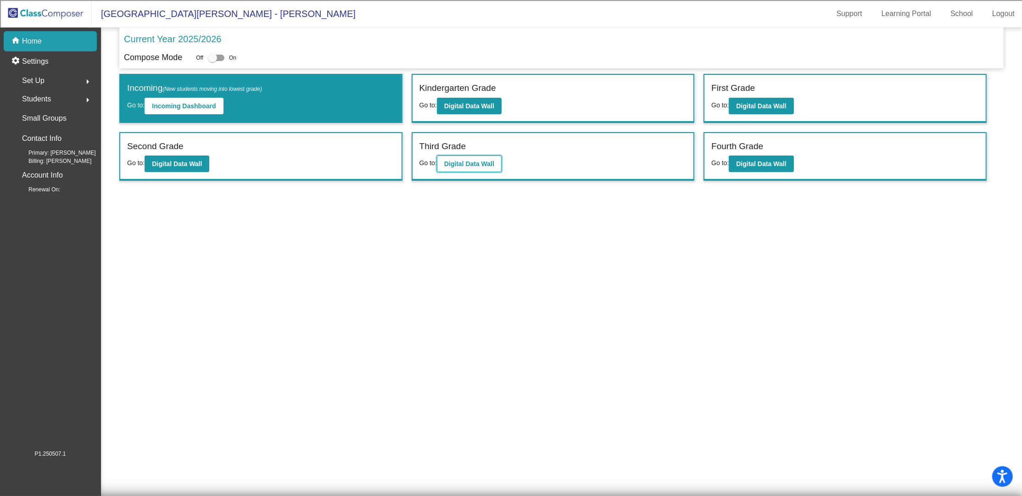
click at [470, 166] on button "Digital Data Wall" at bounding box center [469, 164] width 65 height 17
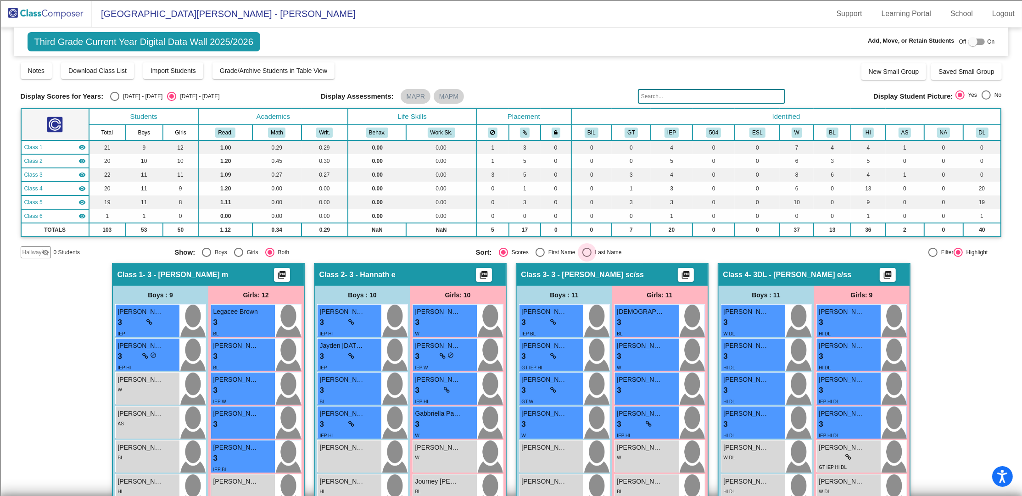
click at [584, 252] on div "Select an option" at bounding box center [587, 252] width 9 height 9
click at [587, 257] on input "Last Name" at bounding box center [587, 257] width 0 height 0
radio input "true"
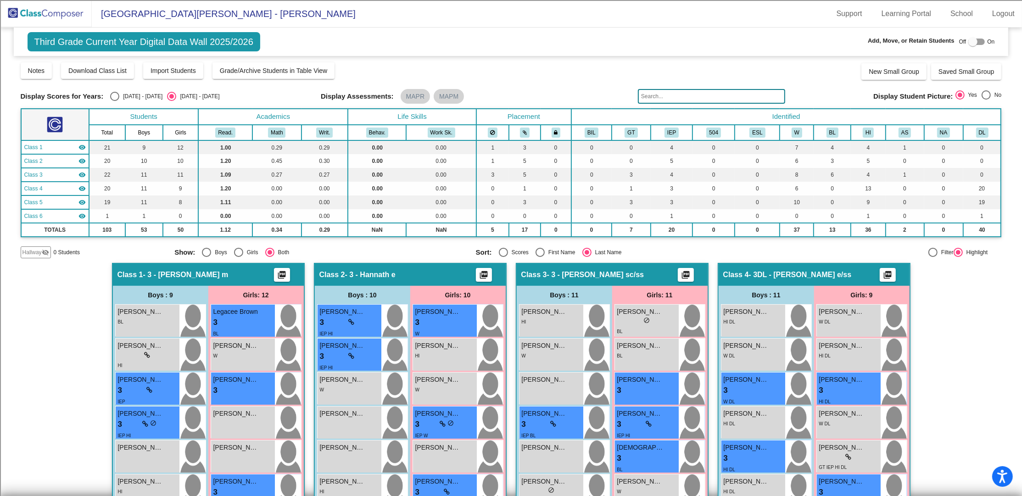
click at [79, 215] on mat-icon "visibility" at bounding box center [81, 216] width 7 height 7
click at [84, 202] on mat-icon "visibility" at bounding box center [81, 202] width 7 height 7
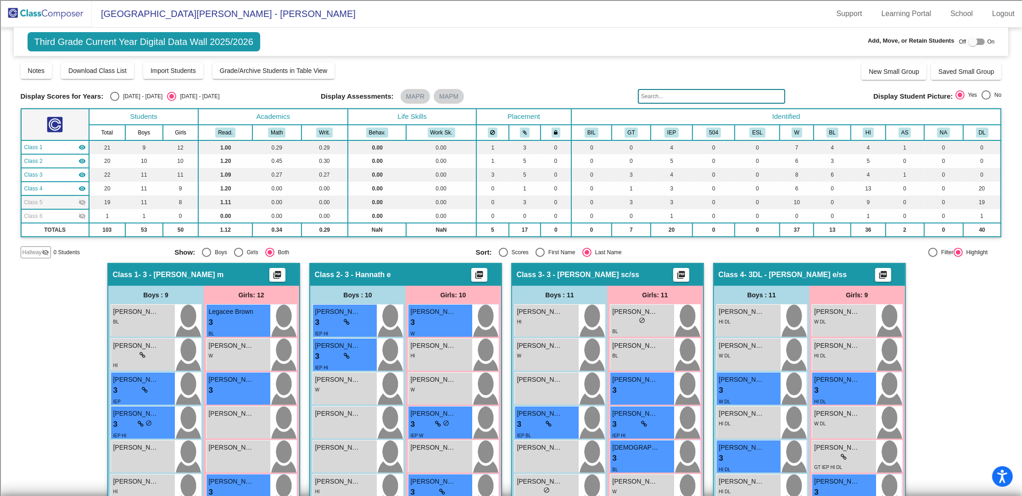
click at [84, 189] on mat-icon "visibility" at bounding box center [81, 188] width 7 height 7
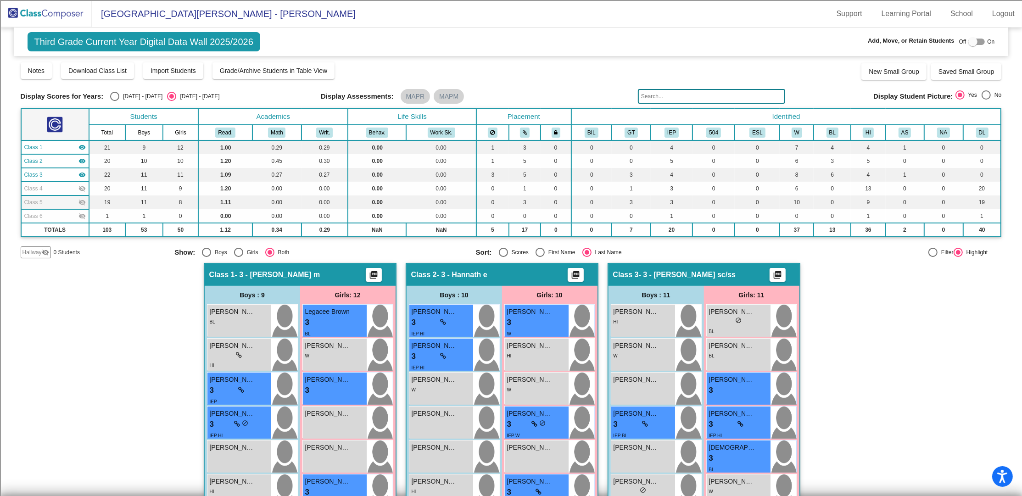
click at [81, 174] on mat-icon "visibility" at bounding box center [81, 174] width 7 height 7
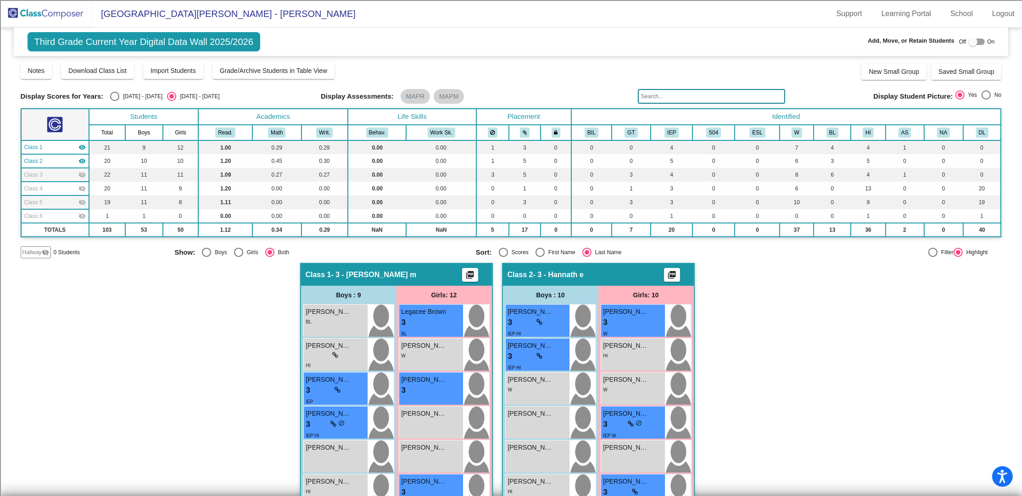
click at [81, 159] on mat-icon "visibility" at bounding box center [81, 160] width 7 height 7
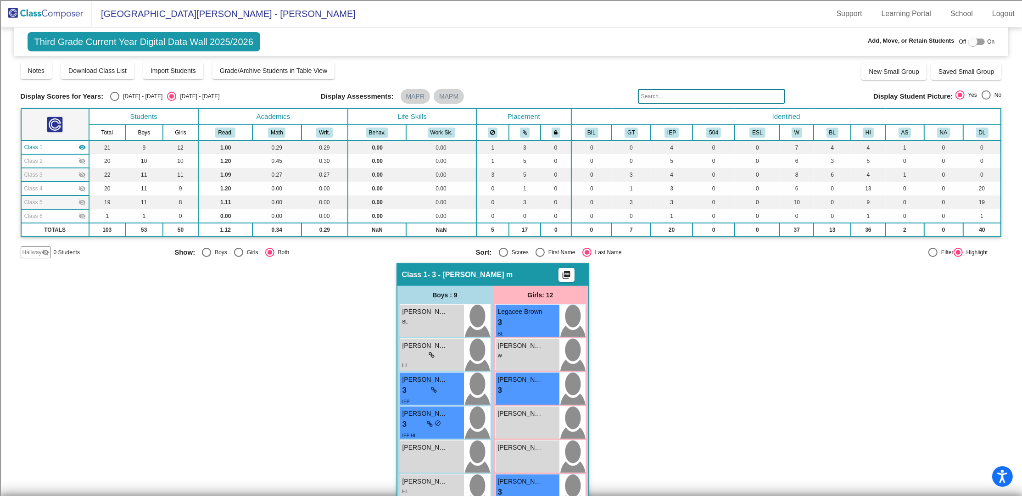
click at [84, 141] on td "Class 1 visibility" at bounding box center [55, 147] width 68 height 14
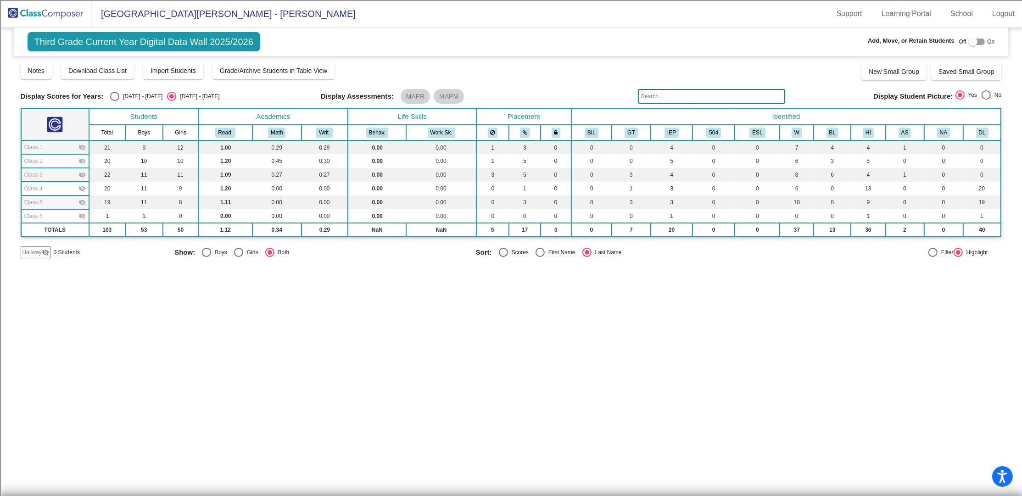
click at [79, 215] on mat-icon "visibility_off" at bounding box center [81, 216] width 7 height 7
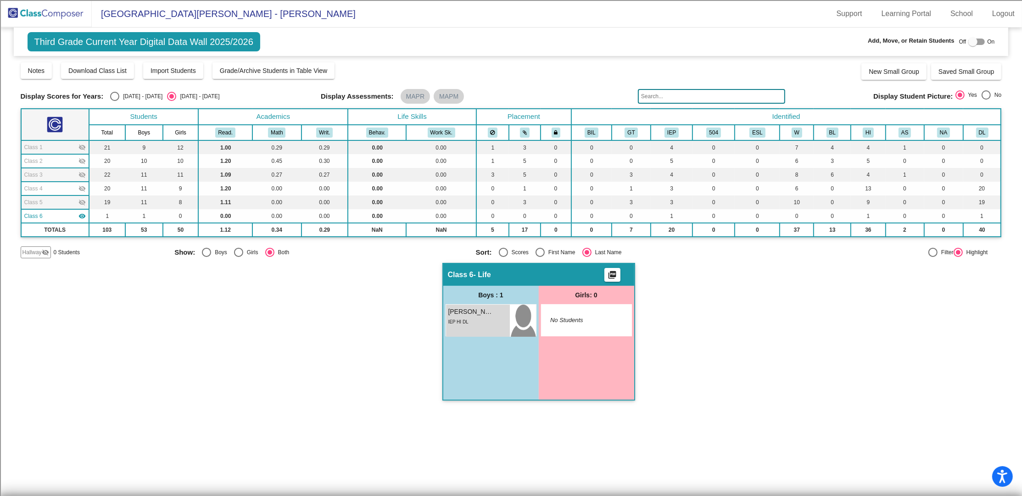
click at [79, 199] on mat-icon "visibility_off" at bounding box center [81, 202] width 7 height 7
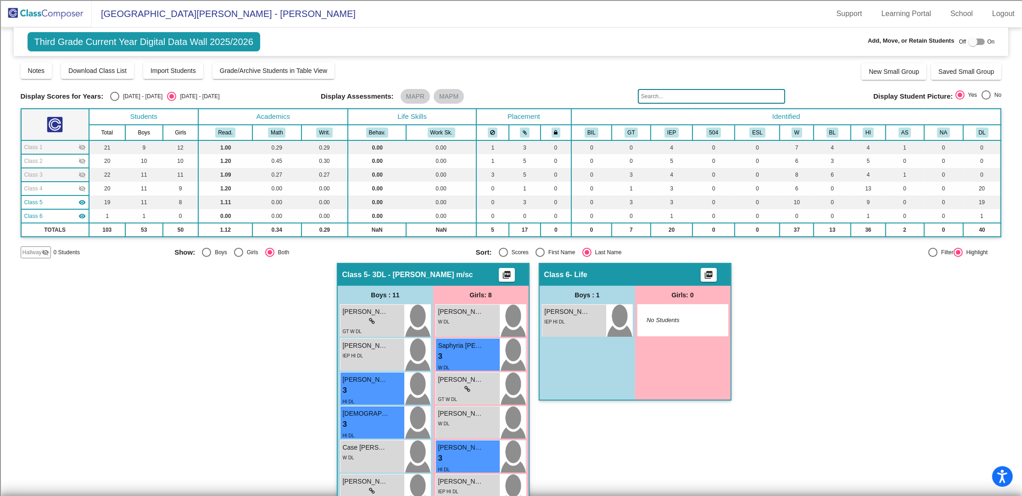
click at [82, 191] on mat-icon "visibility_off" at bounding box center [81, 188] width 7 height 7
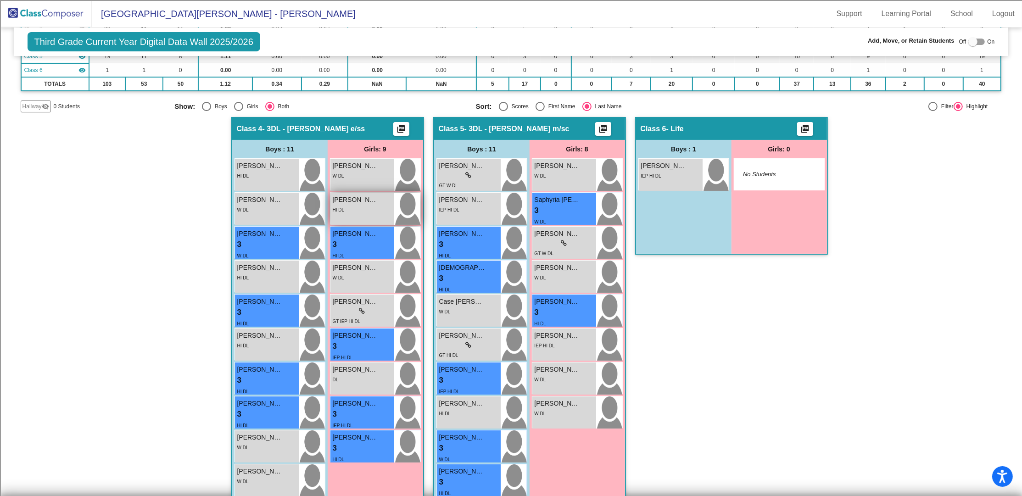
scroll to position [194, 0]
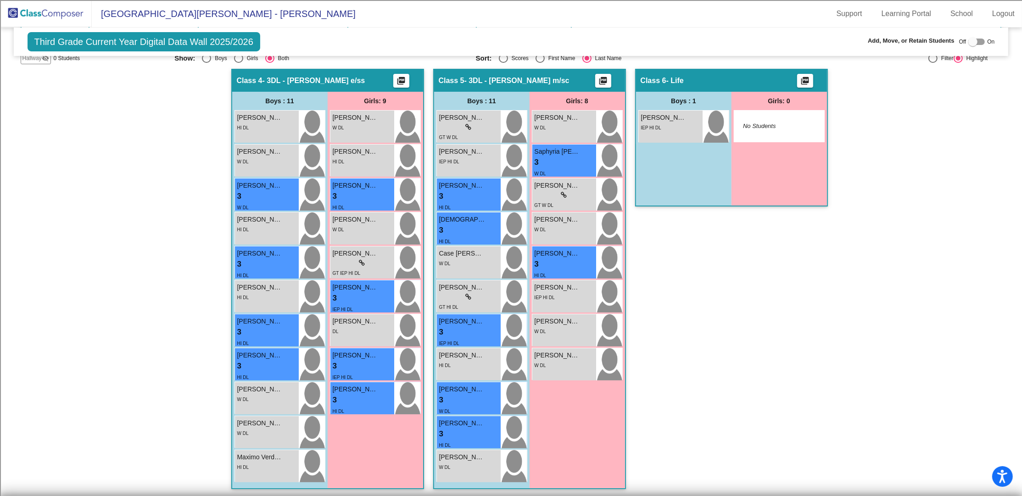
click at [37, 21] on img at bounding box center [46, 13] width 92 height 27
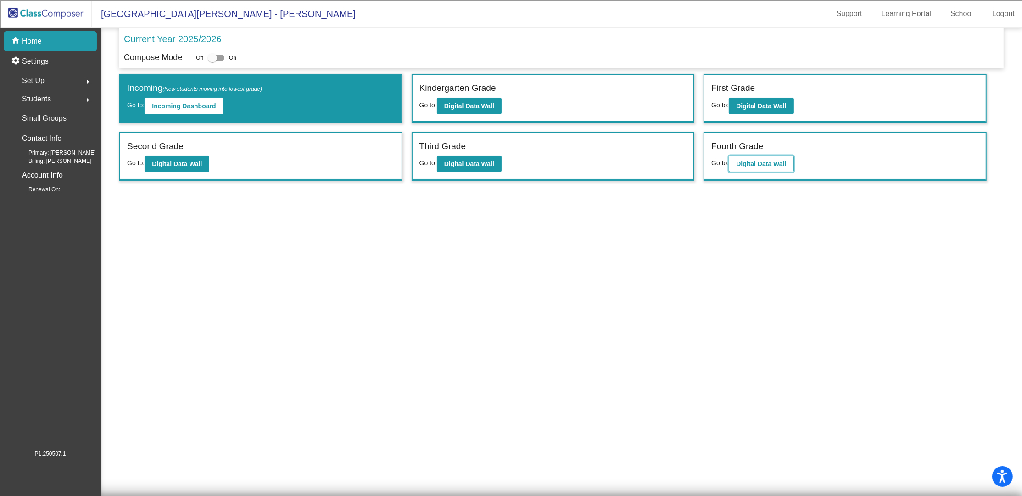
click at [750, 161] on b "Digital Data Wall" at bounding box center [761, 163] width 50 height 7
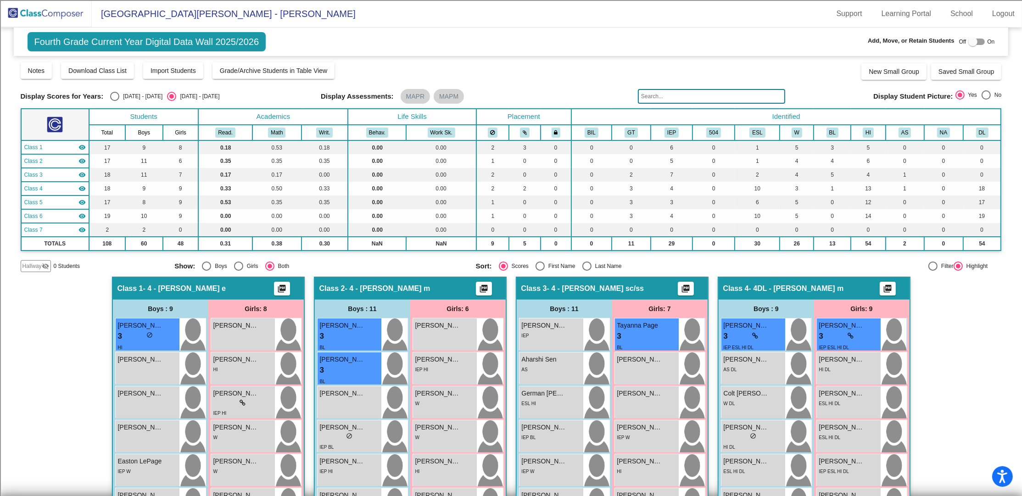
click at [79, 228] on mat-icon "visibility" at bounding box center [81, 229] width 7 height 7
click at [81, 218] on mat-icon "visibility" at bounding box center [81, 216] width 7 height 7
click at [81, 199] on mat-icon "visibility" at bounding box center [81, 202] width 7 height 7
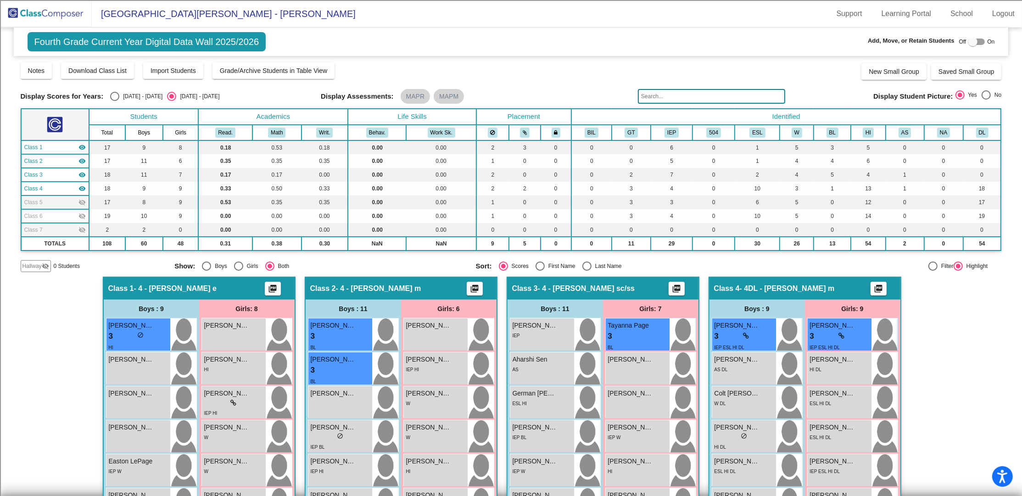
click at [81, 186] on mat-icon "visibility" at bounding box center [81, 188] width 7 height 7
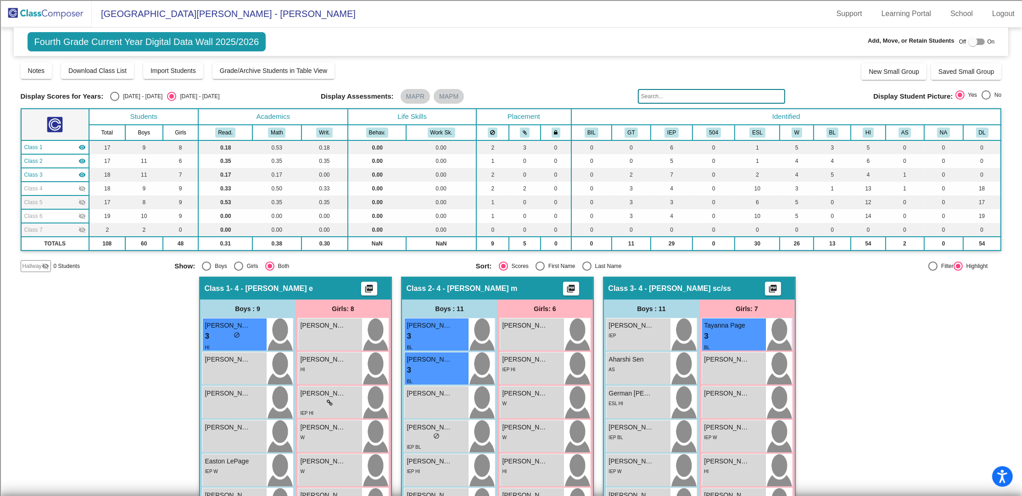
drag, startPoint x: 81, startPoint y: 146, endPoint x: 82, endPoint y: 160, distance: 13.8
click at [82, 149] on mat-icon "visibility" at bounding box center [81, 147] width 7 height 7
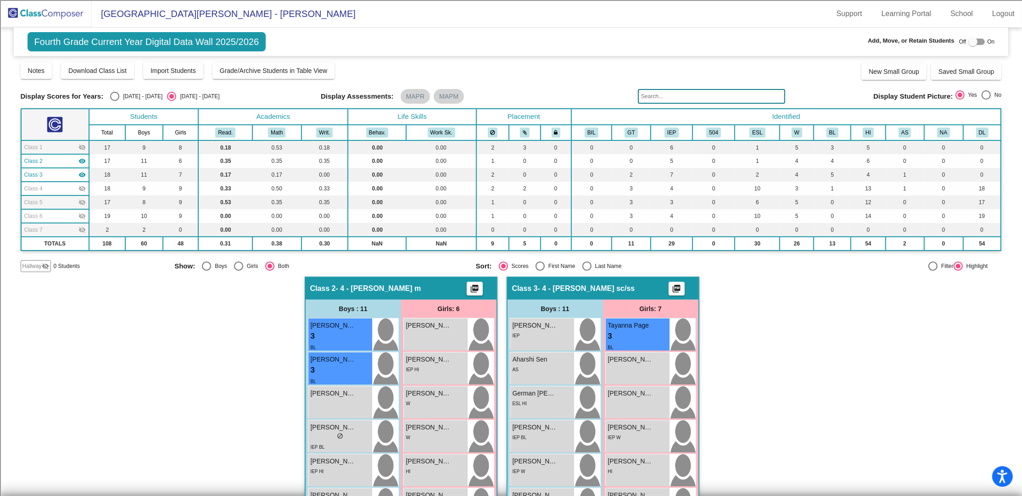
click at [83, 157] on mat-icon "visibility" at bounding box center [81, 160] width 7 height 7
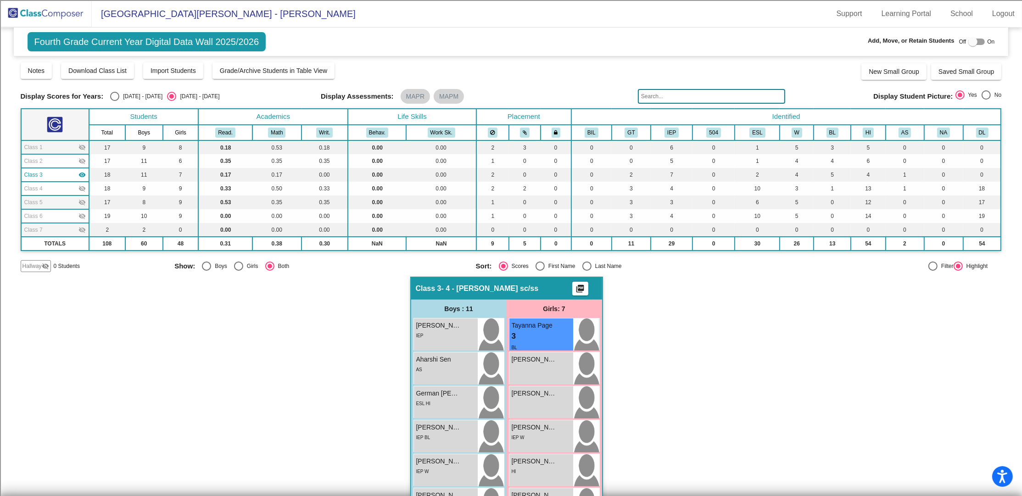
click at [80, 171] on mat-icon "visibility" at bounding box center [81, 174] width 7 height 7
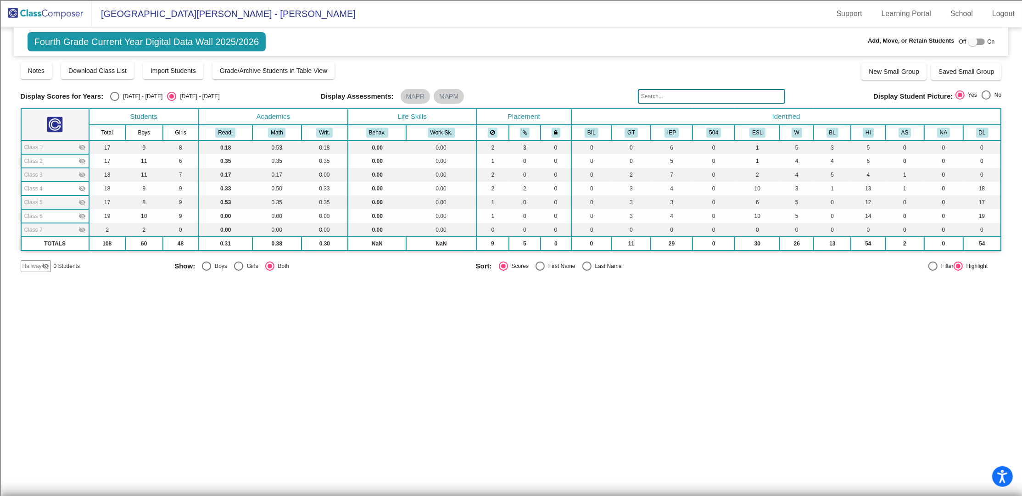
click at [84, 190] on mat-icon "visibility_off" at bounding box center [81, 188] width 7 height 7
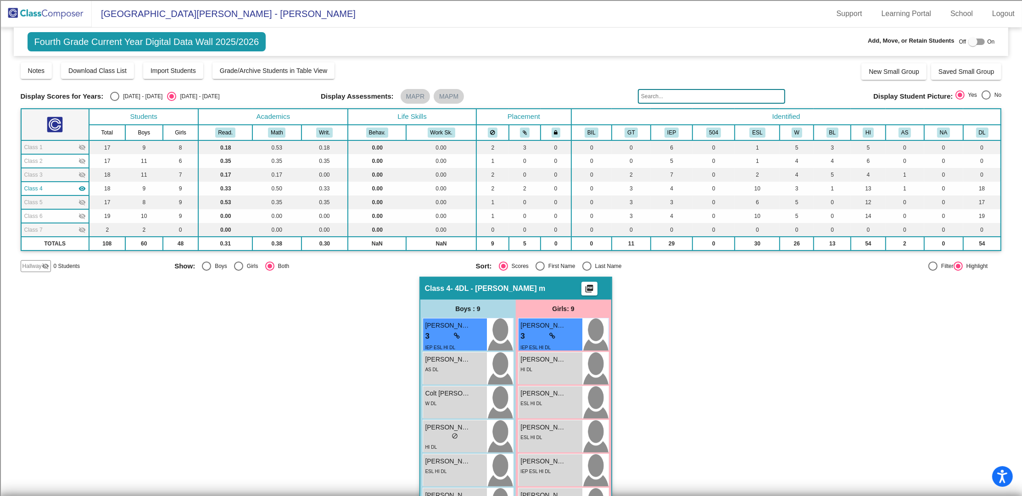
click at [84, 200] on mat-icon "visibility_off" at bounding box center [81, 202] width 7 height 7
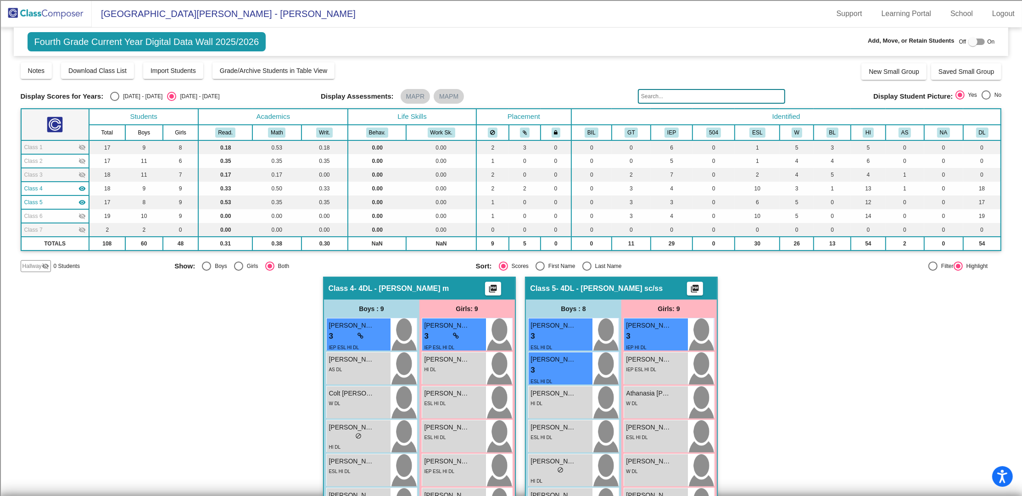
click at [81, 215] on mat-icon "visibility_off" at bounding box center [81, 216] width 7 height 7
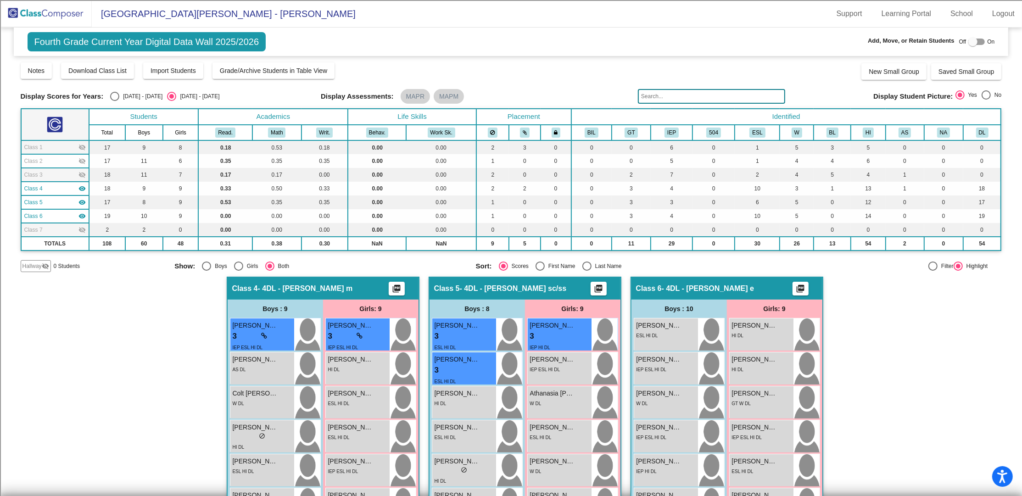
click at [81, 230] on mat-icon "visibility_off" at bounding box center [81, 229] width 7 height 7
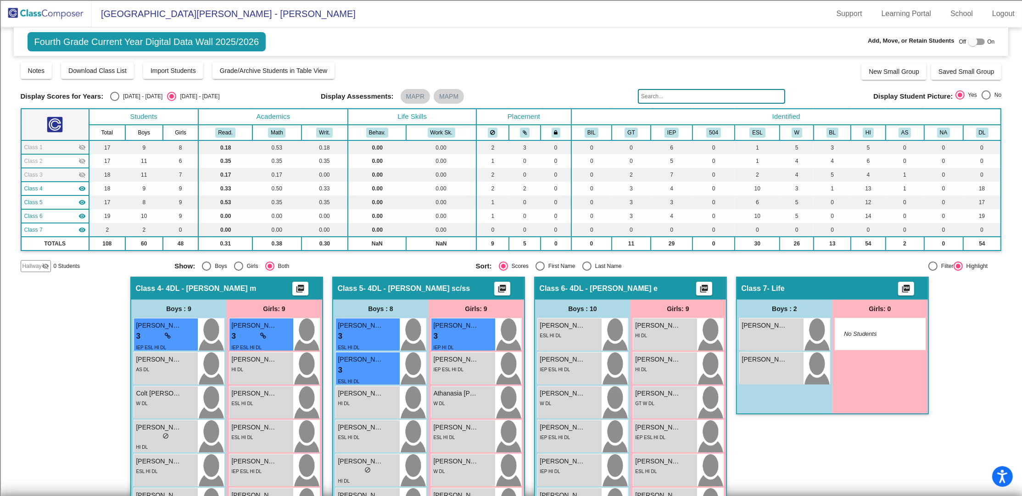
click at [583, 264] on div "Select an option" at bounding box center [587, 266] width 9 height 9
click at [587, 271] on input "Last Name" at bounding box center [587, 271] width 0 height 0
radio input "true"
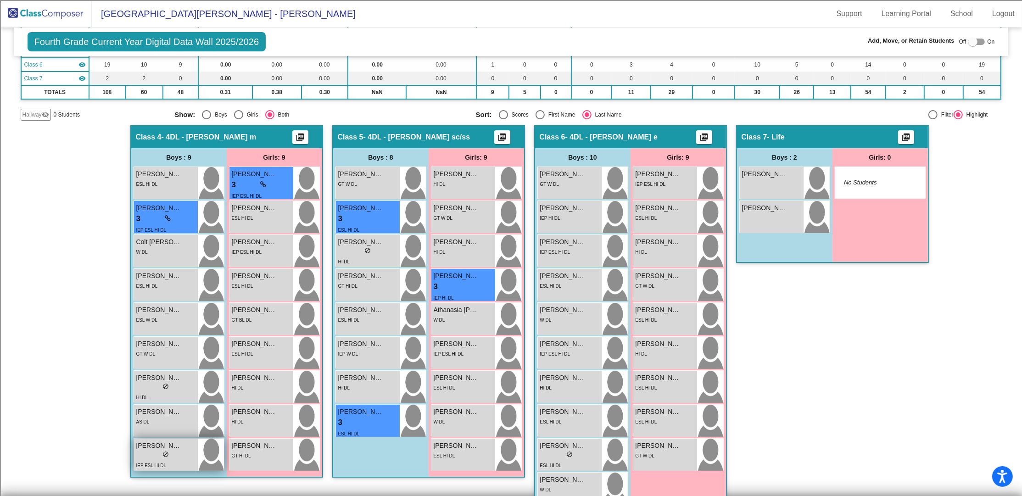
scroll to position [174, 0]
